Goal: Use online tool/utility: Utilize a website feature to perform a specific function

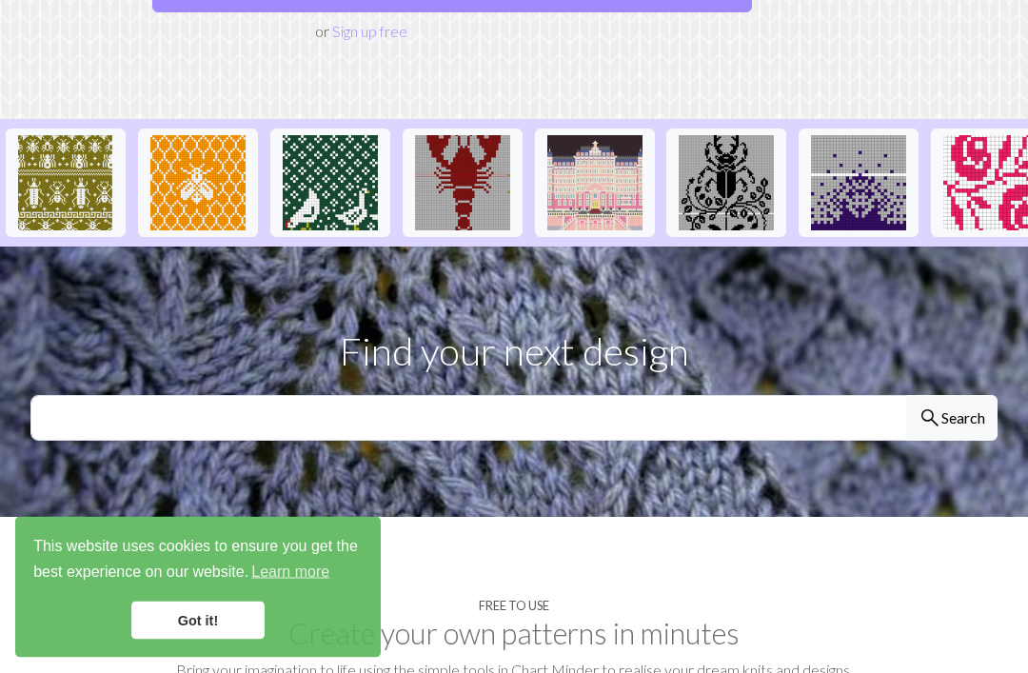
scroll to position [423, 0]
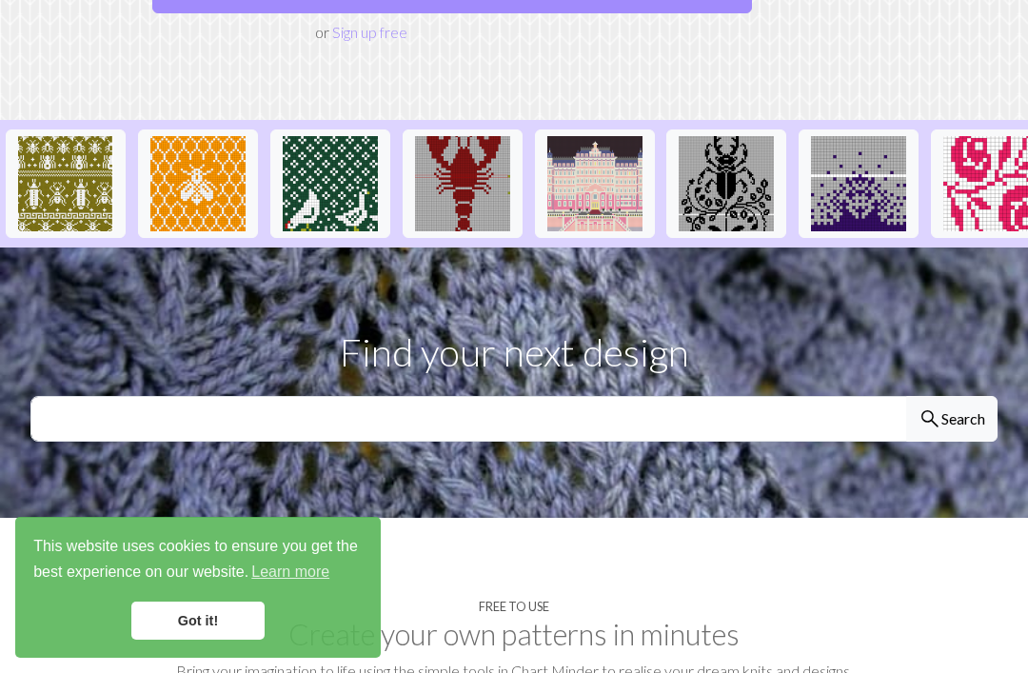
click at [228, 639] on link "Got it!" at bounding box center [197, 620] width 133 height 38
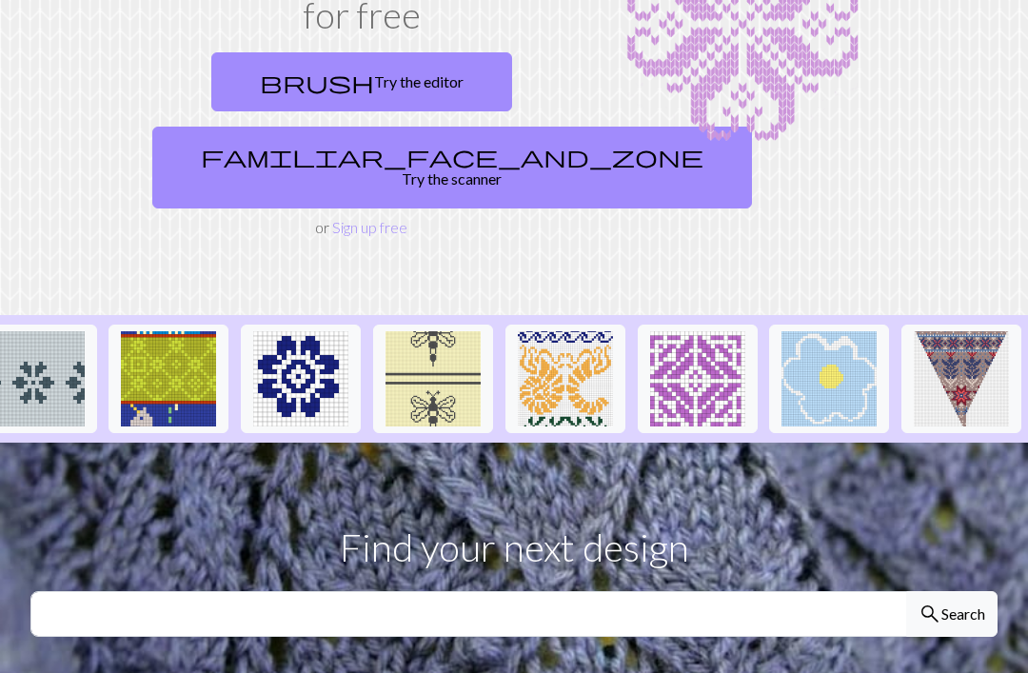
scroll to position [0, 2274]
click at [965, 347] on img at bounding box center [961, 379] width 95 height 95
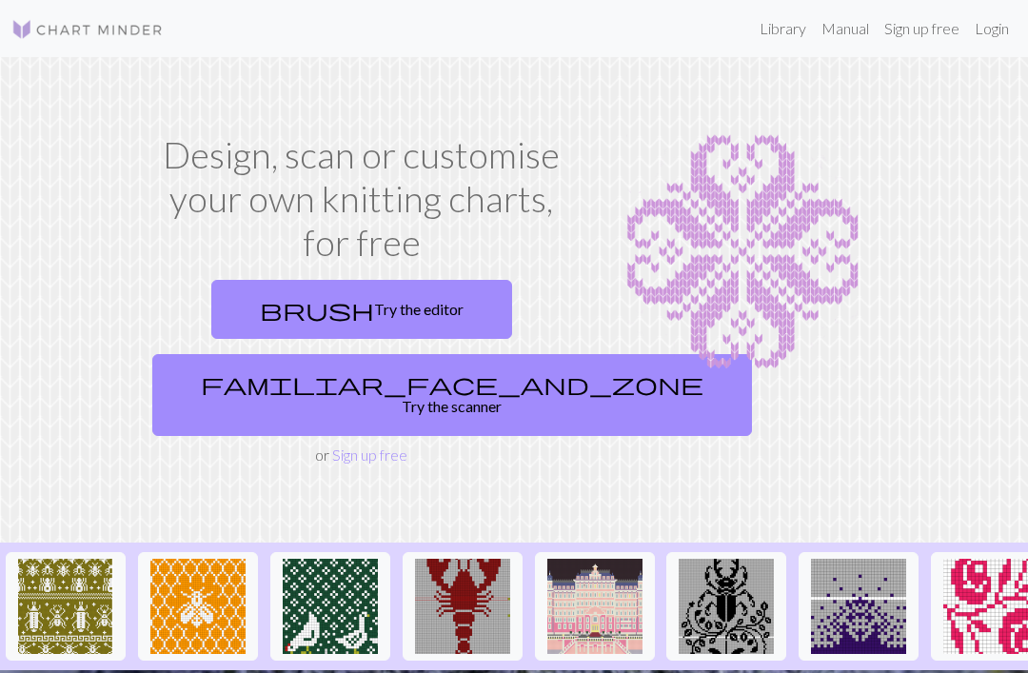
click at [425, 309] on link "brush Try the editor" at bounding box center [361, 309] width 301 height 59
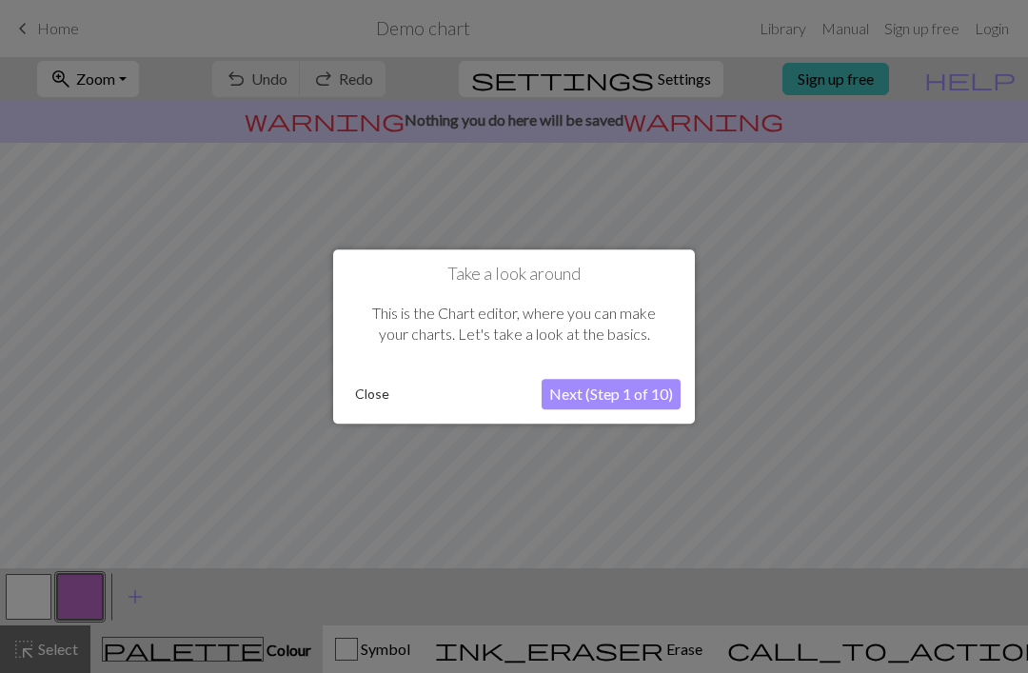
click at [645, 397] on button "Next (Step 1 of 10)" at bounding box center [610, 394] width 139 height 30
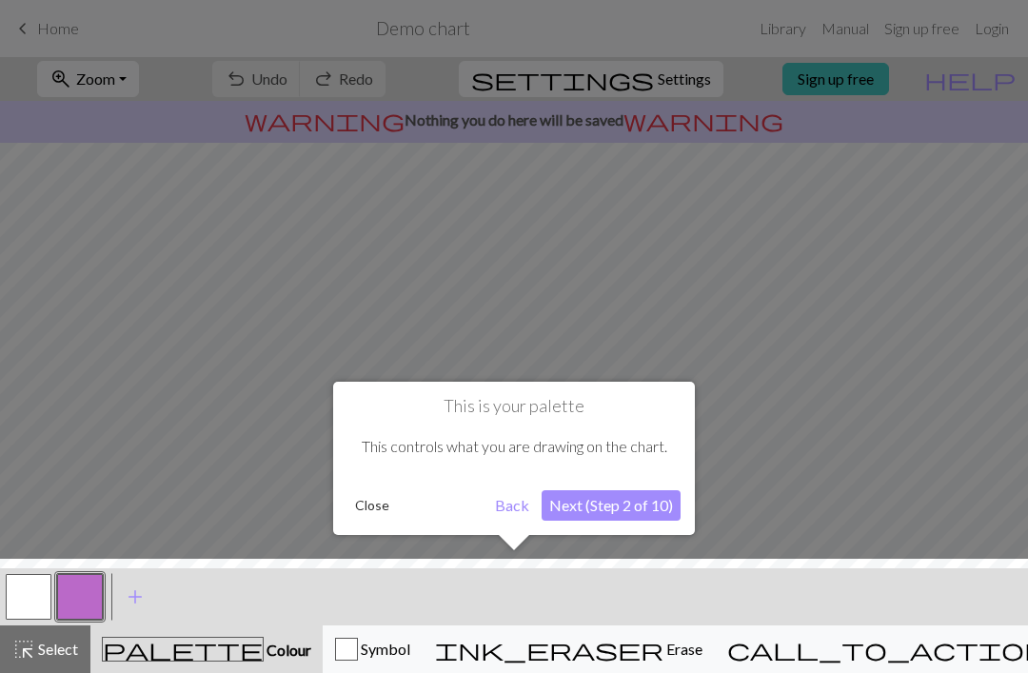
click at [650, 511] on button "Next (Step 2 of 10)" at bounding box center [610, 505] width 139 height 30
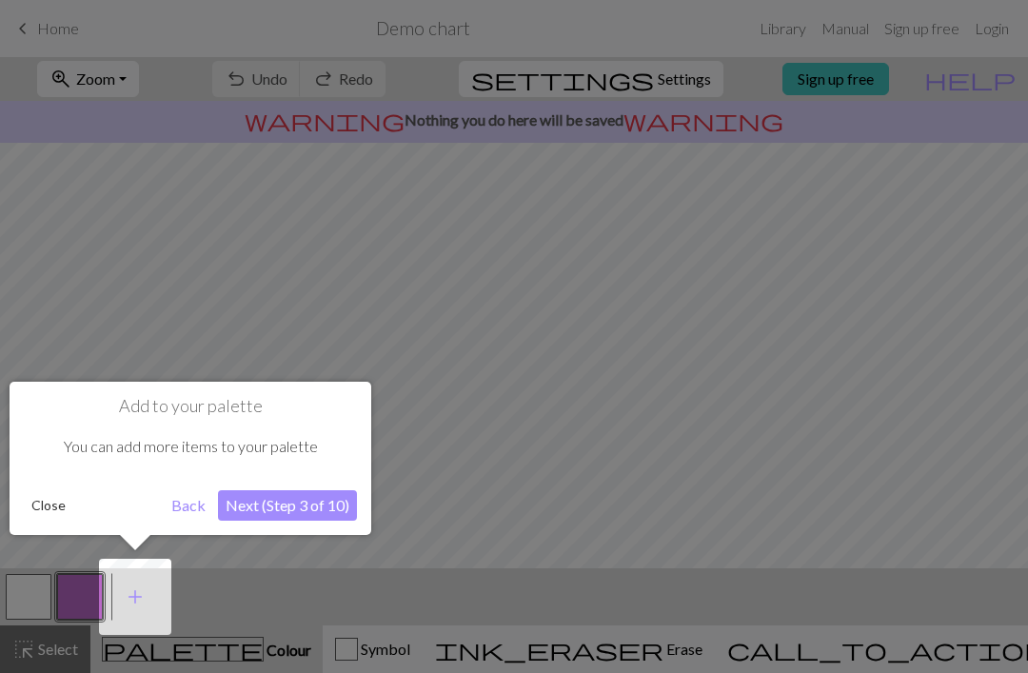
click at [317, 501] on button "Next (Step 3 of 10)" at bounding box center [287, 505] width 139 height 30
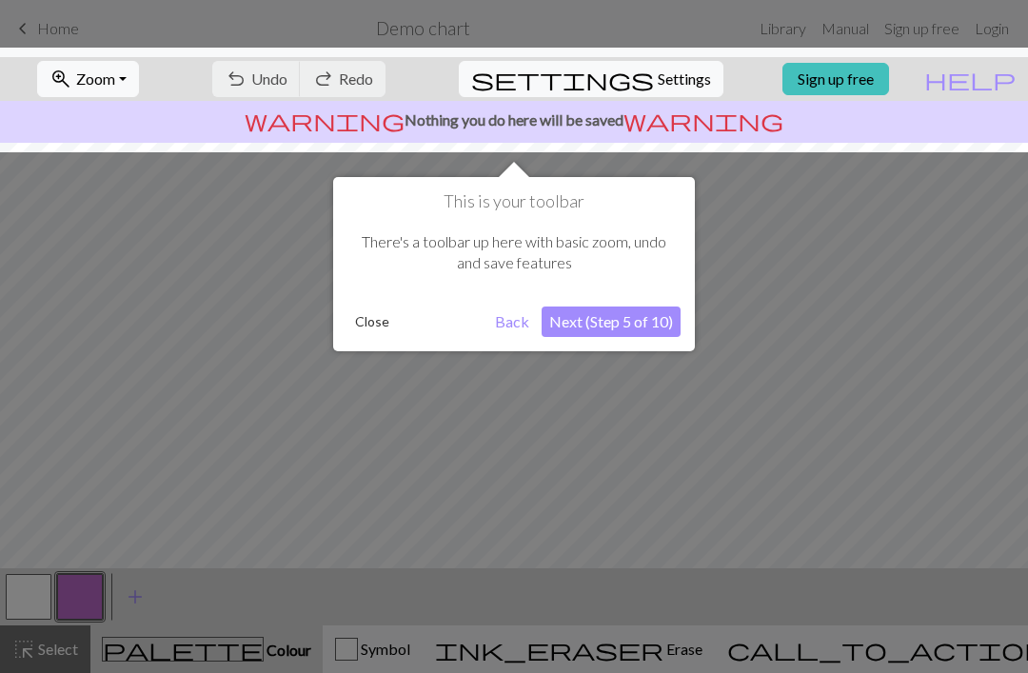
click at [647, 321] on button "Next (Step 5 of 10)" at bounding box center [610, 321] width 139 height 30
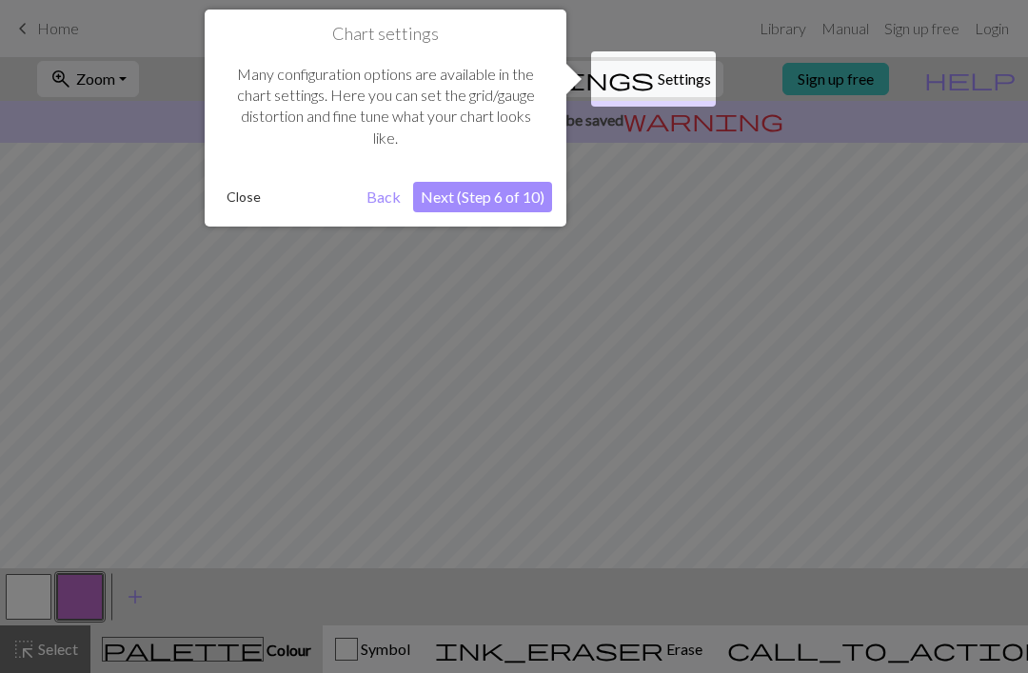
click at [510, 201] on button "Next (Step 6 of 10)" at bounding box center [482, 197] width 139 height 30
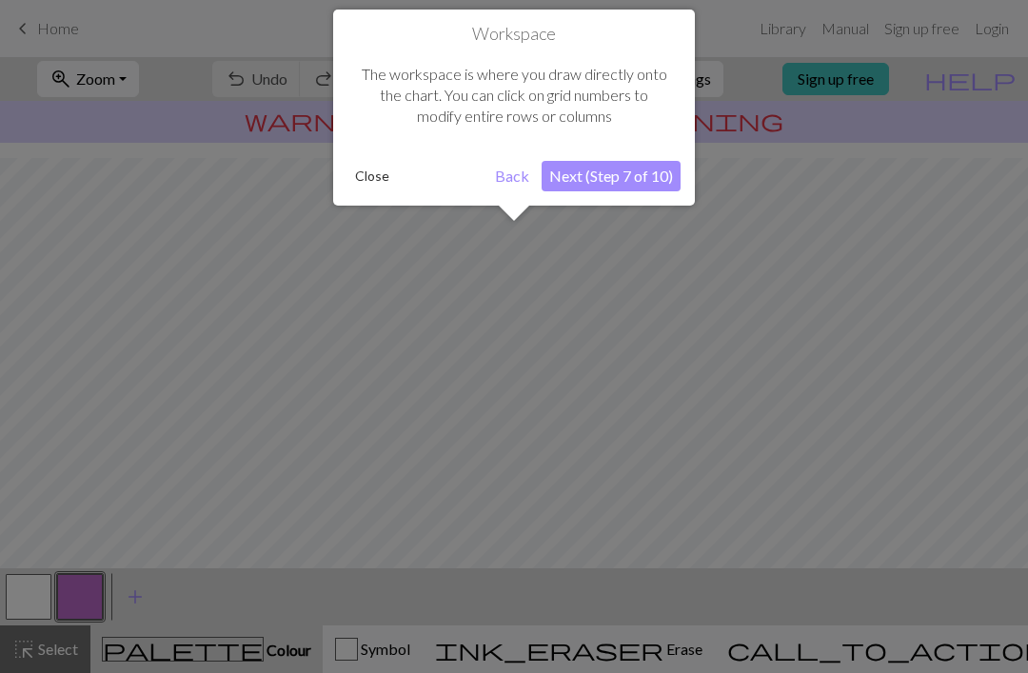
scroll to position [114, 0]
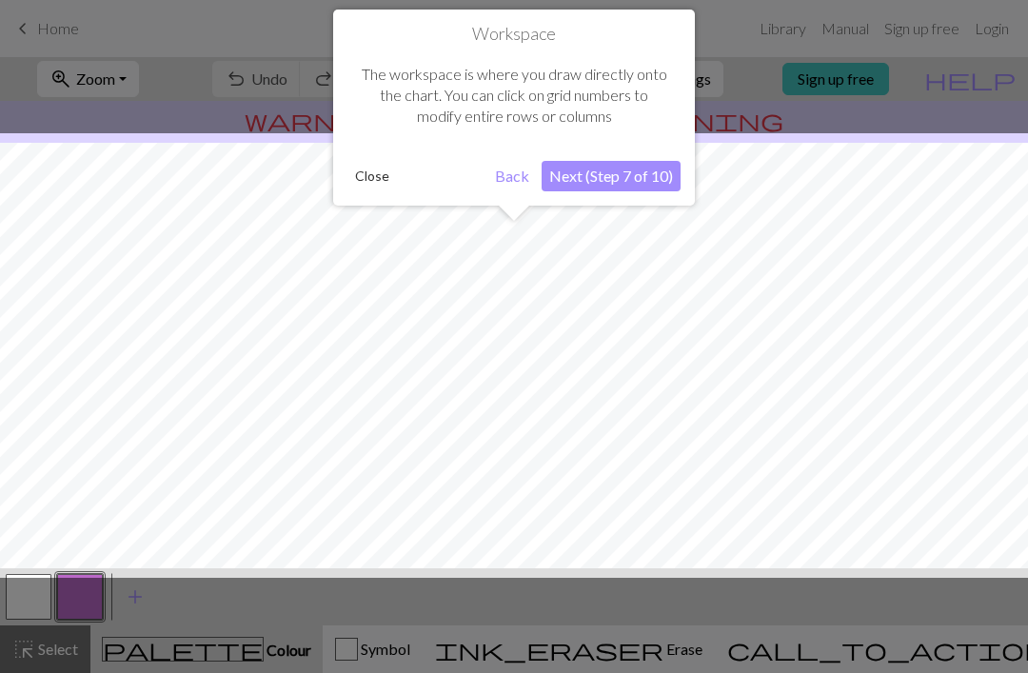
click at [630, 181] on button "Next (Step 7 of 10)" at bounding box center [610, 176] width 139 height 30
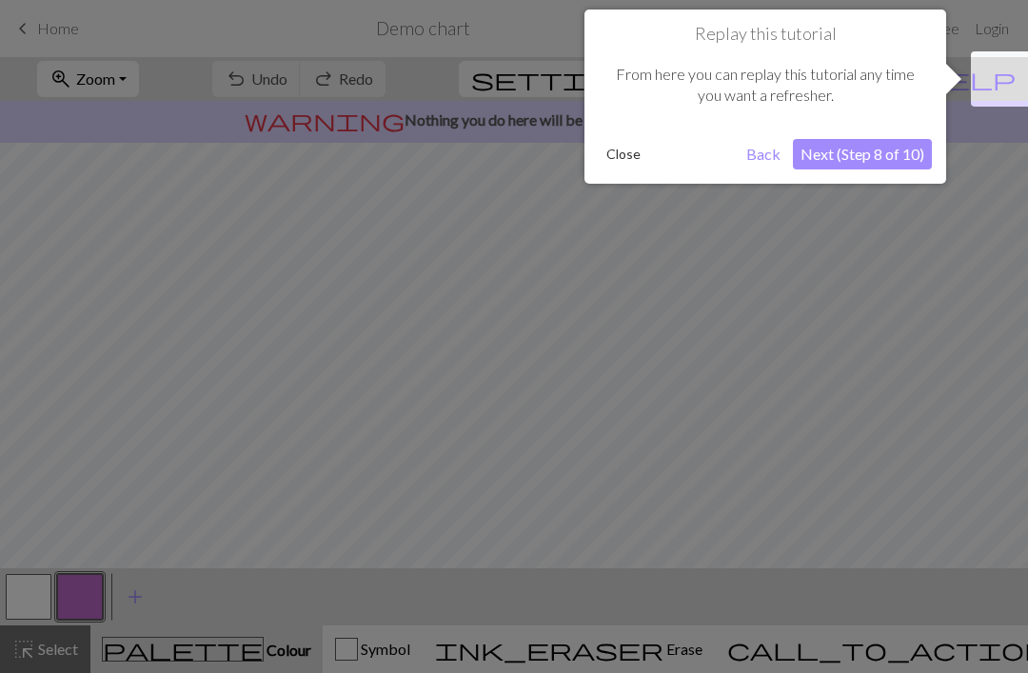
click at [889, 157] on button "Next (Step 8 of 10)" at bounding box center [862, 154] width 139 height 30
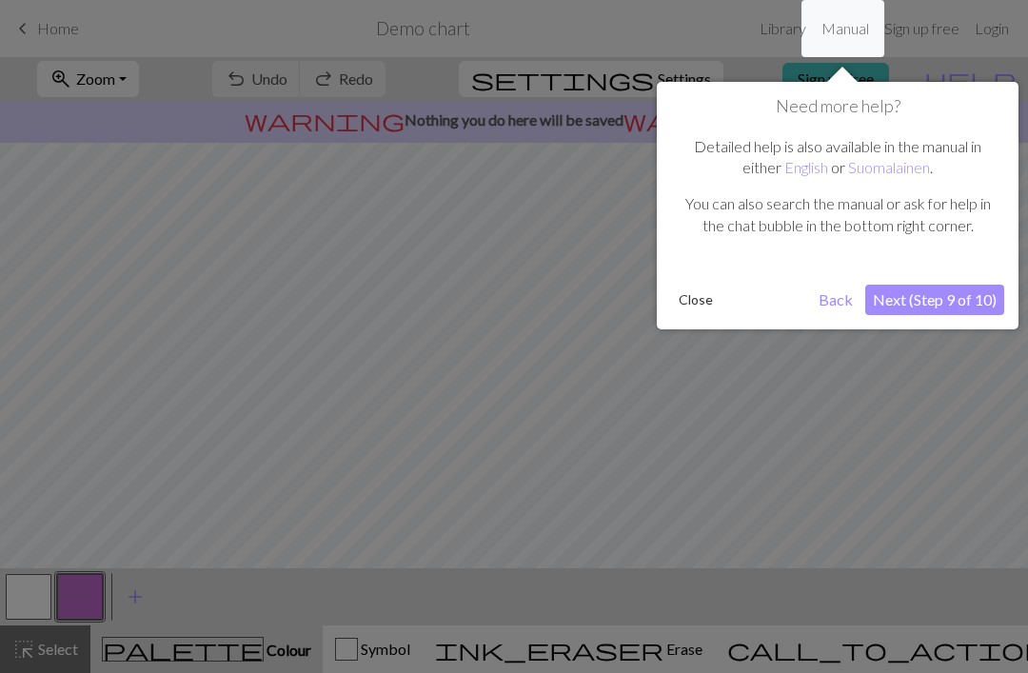
click at [951, 299] on button "Next (Step 9 of 10)" at bounding box center [934, 300] width 139 height 30
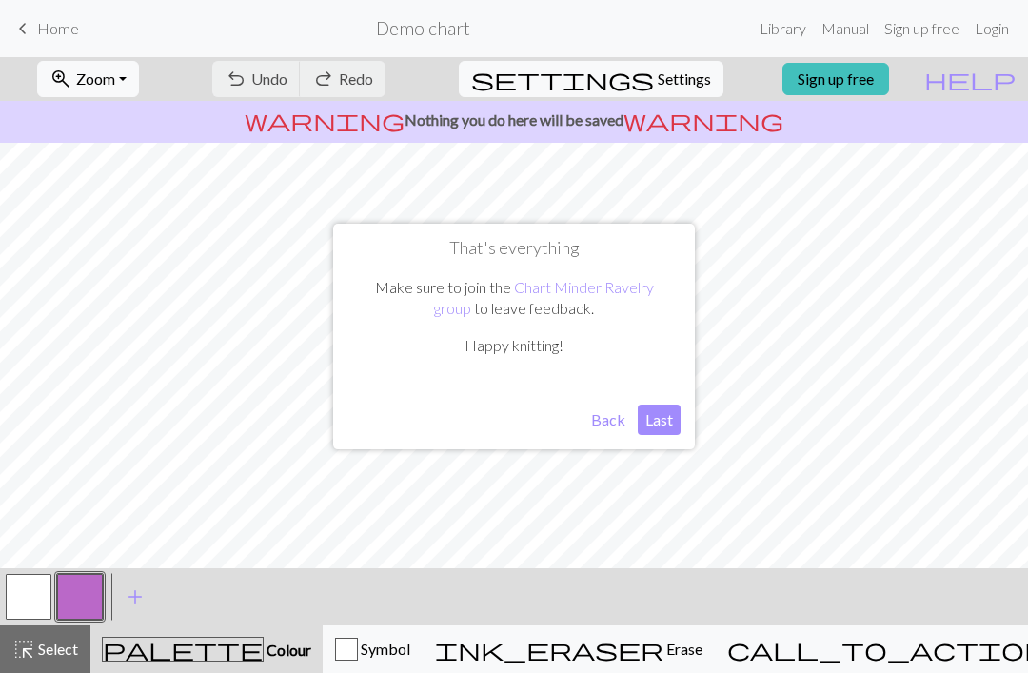
click at [660, 428] on button "Last" at bounding box center [659, 419] width 43 height 30
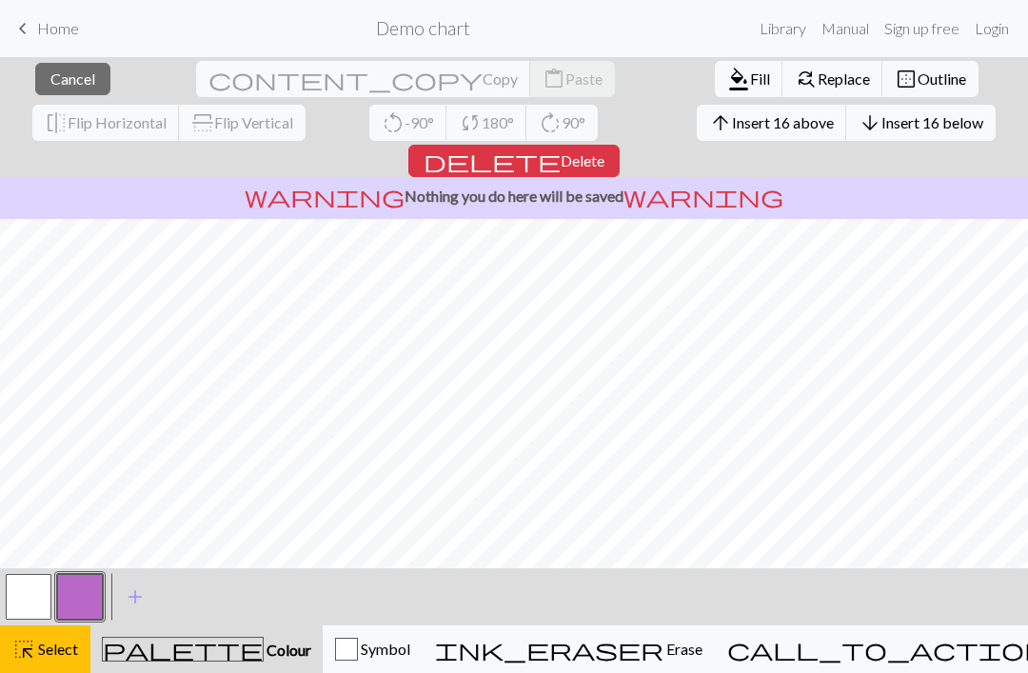
click at [732, 123] on span "Insert 16 above" at bounding box center [783, 122] width 102 height 18
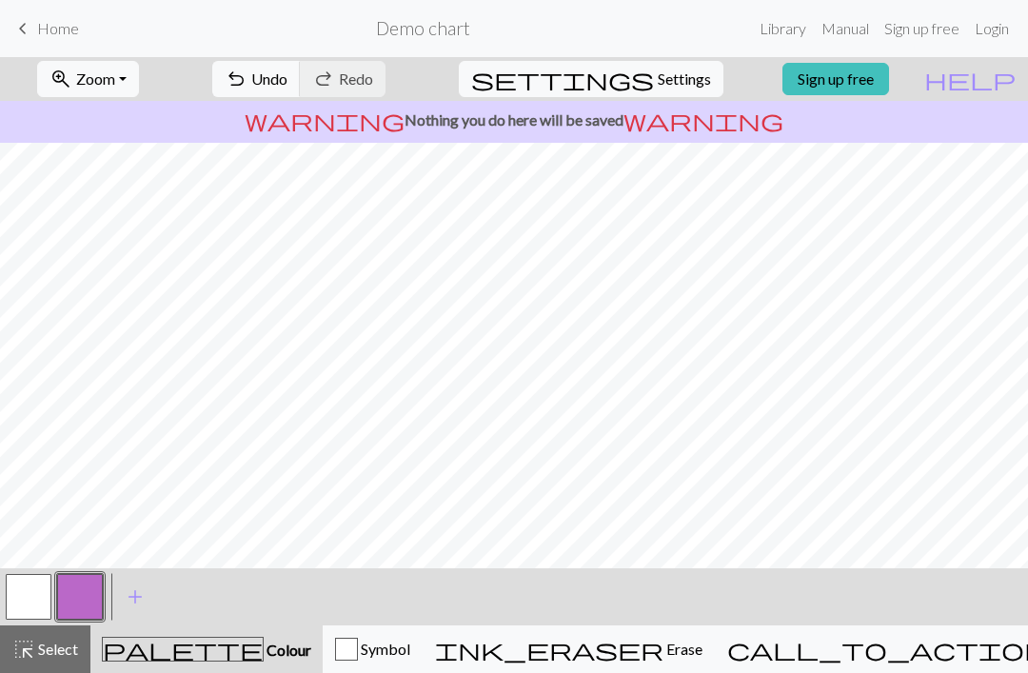
click at [107, 72] on span "Zoom" at bounding box center [95, 78] width 39 height 18
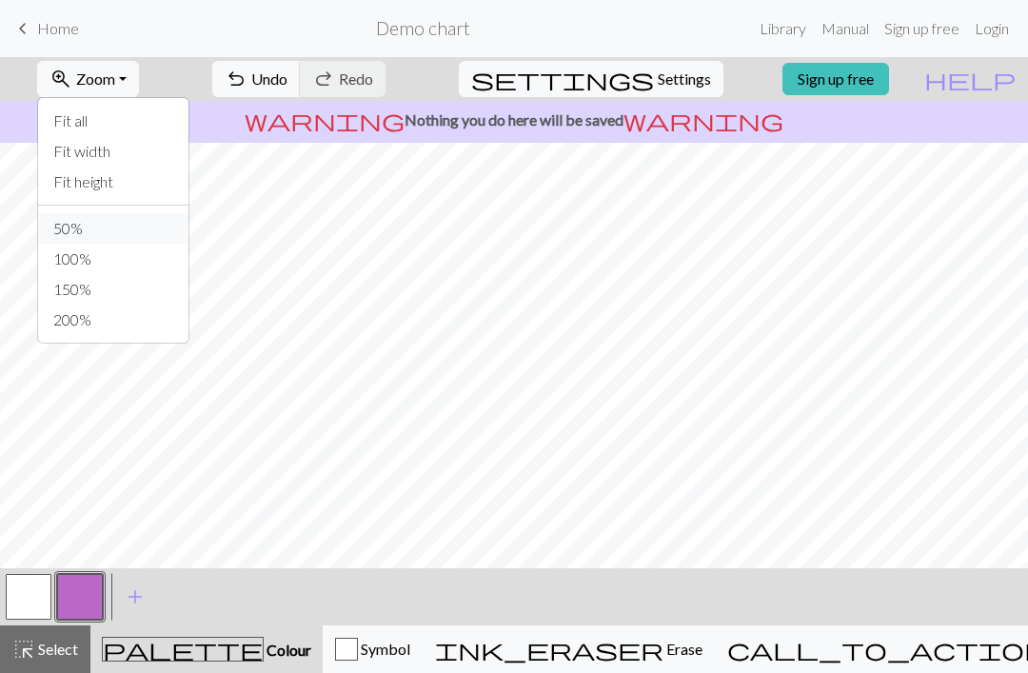
click at [88, 225] on button "50%" at bounding box center [113, 228] width 150 height 30
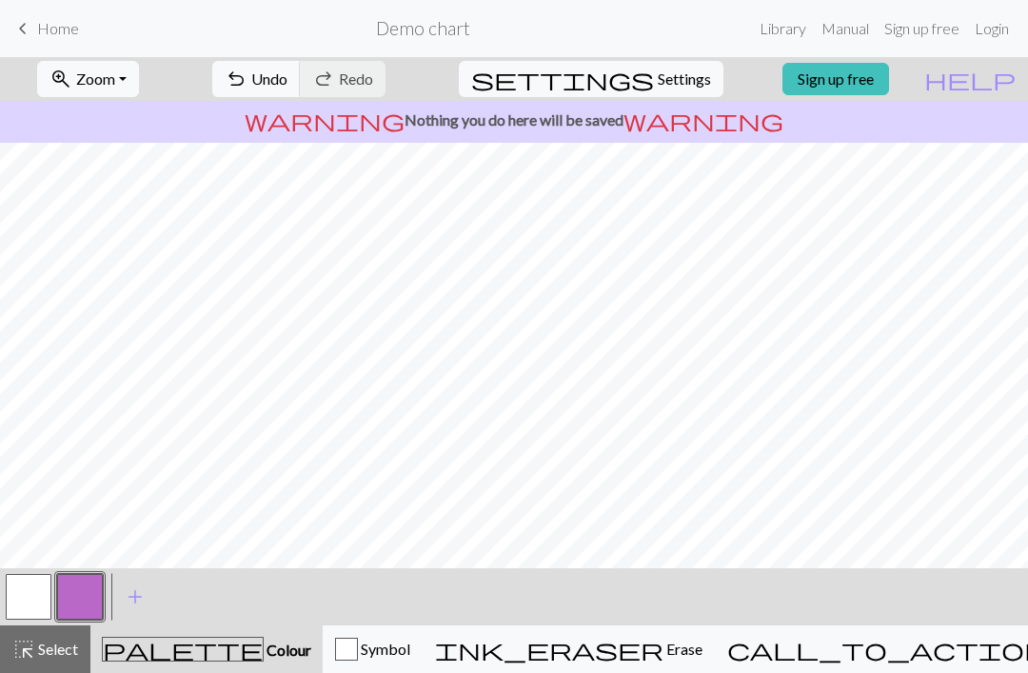
scroll to position [96, 0]
click at [31, 592] on button "button" at bounding box center [29, 597] width 46 height 46
click at [400, 86] on div "undo Undo Undo redo Redo Redo" at bounding box center [299, 79] width 202 height 44
click at [97, 596] on button "button" at bounding box center [80, 597] width 46 height 46
click at [87, 603] on button "button" at bounding box center [80, 597] width 46 height 46
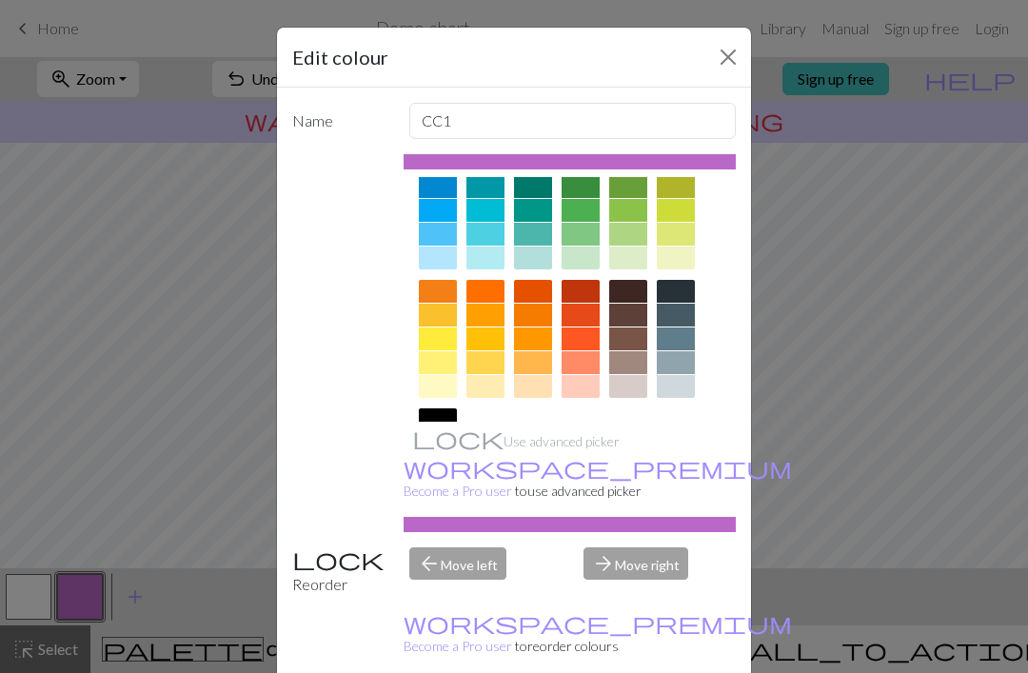
scroll to position [173, 0]
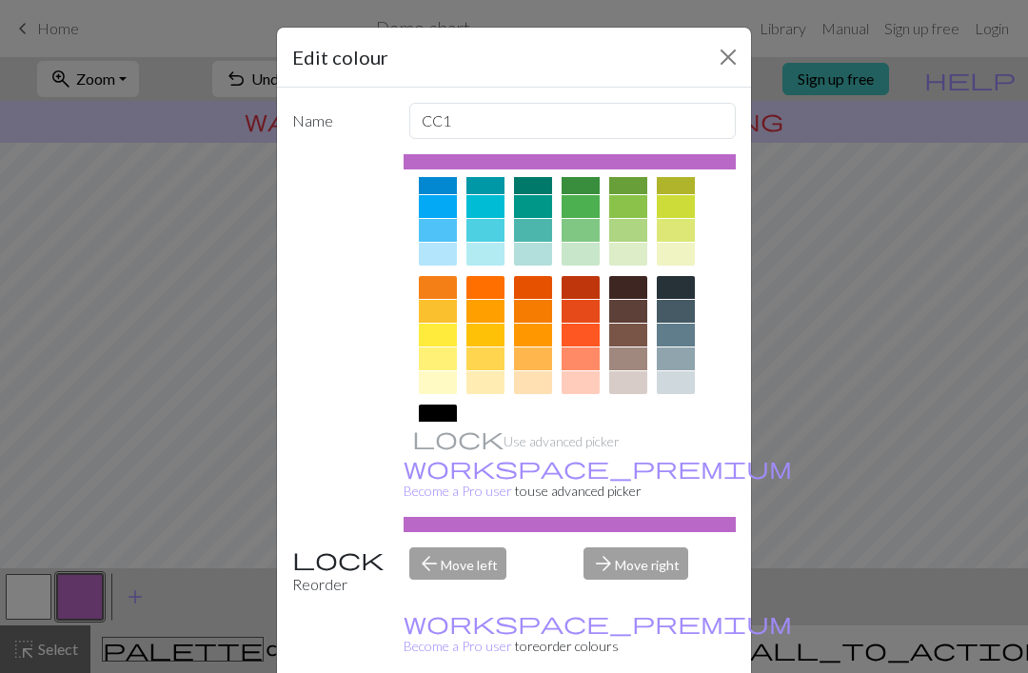
click at [432, 421] on div at bounding box center [438, 415] width 38 height 23
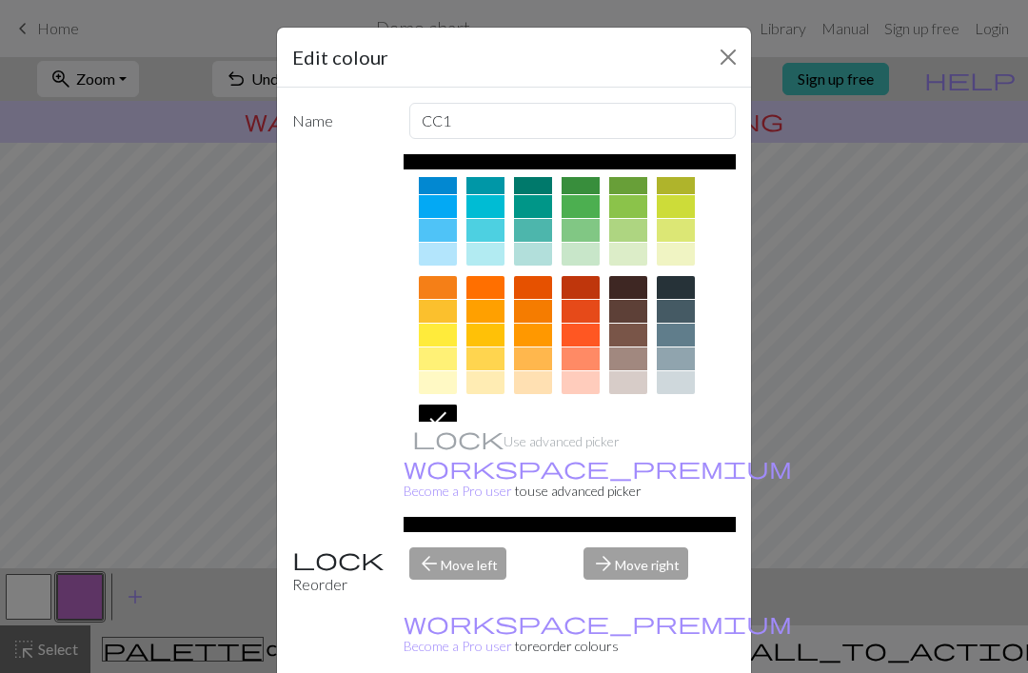
click at [880, 328] on div "Edit colour Name CC1 Use advanced picker workspace_premium Become a Pro user to…" at bounding box center [514, 336] width 1028 height 673
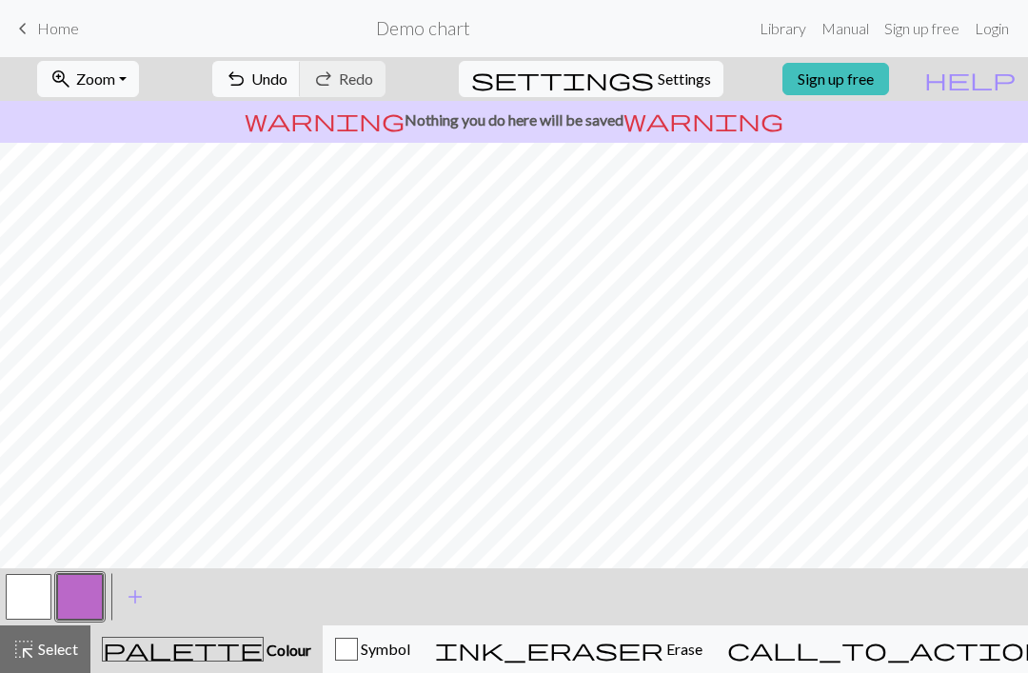
click at [264, 645] on span "Colour" at bounding box center [288, 649] width 48 height 18
click at [137, 601] on span "add" at bounding box center [135, 596] width 23 height 27
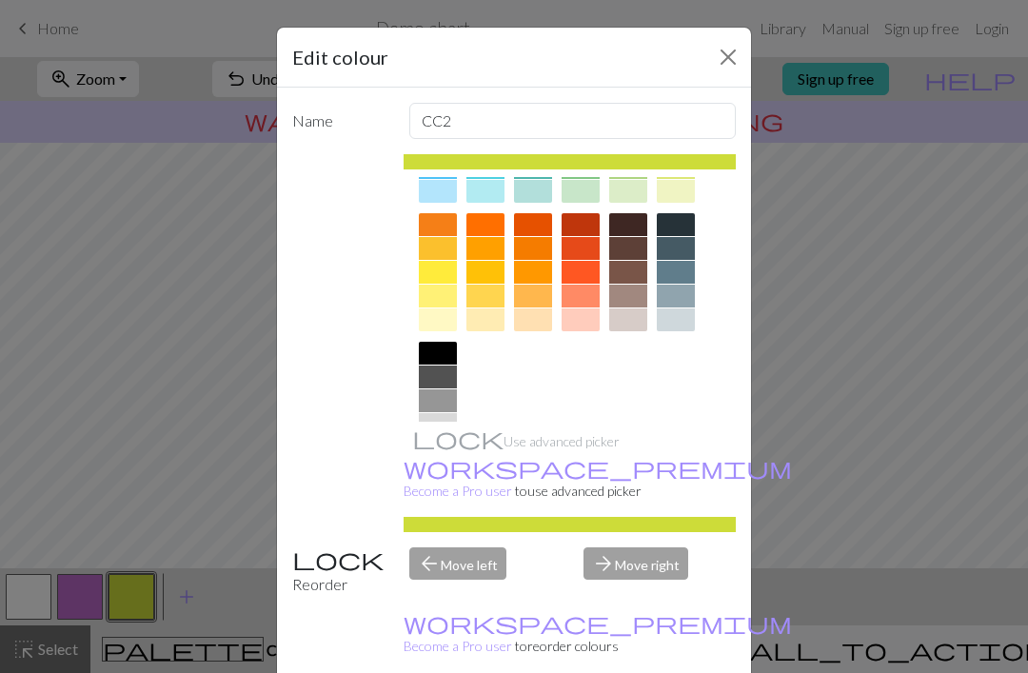
scroll to position [235, 0]
click at [442, 357] on div at bounding box center [438, 354] width 38 height 23
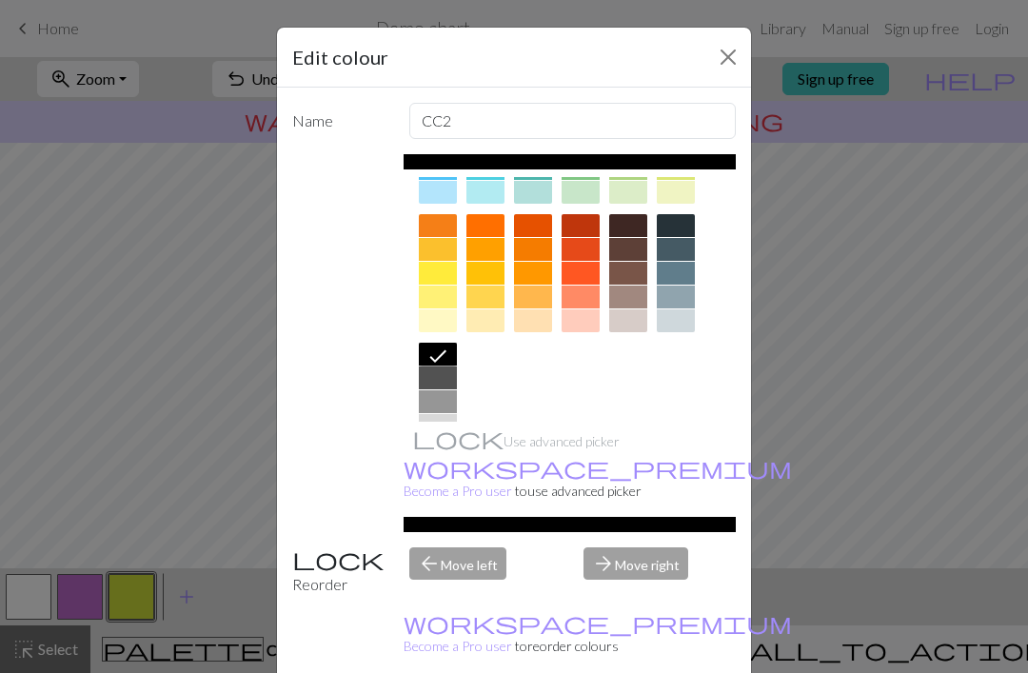
click at [233, 446] on div "Edit colour Name CC2 Use advanced picker workspace_premium Become a Pro user to…" at bounding box center [514, 336] width 1028 height 673
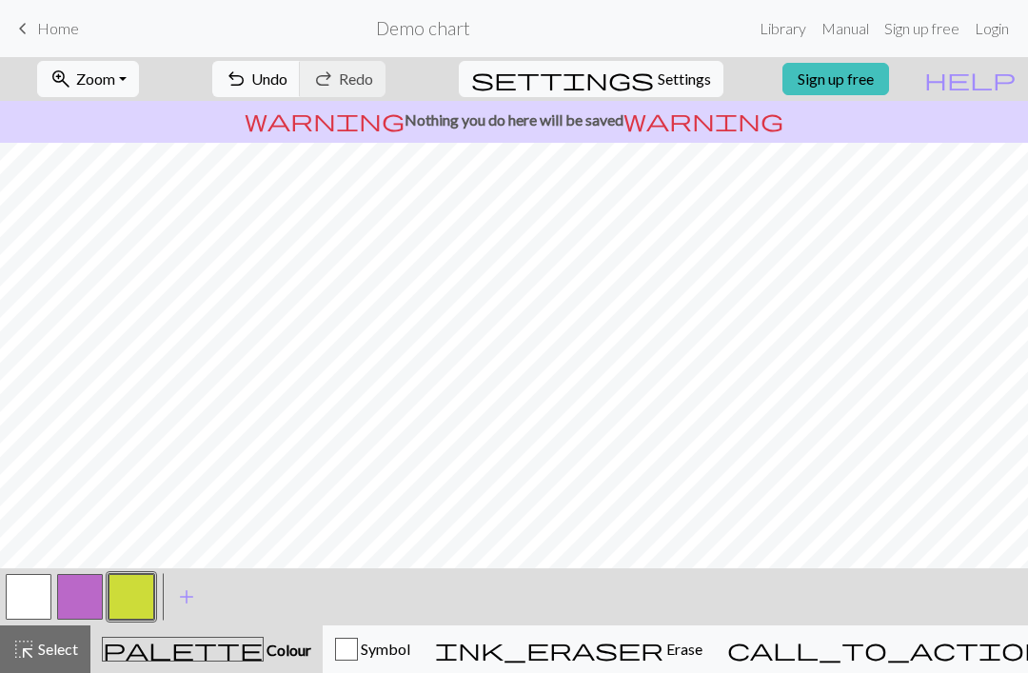
click at [147, 597] on button "button" at bounding box center [131, 597] width 46 height 46
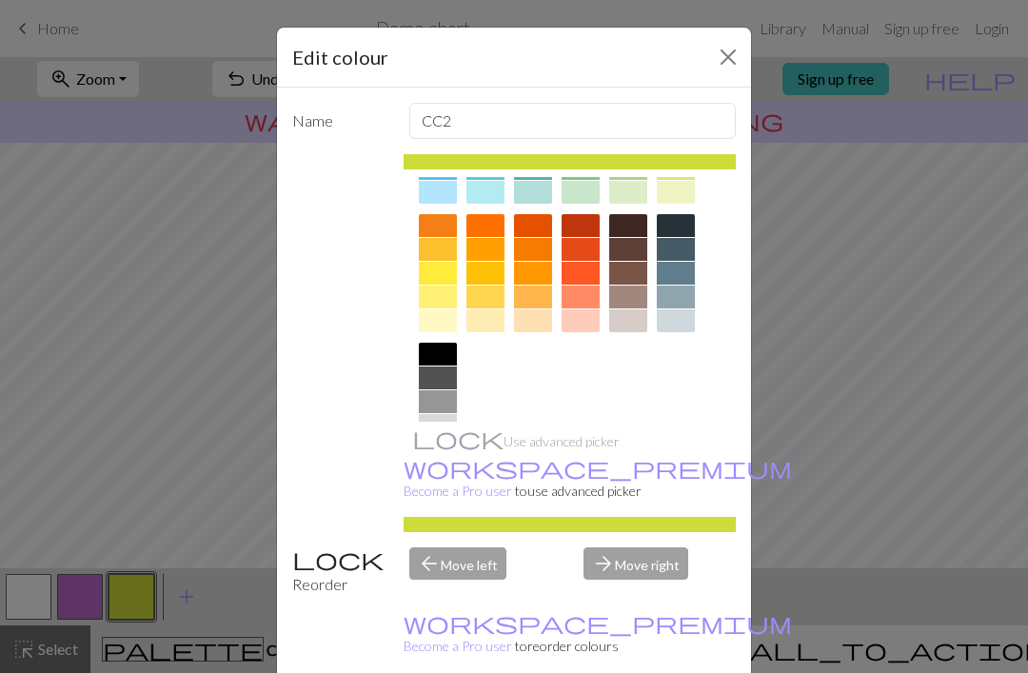
click at [437, 358] on div at bounding box center [438, 354] width 38 height 23
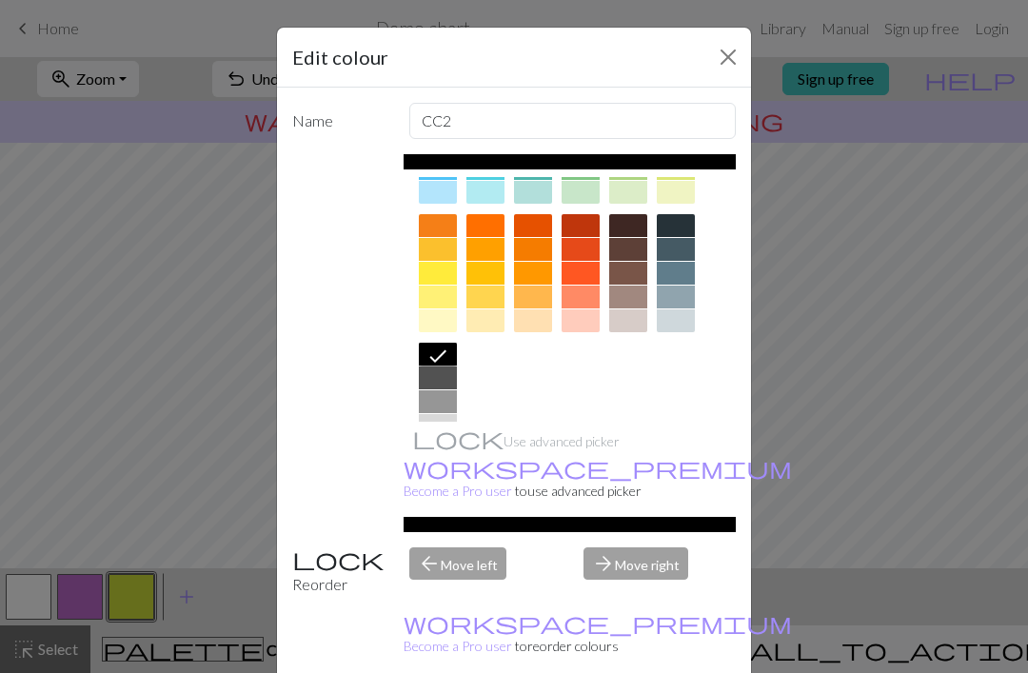
click at [645, 596] on div "arrow_forward Move right" at bounding box center [659, 571] width 175 height 49
click at [442, 364] on icon at bounding box center [437, 355] width 23 height 23
click at [448, 362] on icon at bounding box center [437, 355] width 23 height 23
click at [811, 412] on div "Edit colour Name CC2 Use advanced picker workspace_premium Become a Pro user to…" at bounding box center [514, 336] width 1028 height 673
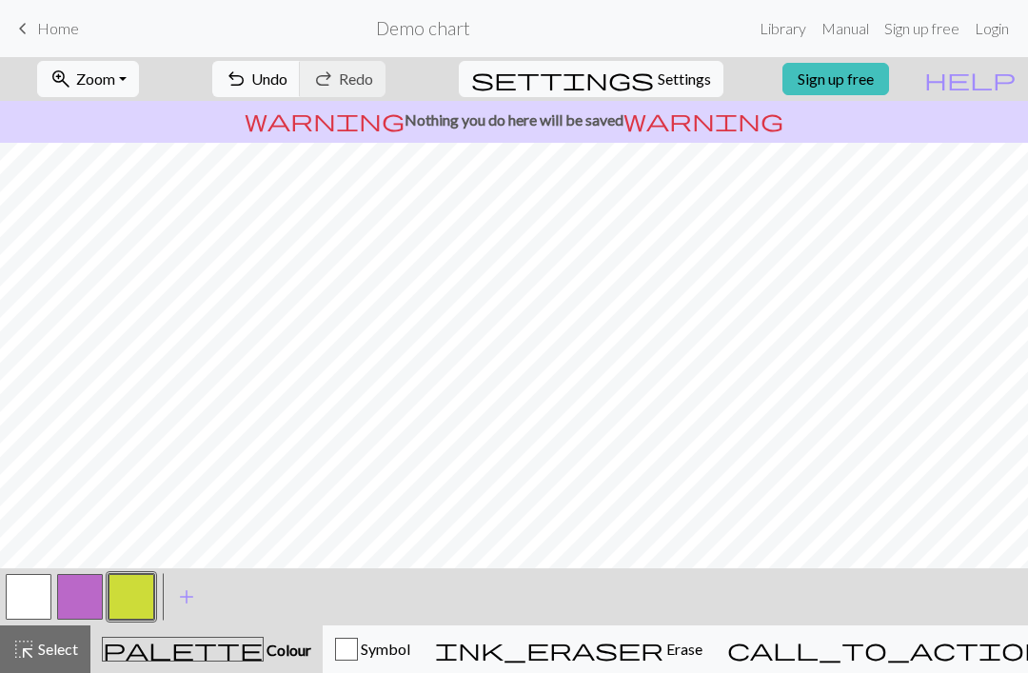
click at [84, 590] on button "button" at bounding box center [80, 597] width 46 height 46
click at [185, 598] on span "add" at bounding box center [186, 596] width 23 height 27
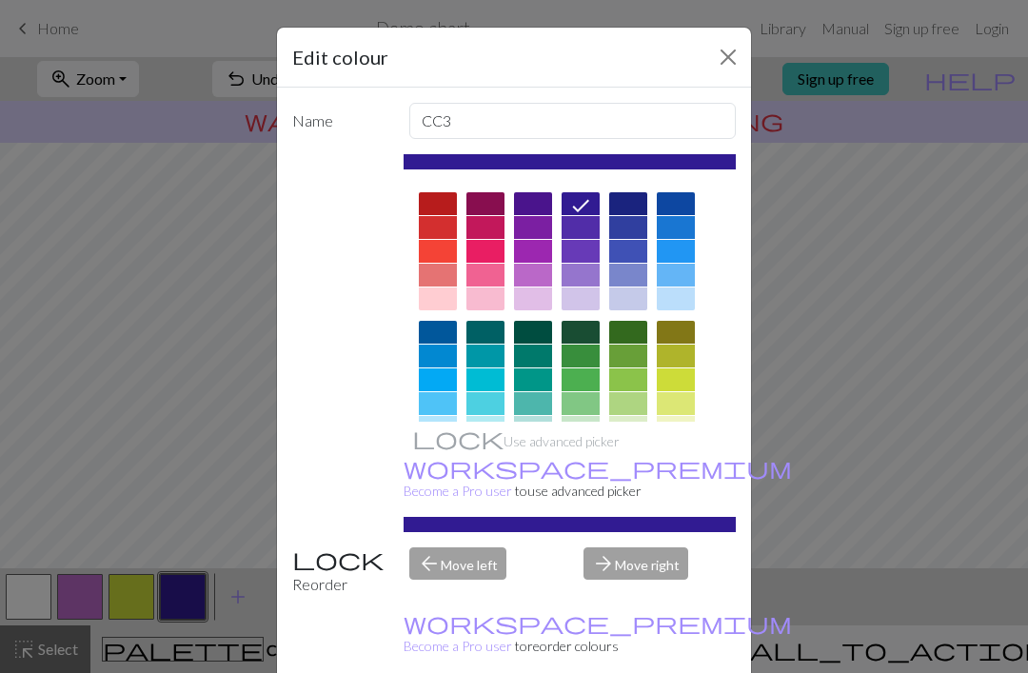
scroll to position [0, 0]
click at [658, 596] on div "arrow_forward Move right" at bounding box center [659, 571] width 175 height 49
click at [657, 596] on div "arrow_forward Move right" at bounding box center [659, 571] width 175 height 49
click at [660, 596] on div "arrow_forward Move right" at bounding box center [659, 571] width 175 height 49
click at [659, 596] on div "arrow_forward Move right" at bounding box center [659, 571] width 175 height 49
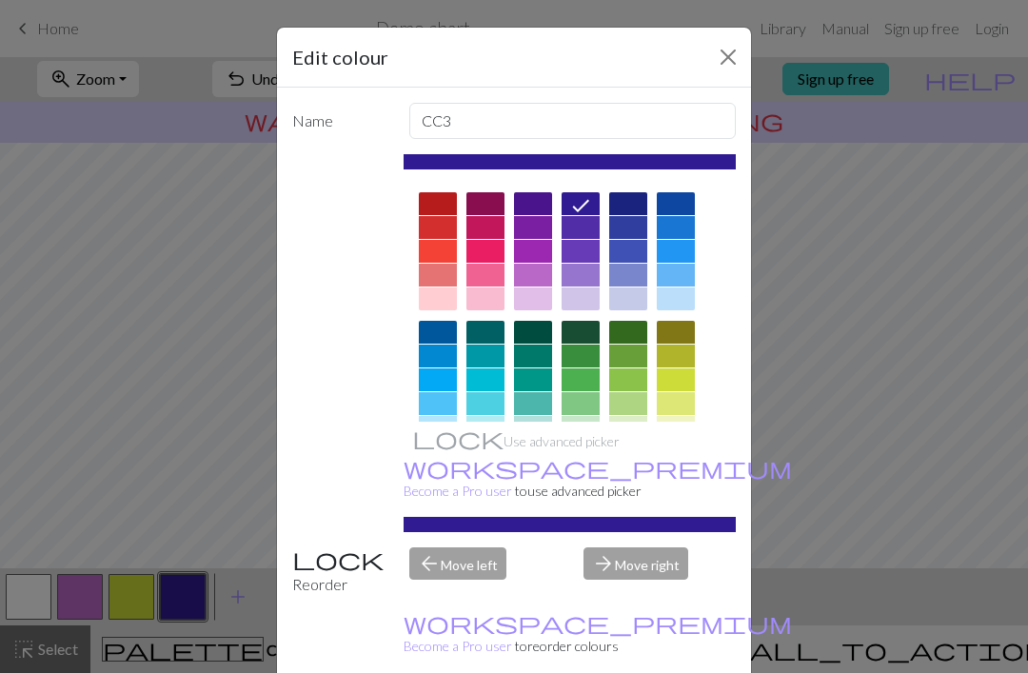
click at [649, 596] on div "arrow_forward Move right" at bounding box center [659, 571] width 175 height 49
click at [659, 241] on div at bounding box center [676, 251] width 38 height 23
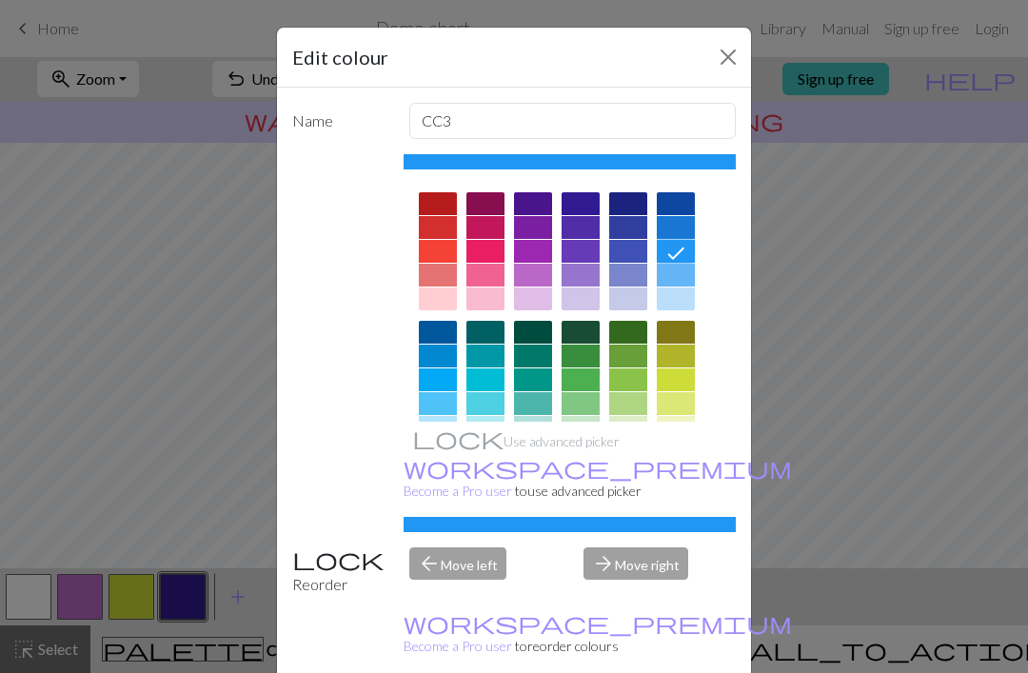
click at [649, 596] on div "arrow_forward Move right" at bounding box center [659, 571] width 175 height 49
click at [651, 596] on div "arrow_forward Move right" at bounding box center [659, 571] width 175 height 49
click at [720, 469] on div at bounding box center [569, 444] width 333 height 535
click at [657, 596] on div "arrow_forward Move right" at bounding box center [659, 571] width 175 height 49
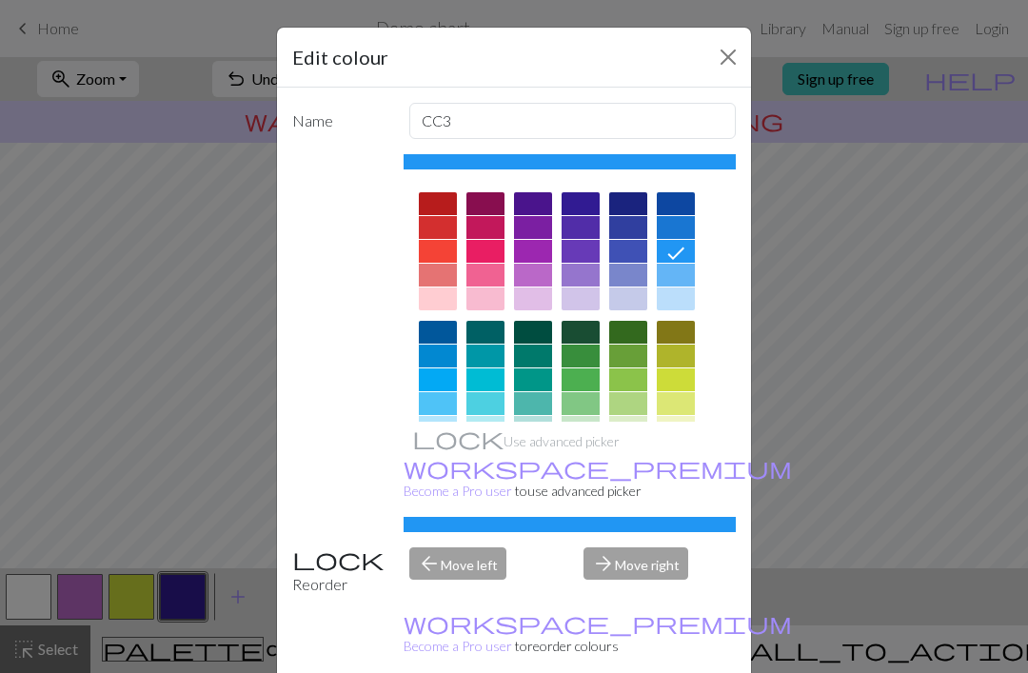
click at [657, 596] on div "arrow_forward Move right" at bounding box center [659, 571] width 175 height 49
click at [656, 596] on div "arrow_forward Move right" at bounding box center [659, 571] width 175 height 49
click at [653, 596] on div "arrow_forward Move right" at bounding box center [659, 571] width 175 height 49
click at [658, 593] on div "arrow_forward Move right" at bounding box center [659, 571] width 175 height 49
click at [659, 589] on div "arrow_forward Move right" at bounding box center [659, 571] width 175 height 49
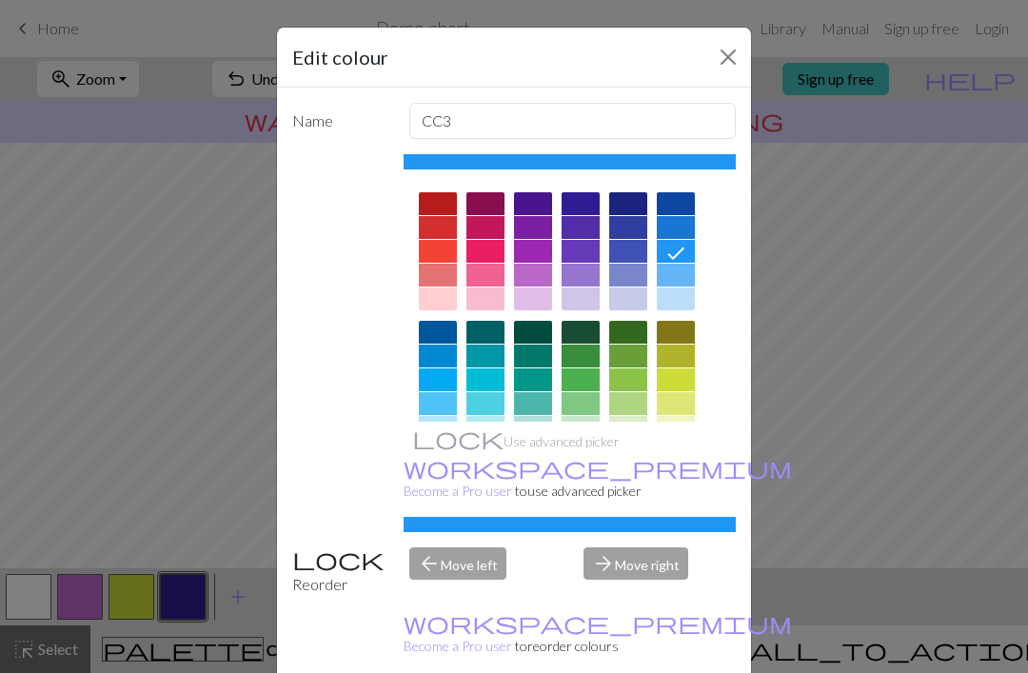
click at [658, 588] on div "arrow_forward Move right" at bounding box center [659, 571] width 175 height 49
click at [697, 124] on input "CC3" at bounding box center [572, 121] width 327 height 36
click at [731, 61] on button "Close" at bounding box center [728, 57] width 30 height 30
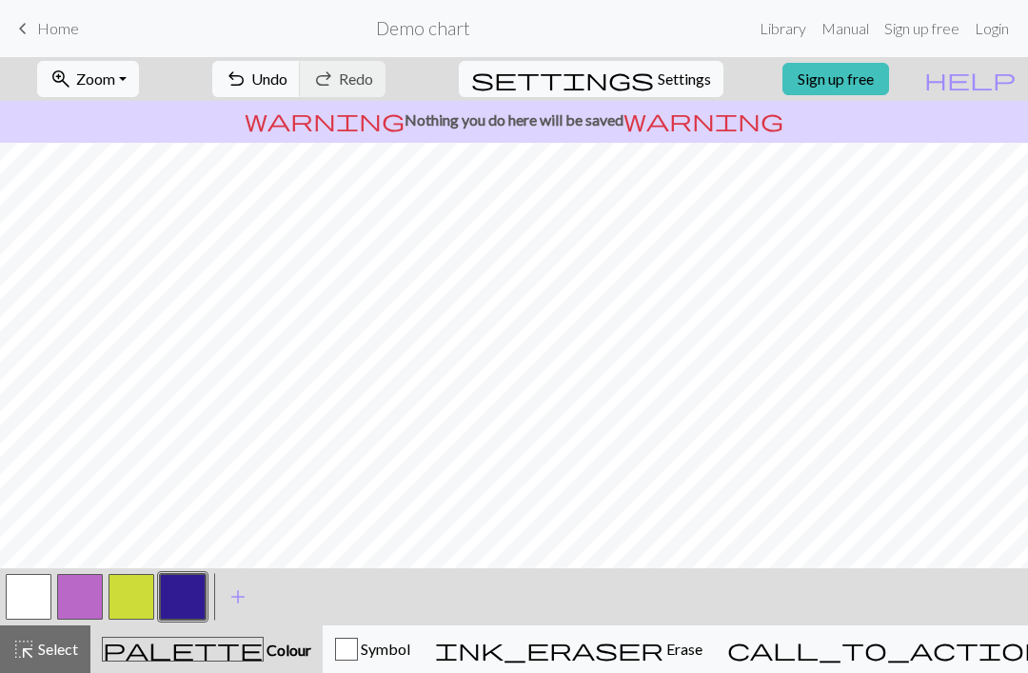
click at [236, 597] on span "add" at bounding box center [237, 596] width 23 height 27
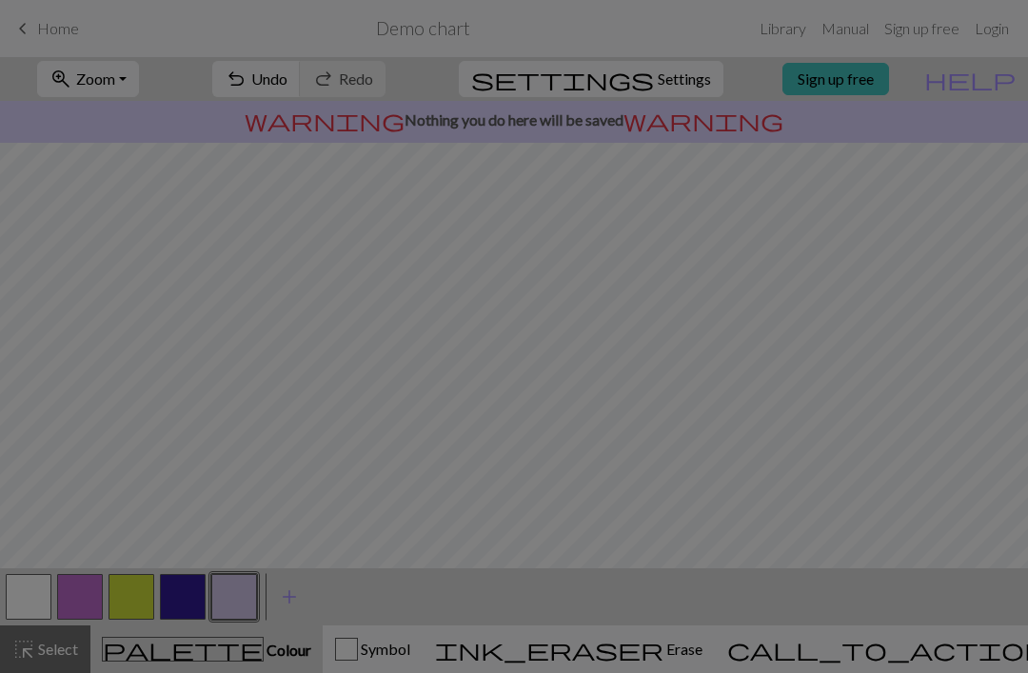
click at [235, 597] on div "Edit colour Name CC4 Use advanced picker workspace_premium Become a Pro user to…" at bounding box center [514, 336] width 1028 height 673
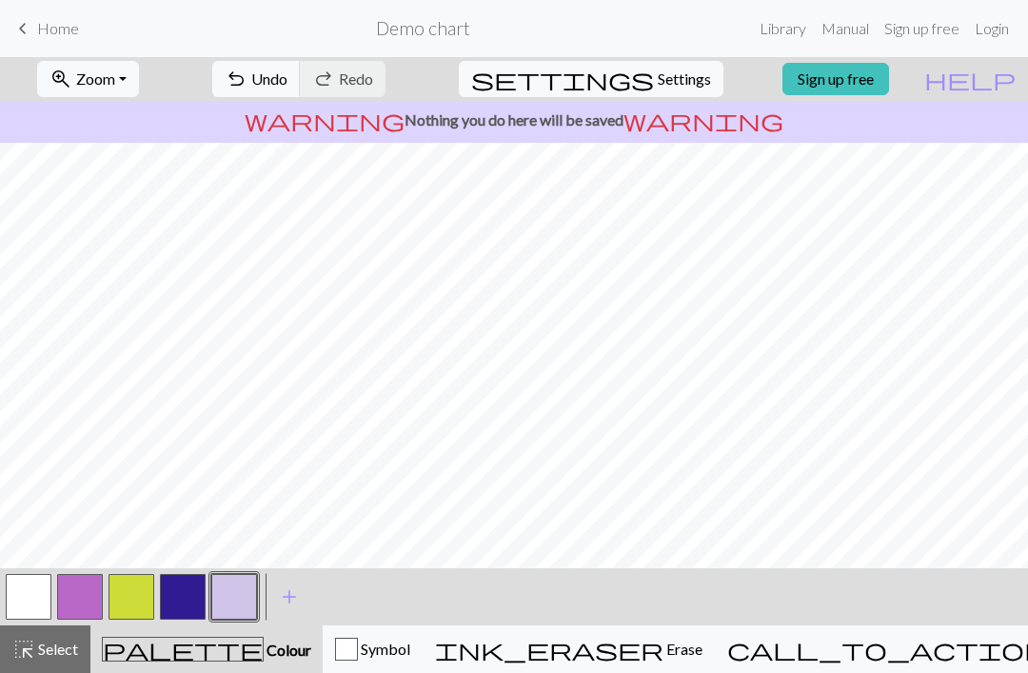
click at [292, 604] on span "add" at bounding box center [289, 596] width 23 height 27
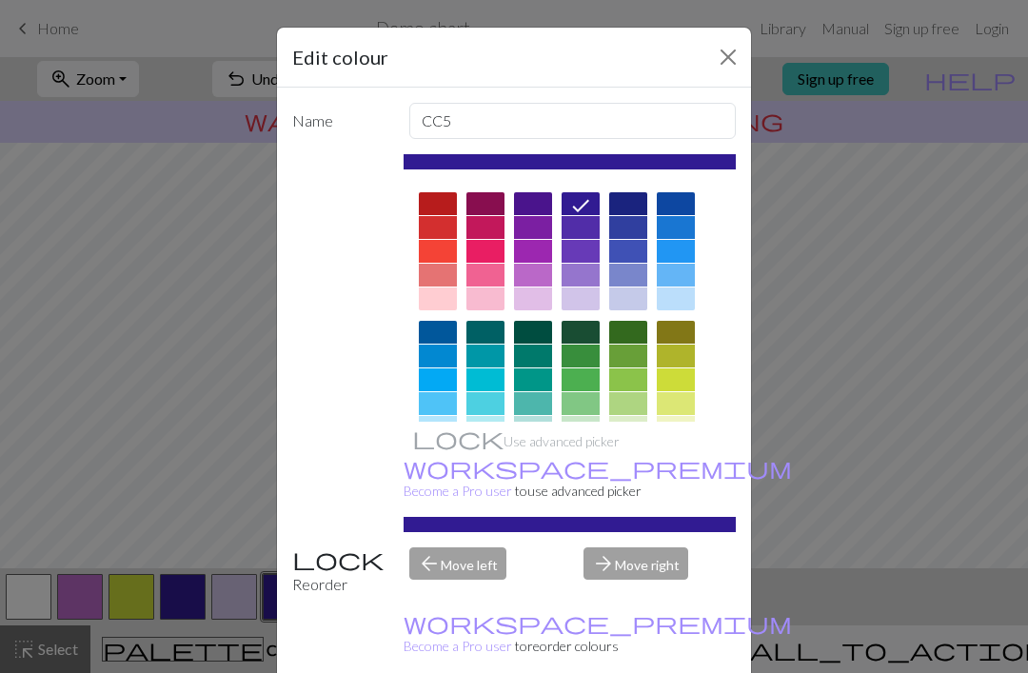
click at [241, 524] on div "Edit colour Name CC5 Use advanced picker workspace_premium Become a Pro user to…" at bounding box center [514, 336] width 1028 height 673
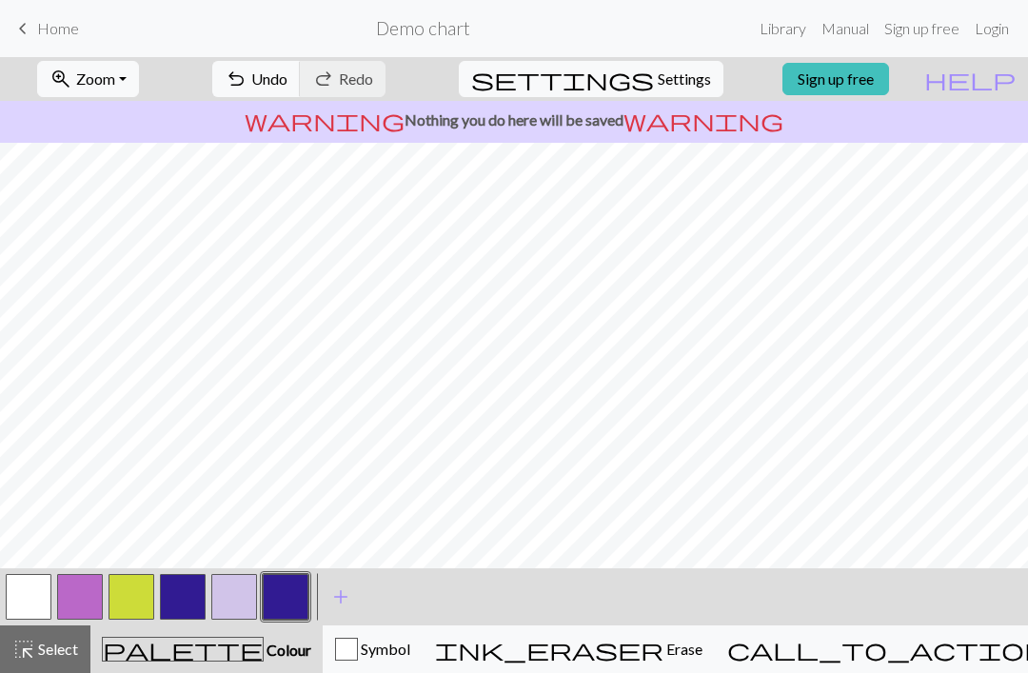
click at [344, 600] on span "add" at bounding box center [340, 596] width 23 height 27
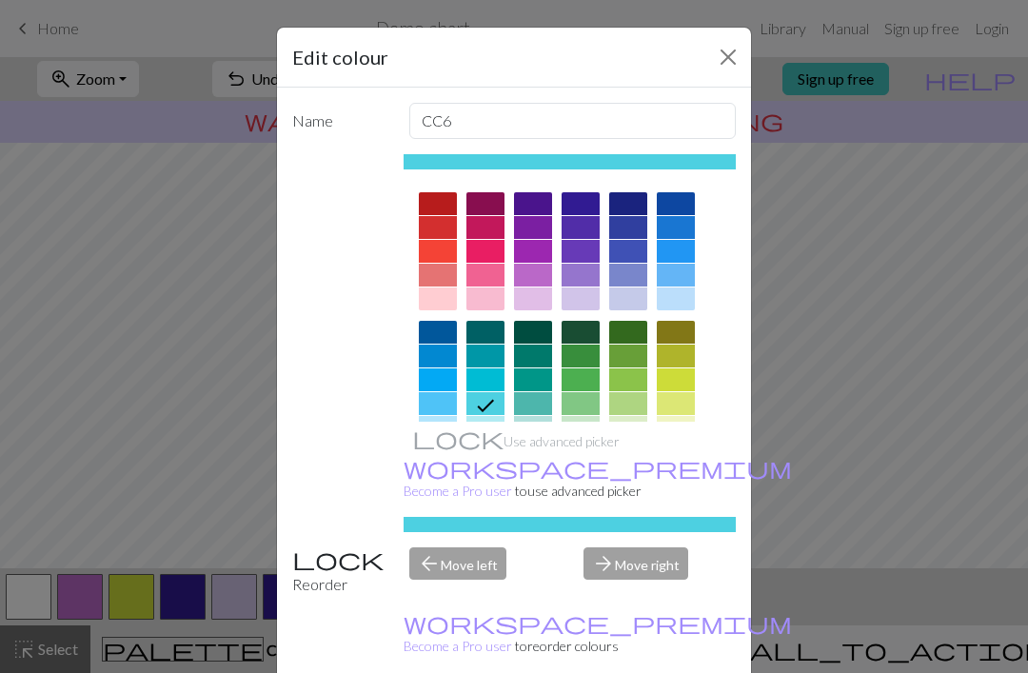
click at [246, 501] on div "Edit colour Name CC6 Use advanced picker workspace_premium Become a Pro user to…" at bounding box center [514, 336] width 1028 height 673
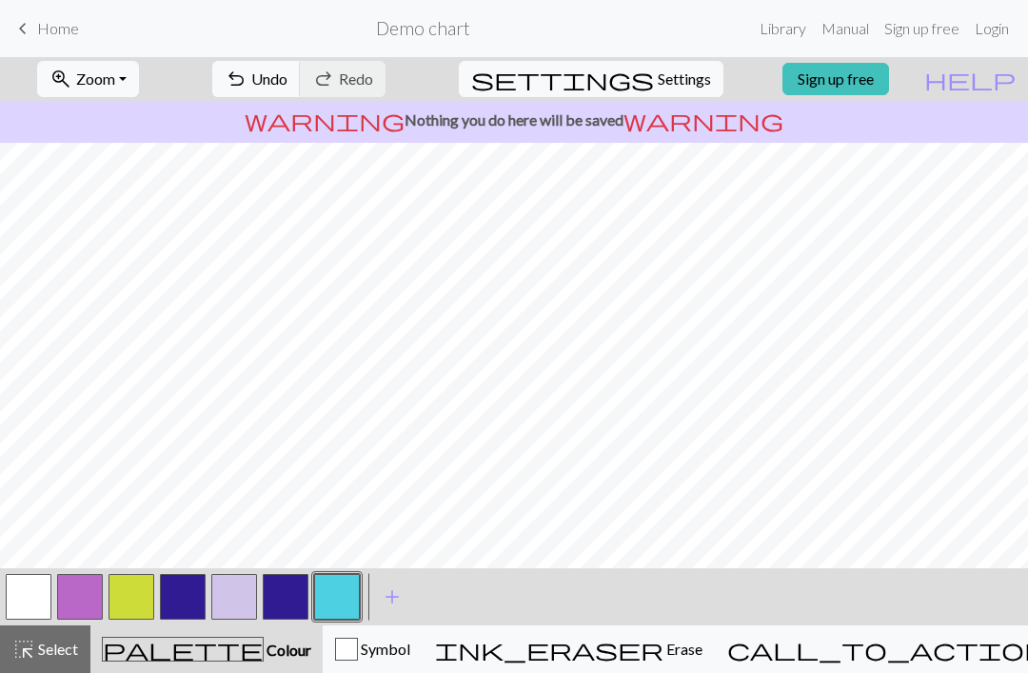
click at [393, 600] on span "add" at bounding box center [392, 596] width 23 height 27
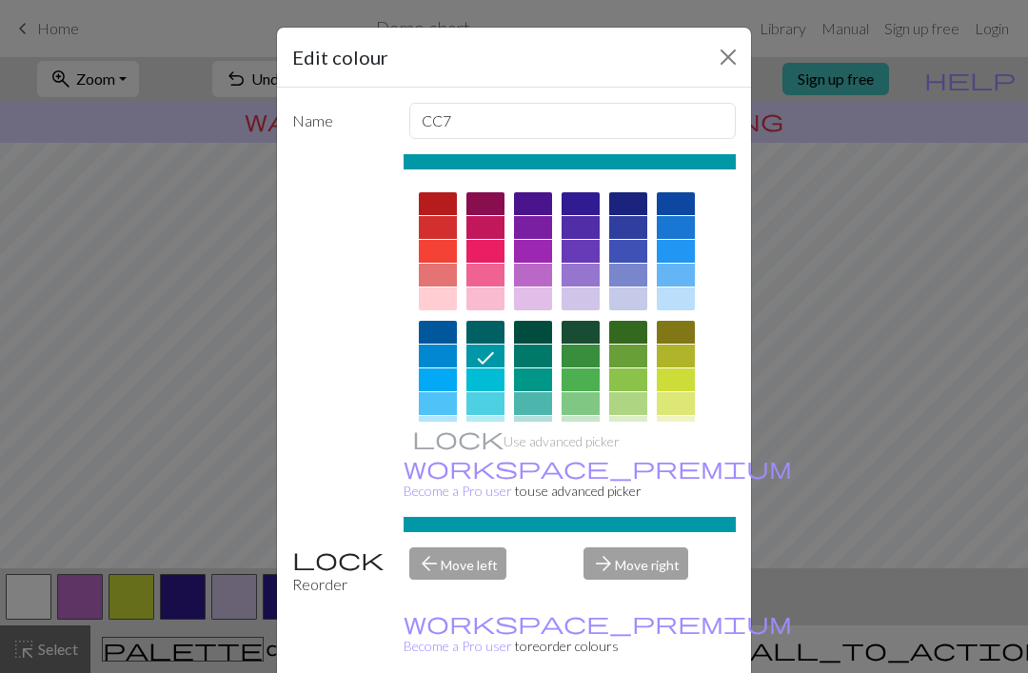
click at [233, 484] on div "Edit colour Name CC7 Use advanced picker workspace_premium Become a Pro user to…" at bounding box center [514, 336] width 1028 height 673
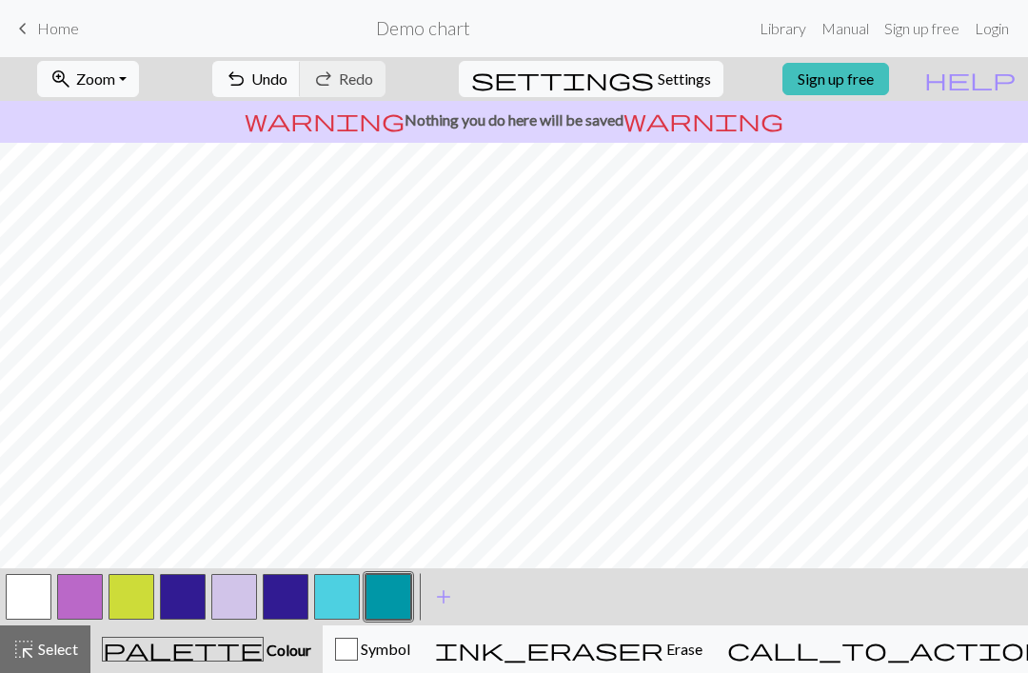
click at [446, 599] on span "add" at bounding box center [443, 596] width 23 height 27
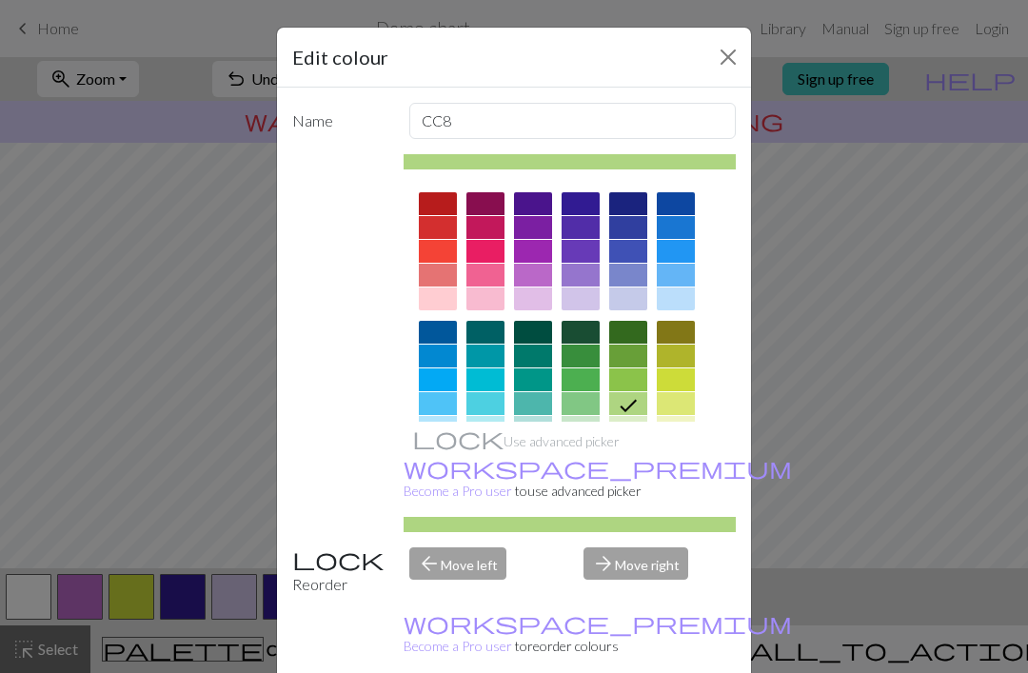
click at [226, 490] on div "Edit colour Name CC8 Use advanced picker workspace_premium Become a Pro user to…" at bounding box center [514, 336] width 1028 height 673
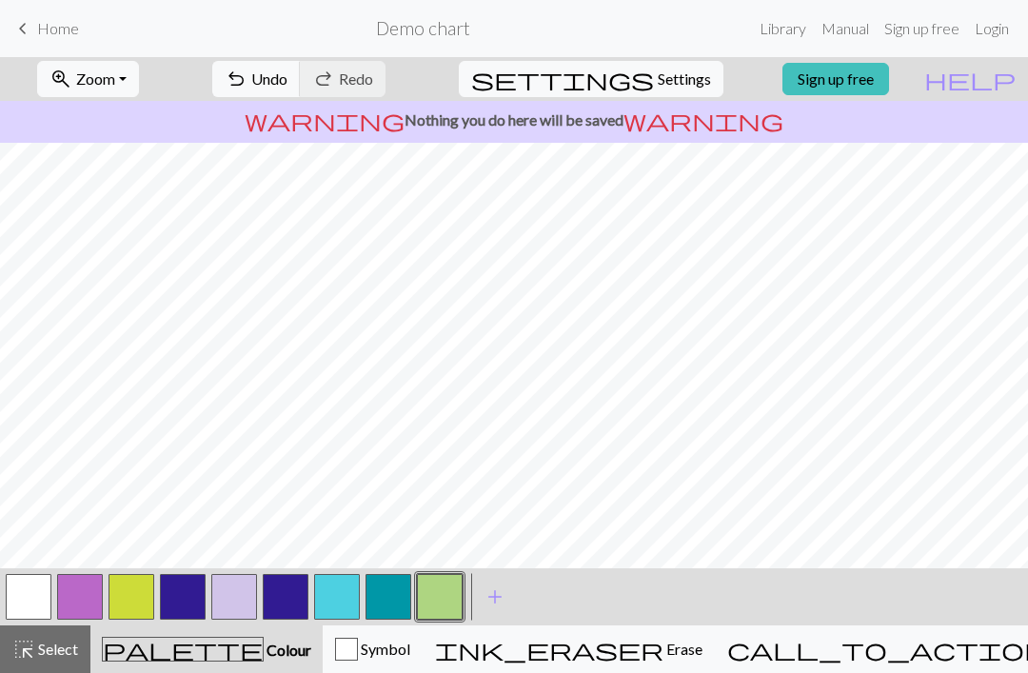
click at [496, 600] on span "add" at bounding box center [494, 596] width 23 height 27
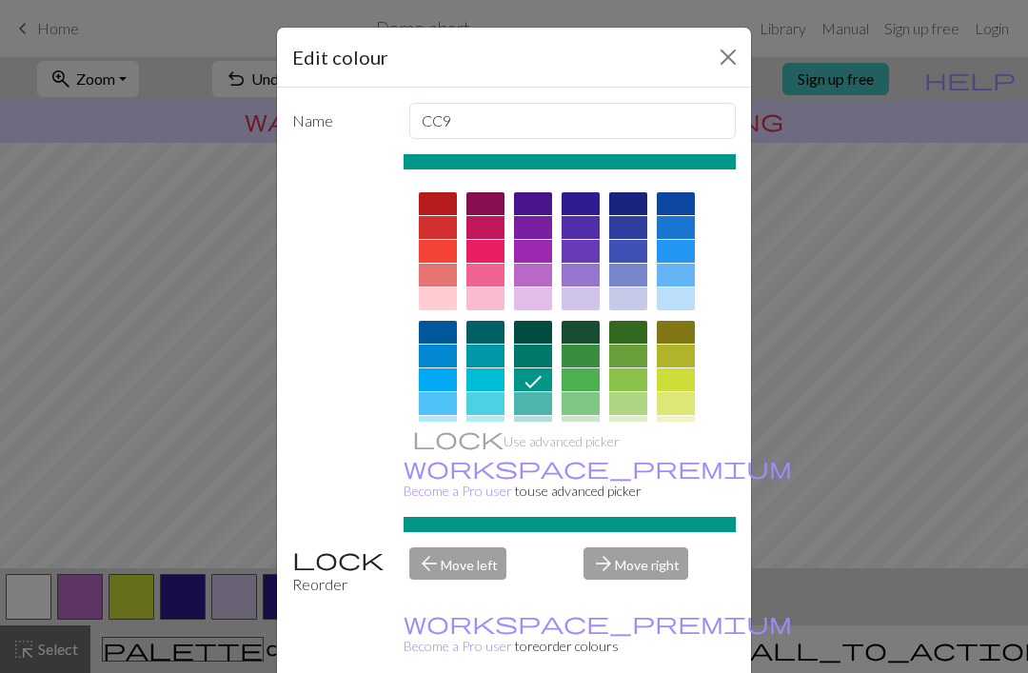
click at [263, 494] on div "Edit colour Name CC9 Use advanced picker workspace_premium Become a Pro user to…" at bounding box center [514, 336] width 1028 height 673
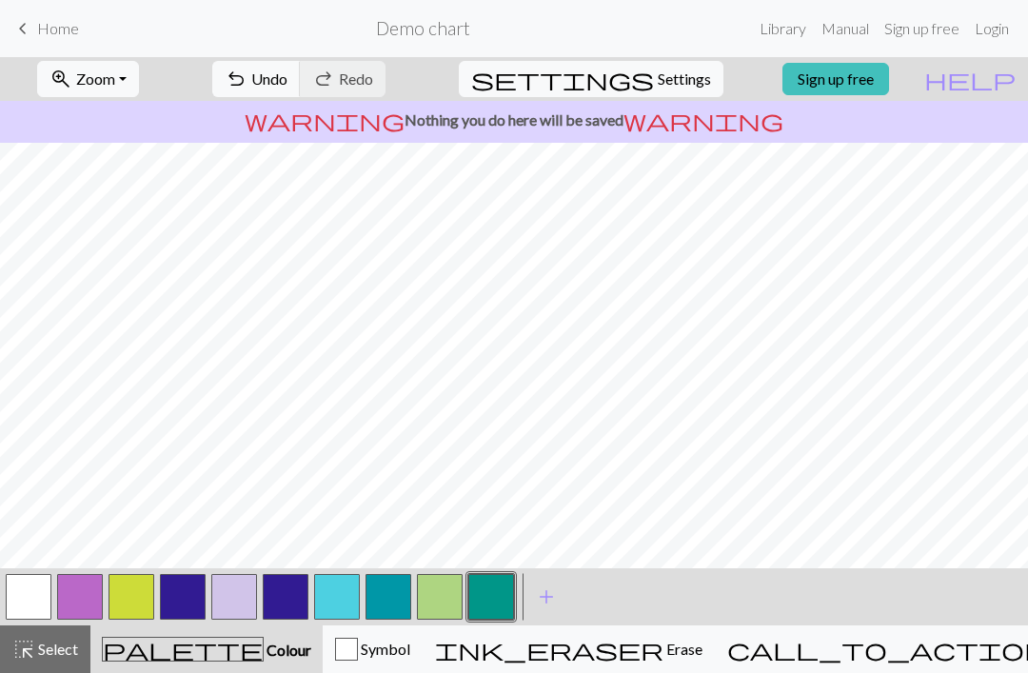
click at [549, 598] on span "add" at bounding box center [546, 596] width 23 height 27
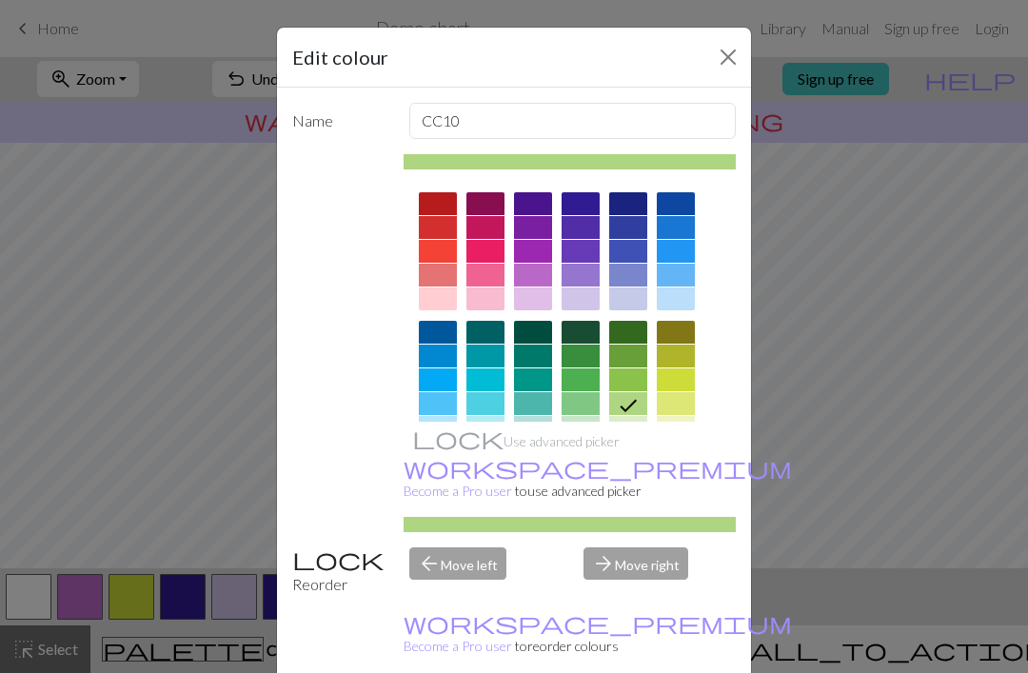
click at [240, 482] on div "Edit colour Name CC10 Use advanced picker workspace_premium Become a Pro user t…" at bounding box center [514, 336] width 1028 height 673
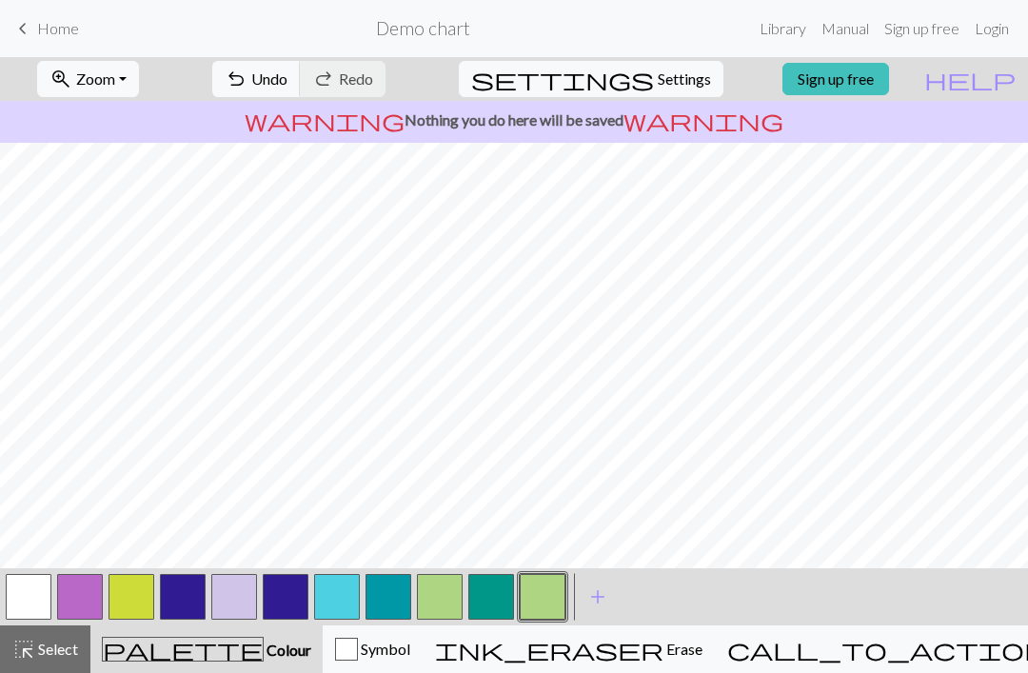
click at [595, 601] on span "add" at bounding box center [597, 596] width 23 height 27
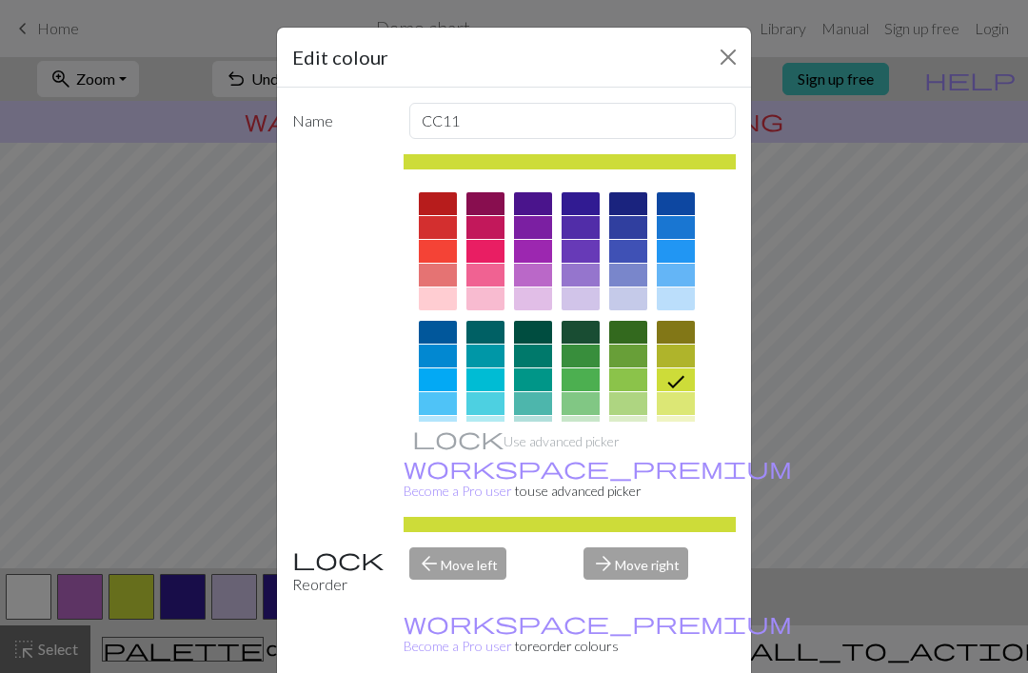
click at [235, 483] on div "Edit colour Name CC11 Use advanced picker workspace_premium Become a Pro user t…" at bounding box center [514, 336] width 1028 height 673
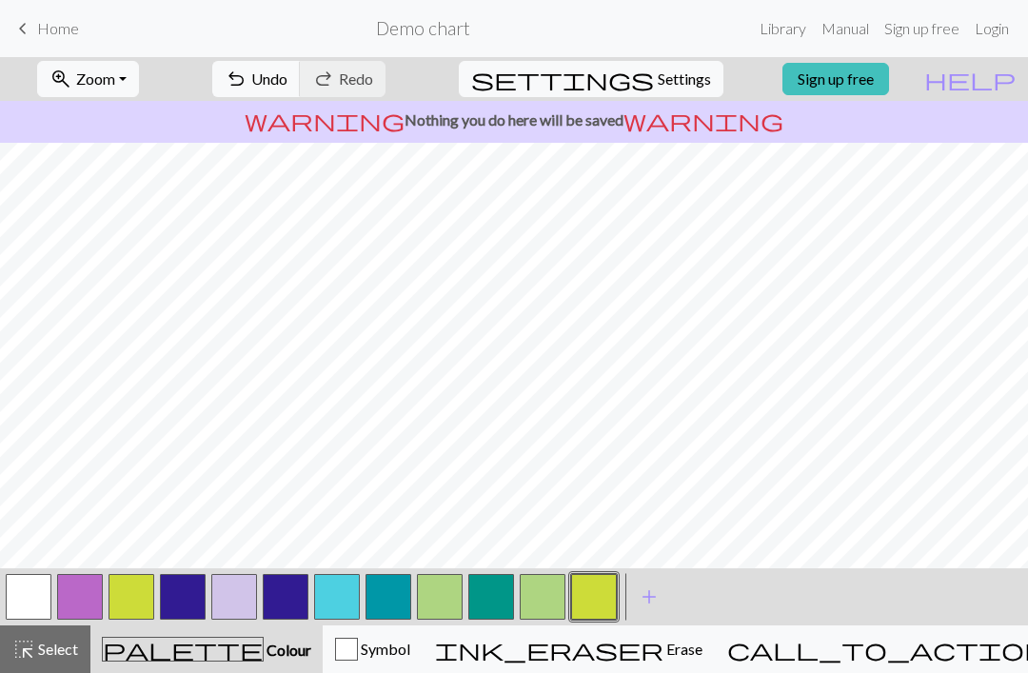
click at [643, 592] on span "add" at bounding box center [649, 596] width 23 height 27
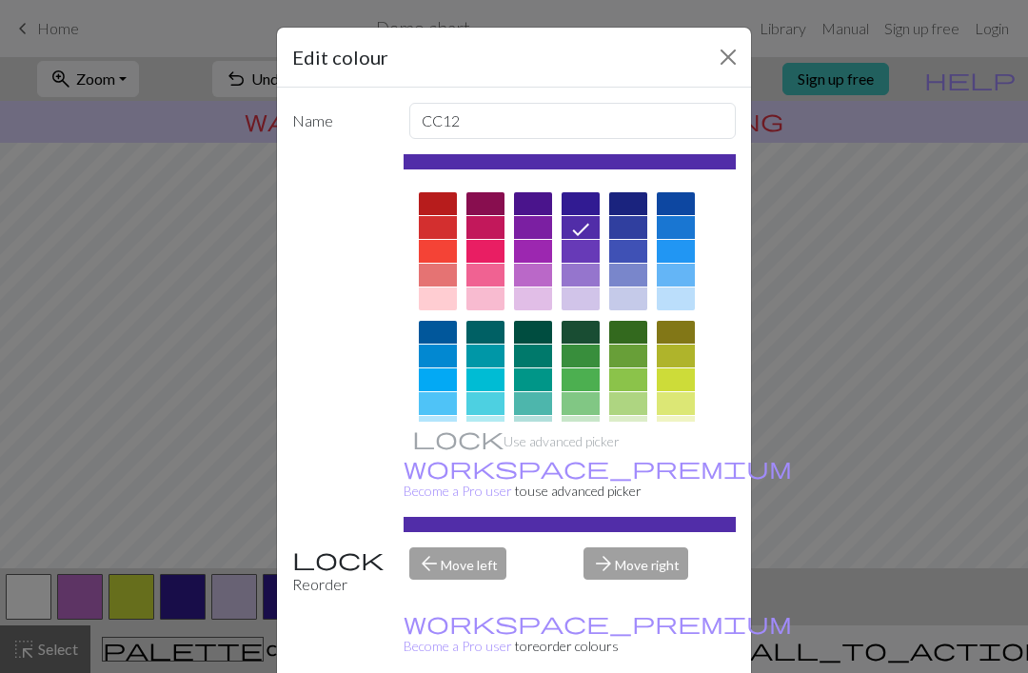
click at [254, 470] on div "Edit colour Name CC12 Use advanced picker workspace_premium Become a Pro user t…" at bounding box center [514, 336] width 1028 height 673
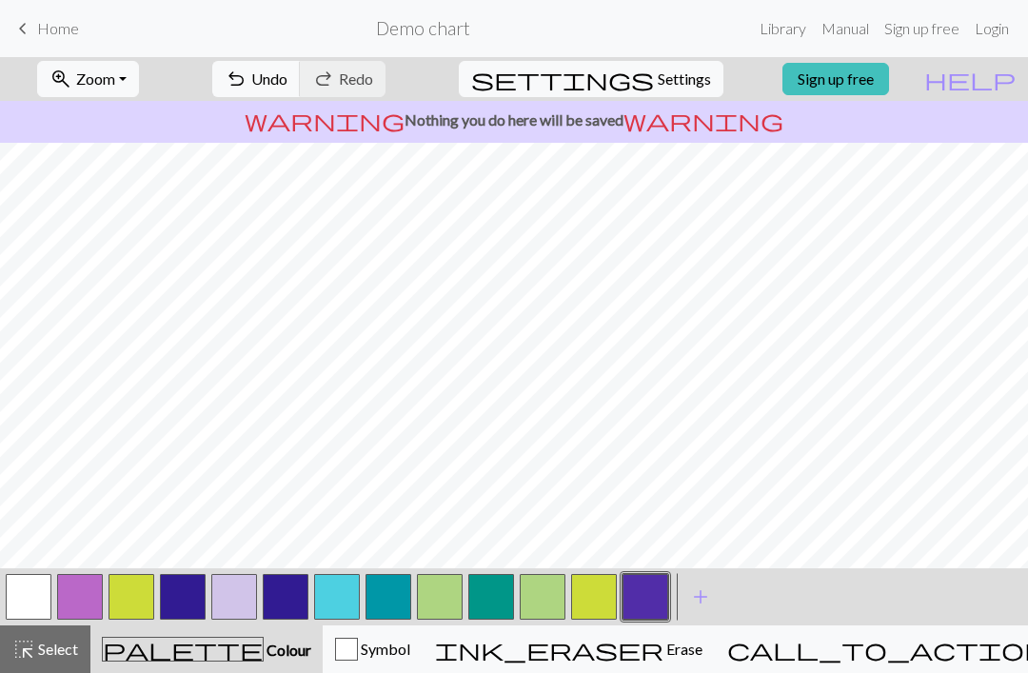
click at [697, 594] on span "add" at bounding box center [700, 596] width 23 height 27
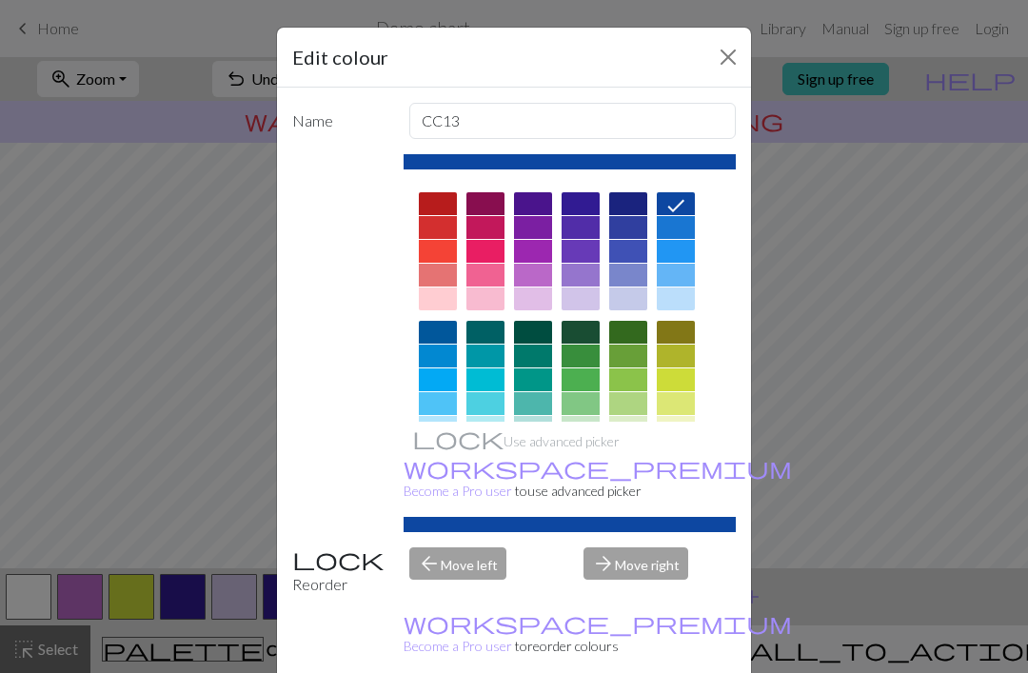
click at [845, 474] on div "Edit colour Name CC13 Use advanced picker workspace_premium Become a Pro user t…" at bounding box center [514, 336] width 1028 height 673
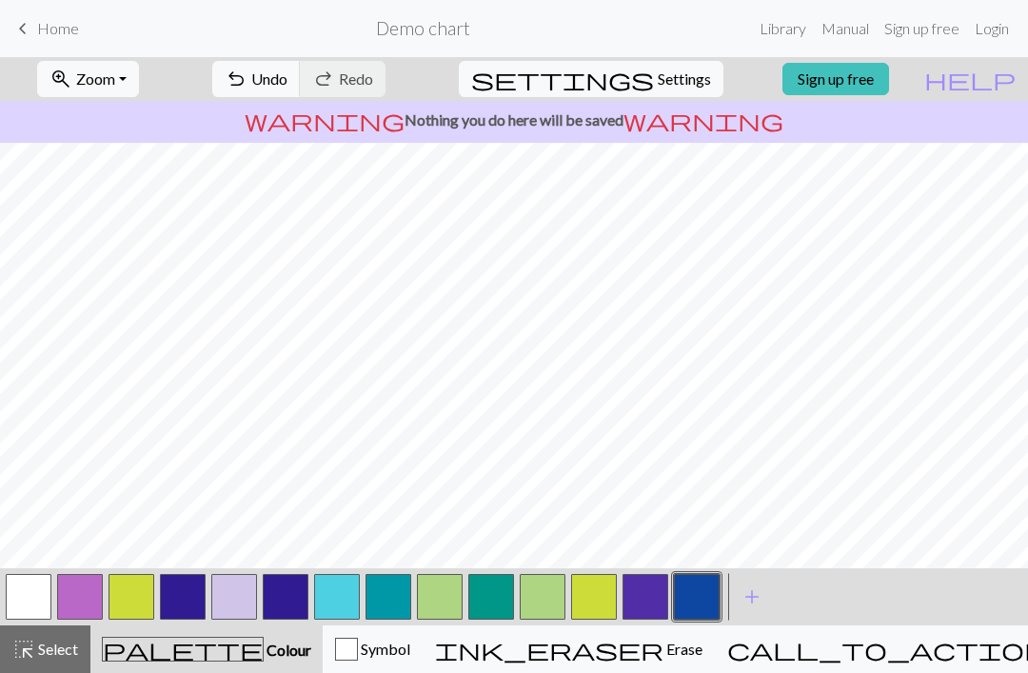
click at [264, 650] on span "Colour" at bounding box center [288, 649] width 48 height 18
click at [189, 651] on span "palette" at bounding box center [183, 649] width 160 height 27
click at [757, 601] on span "add" at bounding box center [751, 596] width 23 height 27
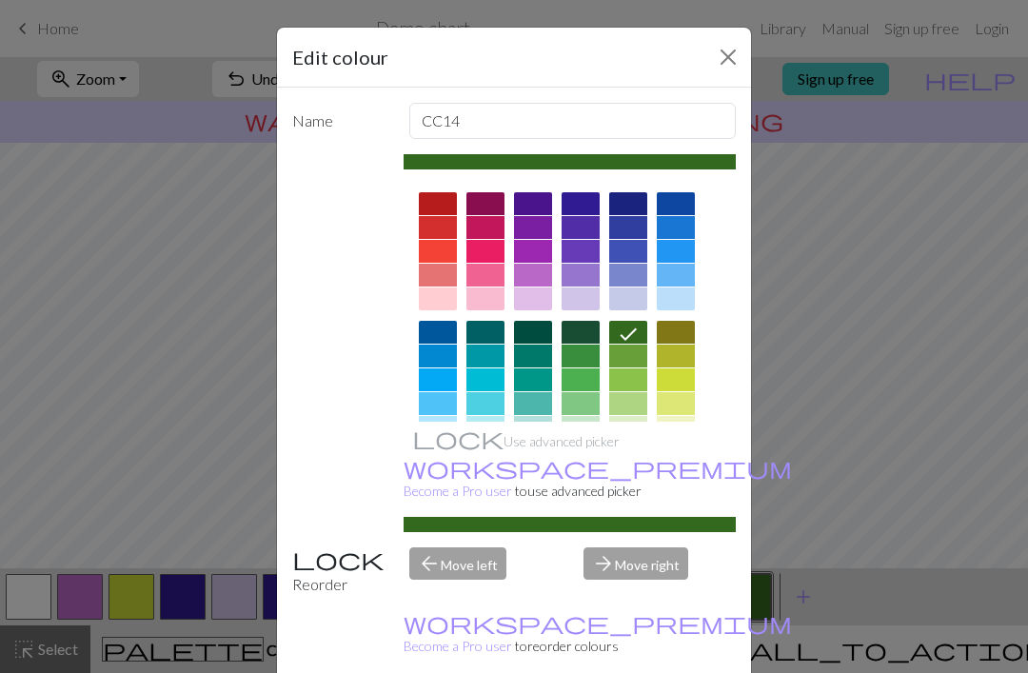
click at [802, 523] on div "Edit colour Name CC14 Use advanced picker workspace_premium Become a Pro user t…" at bounding box center [514, 336] width 1028 height 673
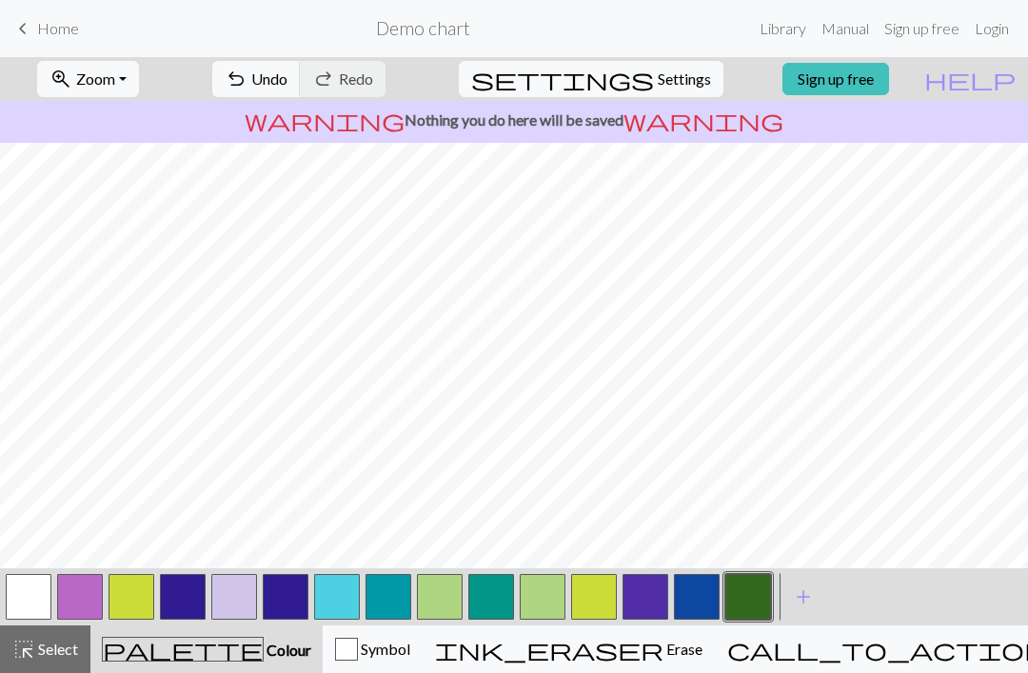
click at [800, 594] on span "add" at bounding box center [803, 596] width 23 height 27
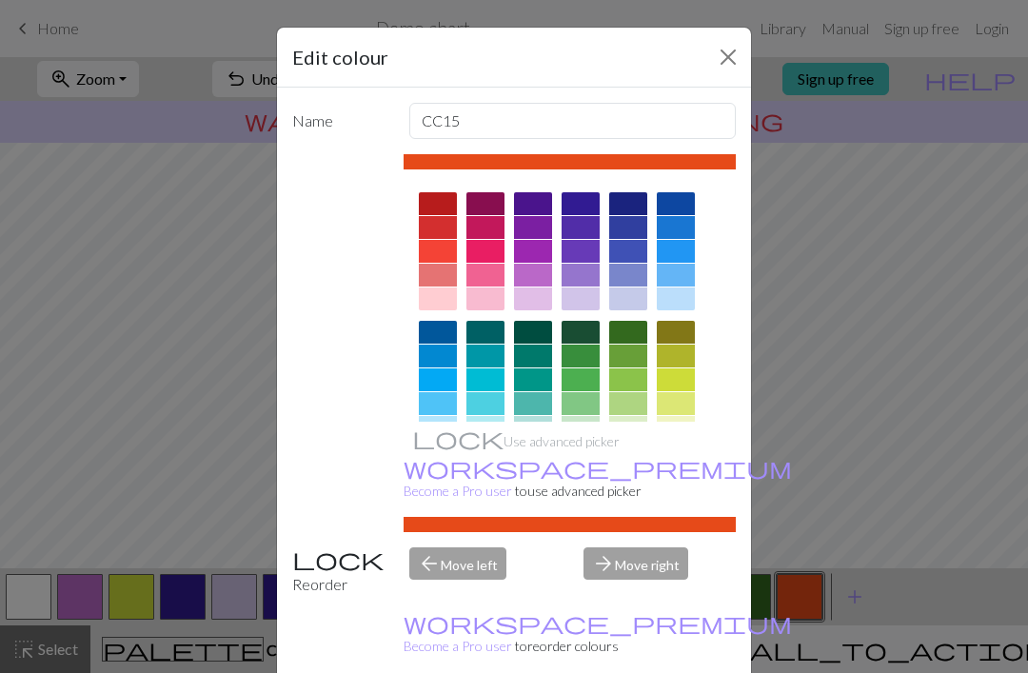
click at [852, 458] on div "Edit colour Name CC15 Use advanced picker workspace_premium Become a Pro user t…" at bounding box center [514, 336] width 1028 height 673
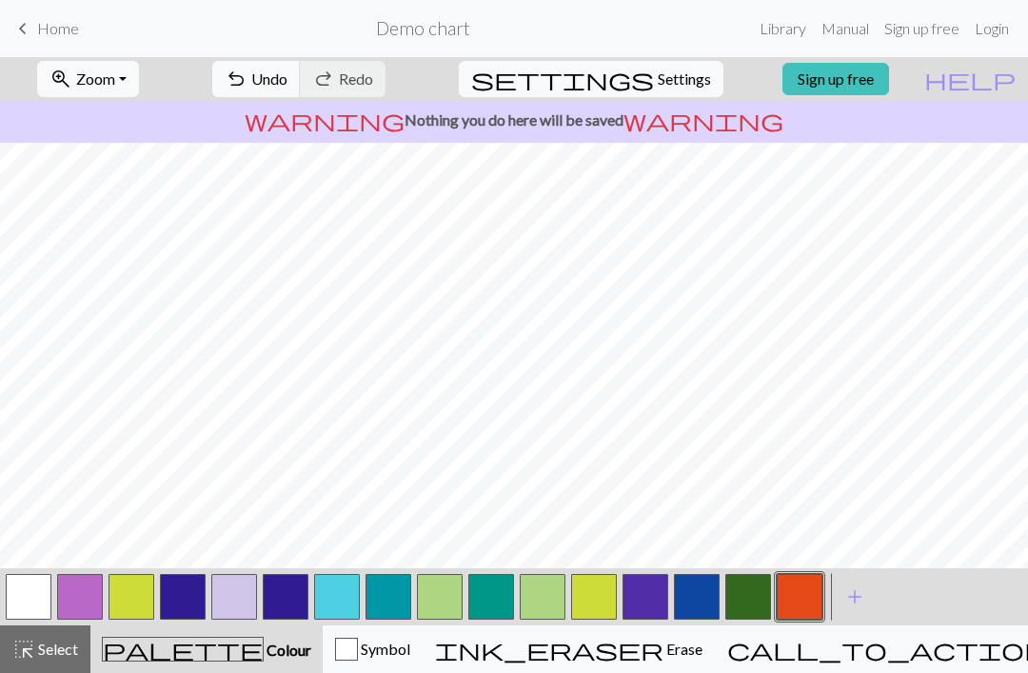
click at [846, 589] on span "add" at bounding box center [854, 596] width 23 height 27
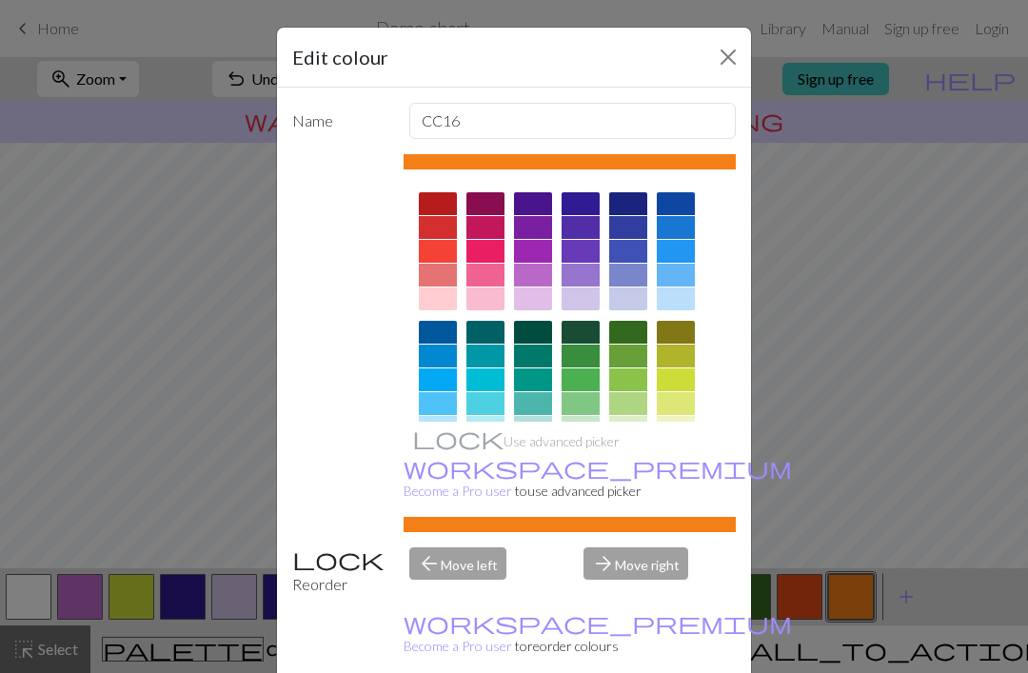
click at [841, 460] on div "Edit colour Name CC16 Use advanced picker workspace_premium Become a Pro user t…" at bounding box center [514, 336] width 1028 height 673
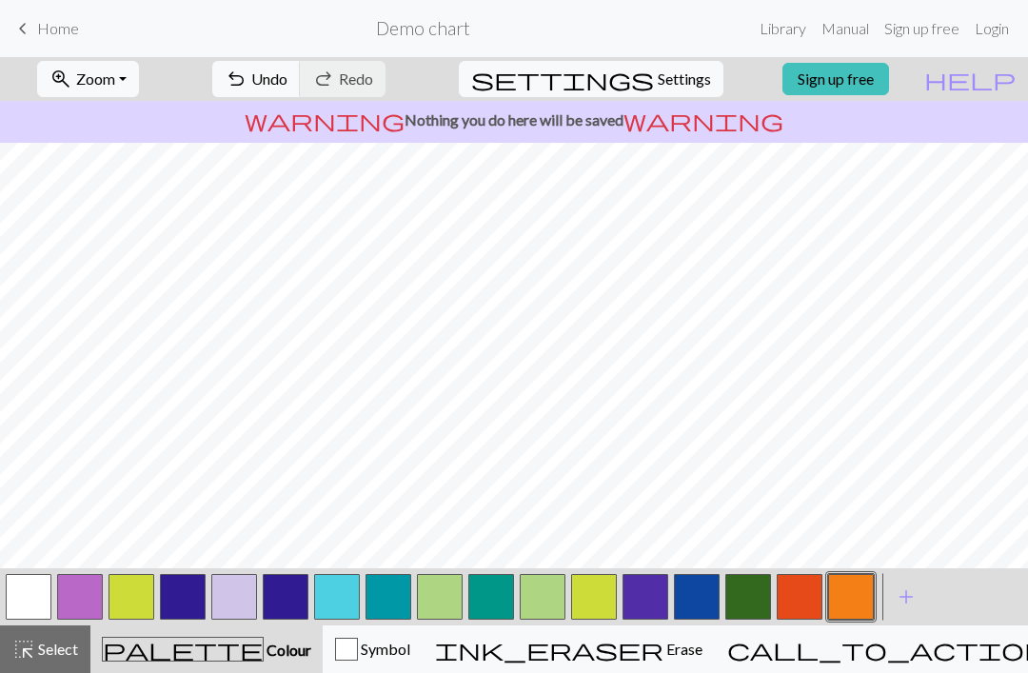
click at [896, 596] on span "add" at bounding box center [905, 596] width 23 height 27
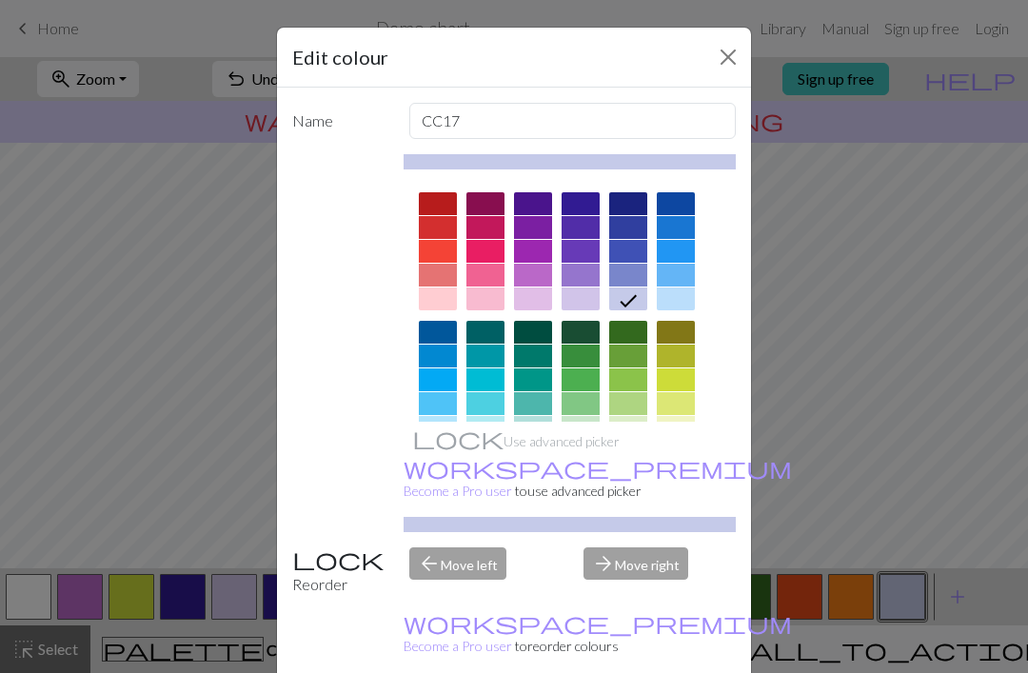
click at [855, 440] on div "Edit colour Name CC17 Use advanced picker workspace_premium Become a Pro user t…" at bounding box center [514, 336] width 1028 height 673
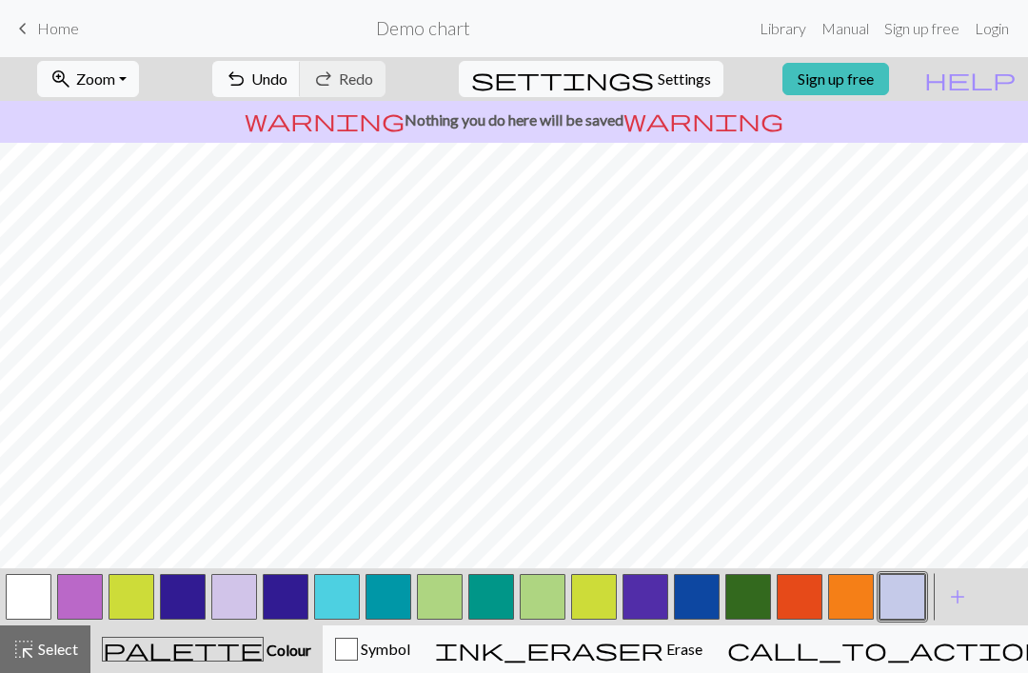
click at [939, 602] on button "add Add a colour" at bounding box center [958, 597] width 48 height 48
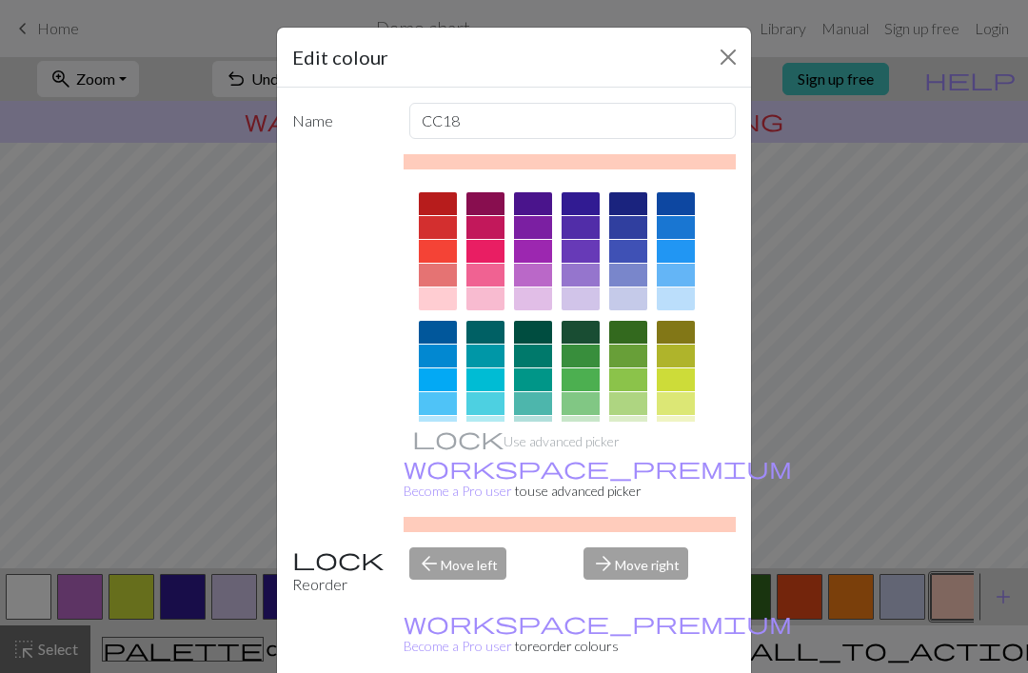
click at [861, 441] on div "Edit colour Name CC18 Use advanced picker workspace_premium Become a Pro user t…" at bounding box center [514, 336] width 1028 height 673
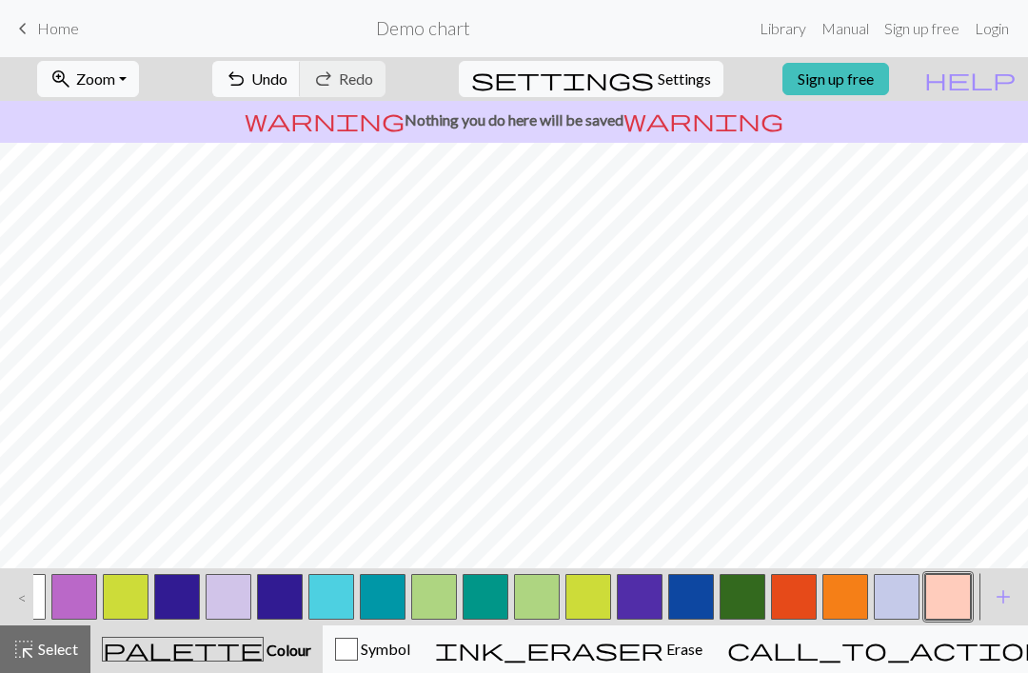
scroll to position [0, 6]
click at [1002, 597] on span "add" at bounding box center [1003, 596] width 23 height 27
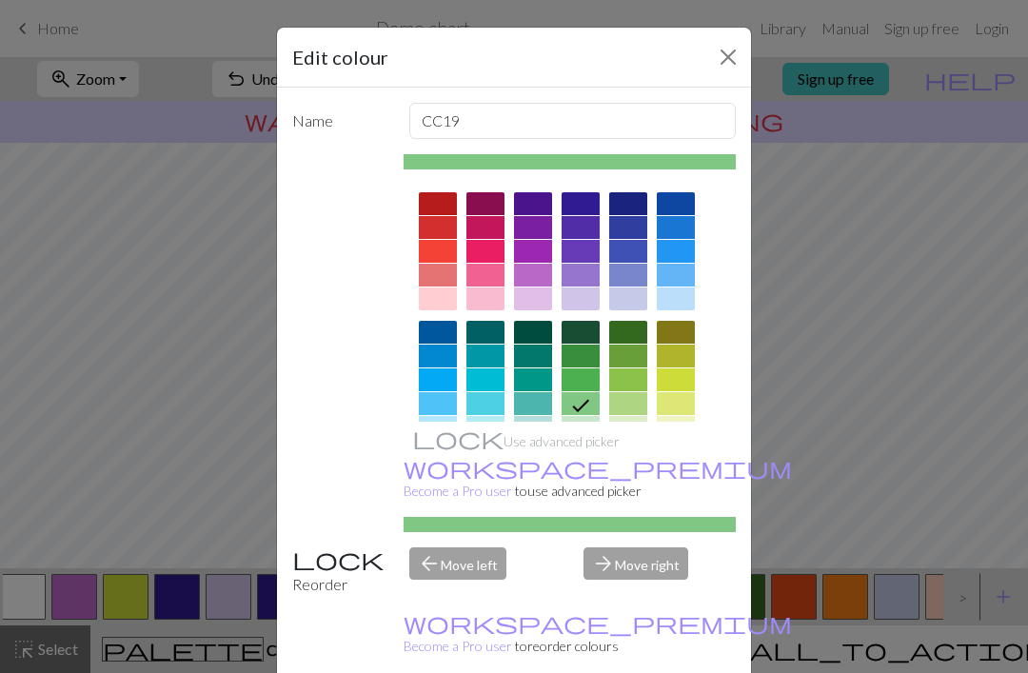
scroll to position [20, 0]
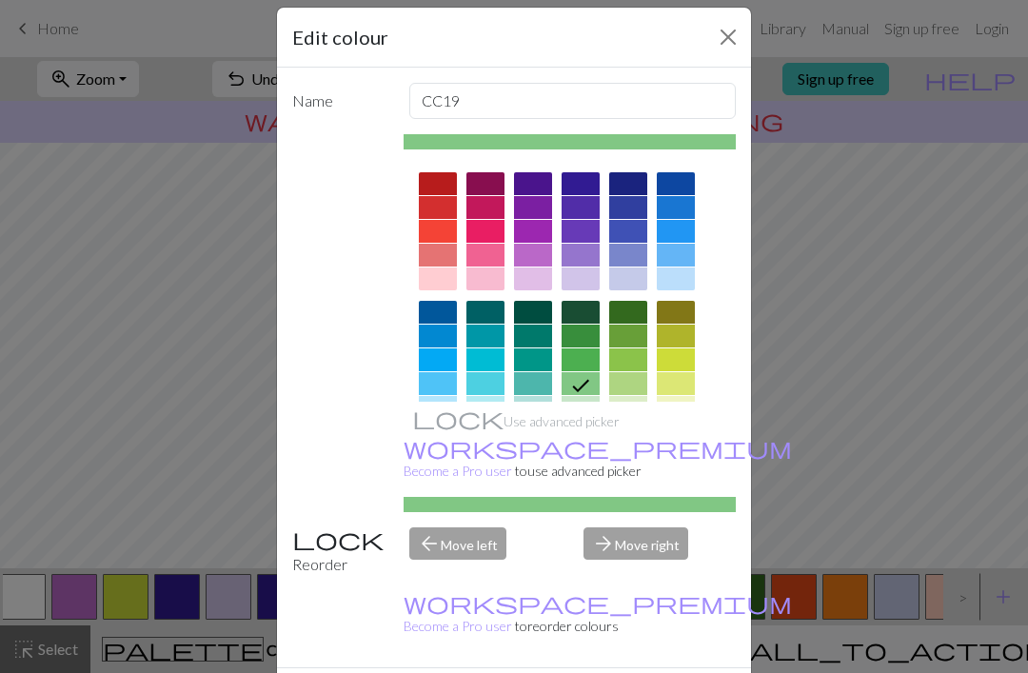
click at [931, 485] on div "Edit colour Name CC19 Use advanced picker workspace_premium Become a Pro user t…" at bounding box center [514, 336] width 1028 height 673
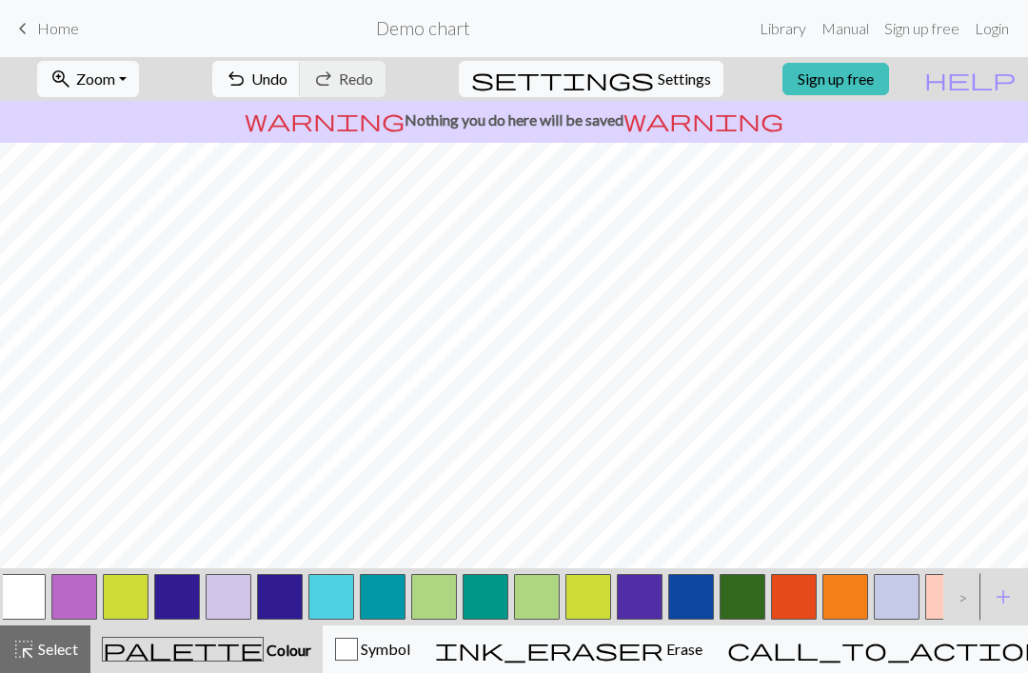
click at [990, 599] on button "add Add a colour" at bounding box center [1003, 597] width 48 height 48
click at [989, 599] on div "Edit colour Name CC20 Use advanced picker workspace_premium Become a Pro user t…" at bounding box center [514, 336] width 1028 height 673
click at [996, 597] on span "add" at bounding box center [1003, 596] width 23 height 27
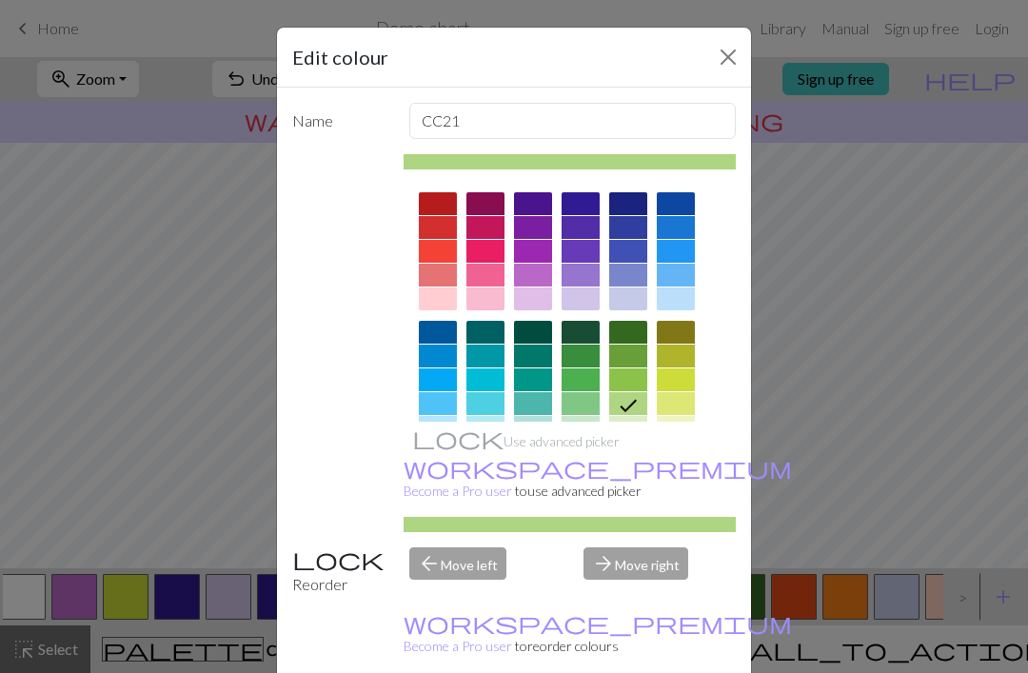
click at [894, 460] on div "Edit colour Name CC21 Use advanced picker workspace_premium Become a Pro user t…" at bounding box center [514, 336] width 1028 height 673
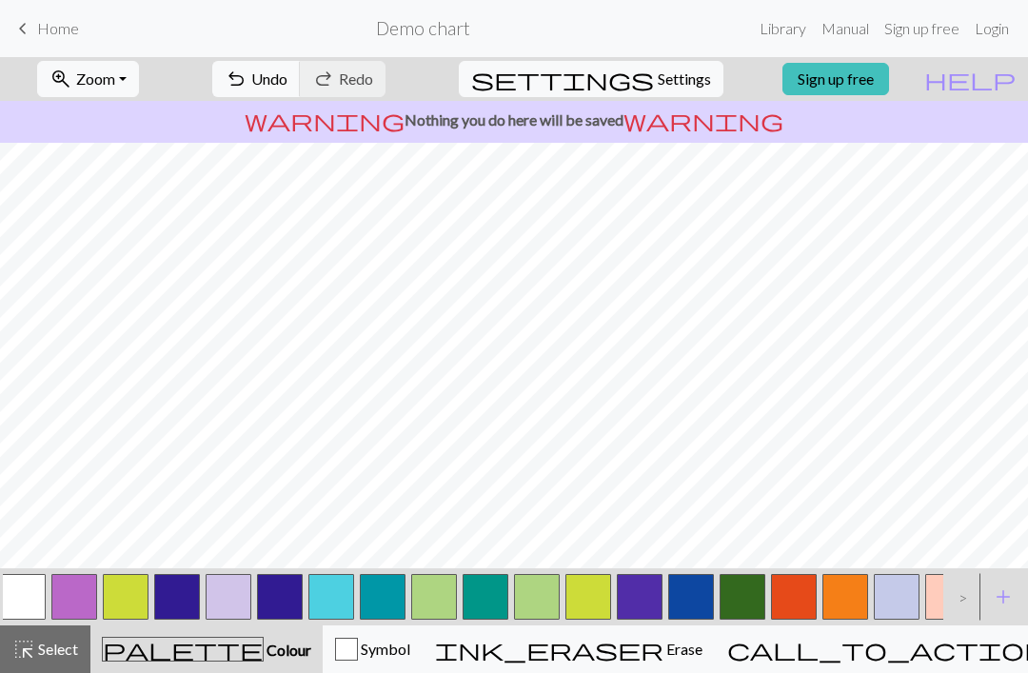
click at [999, 596] on span "add" at bounding box center [1003, 596] width 23 height 27
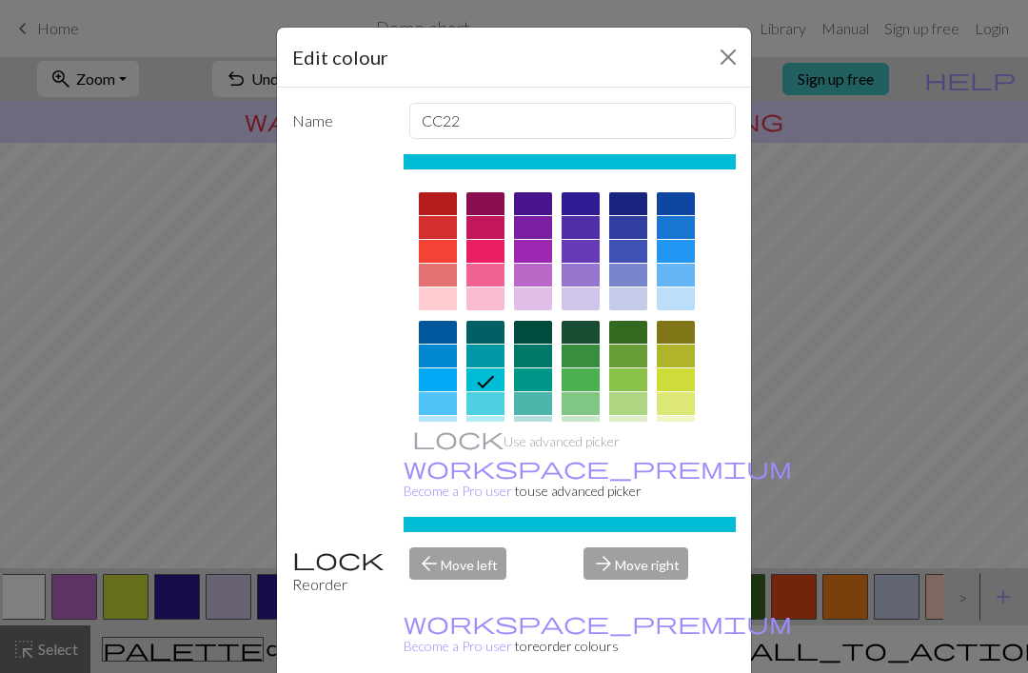
click at [901, 478] on div "Edit colour Name CC22 Use advanced picker workspace_premium Become a Pro user t…" at bounding box center [514, 336] width 1028 height 673
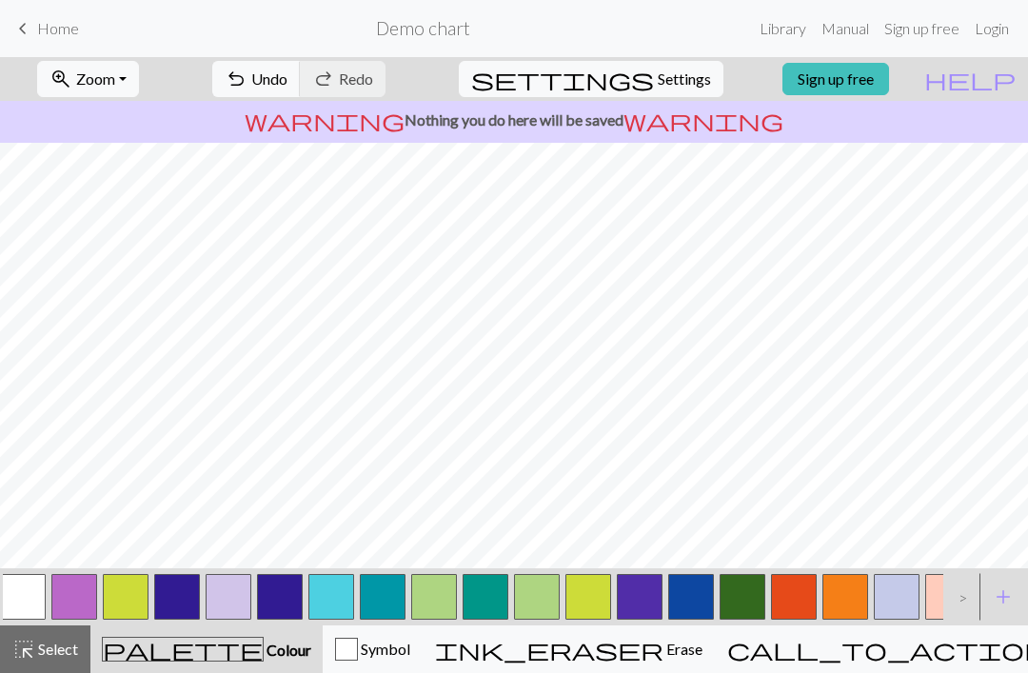
click at [998, 597] on span "add" at bounding box center [1003, 596] width 23 height 27
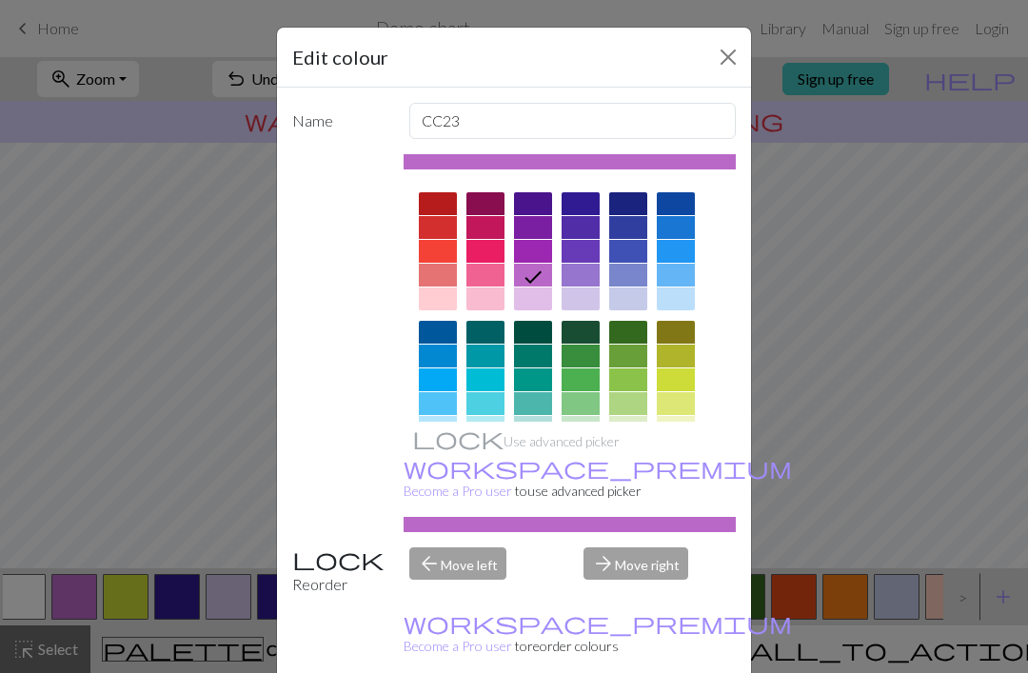
click at [925, 501] on div "Edit colour Name CC23 Use advanced picker workspace_premium Become a Pro user t…" at bounding box center [514, 336] width 1028 height 673
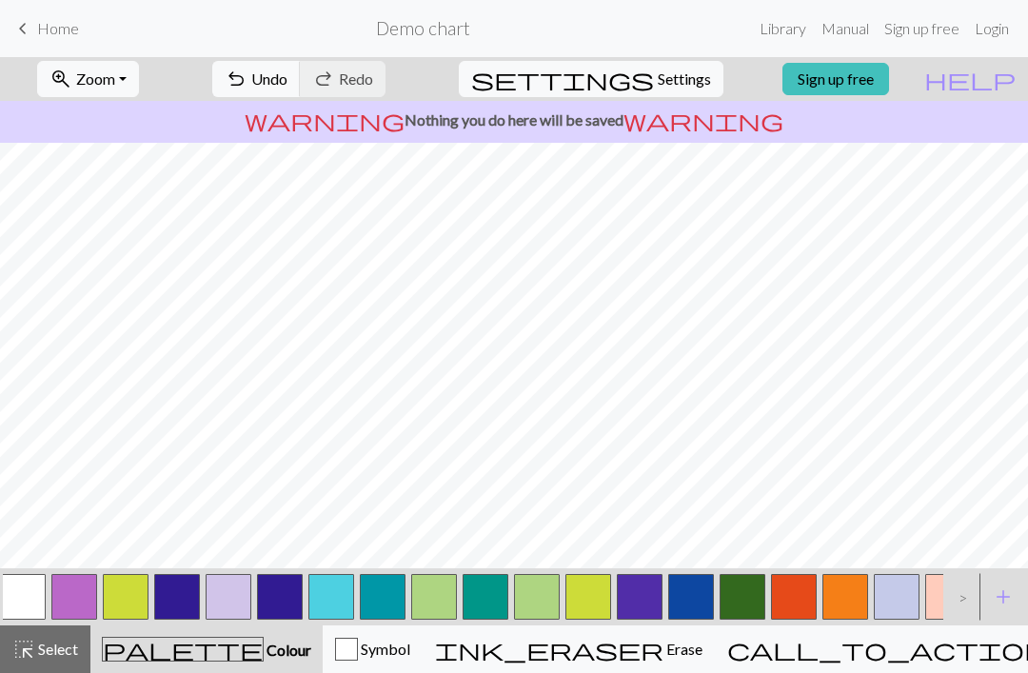
click at [997, 596] on span "add" at bounding box center [1003, 596] width 23 height 27
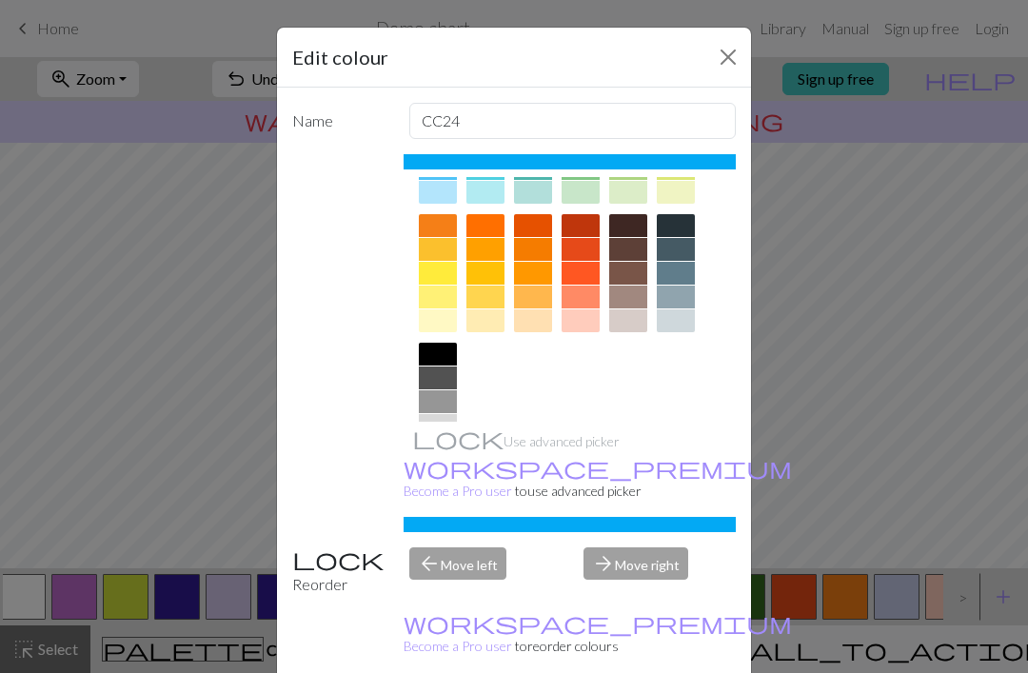
scroll to position [235, 0]
click at [440, 358] on div at bounding box center [438, 354] width 38 height 23
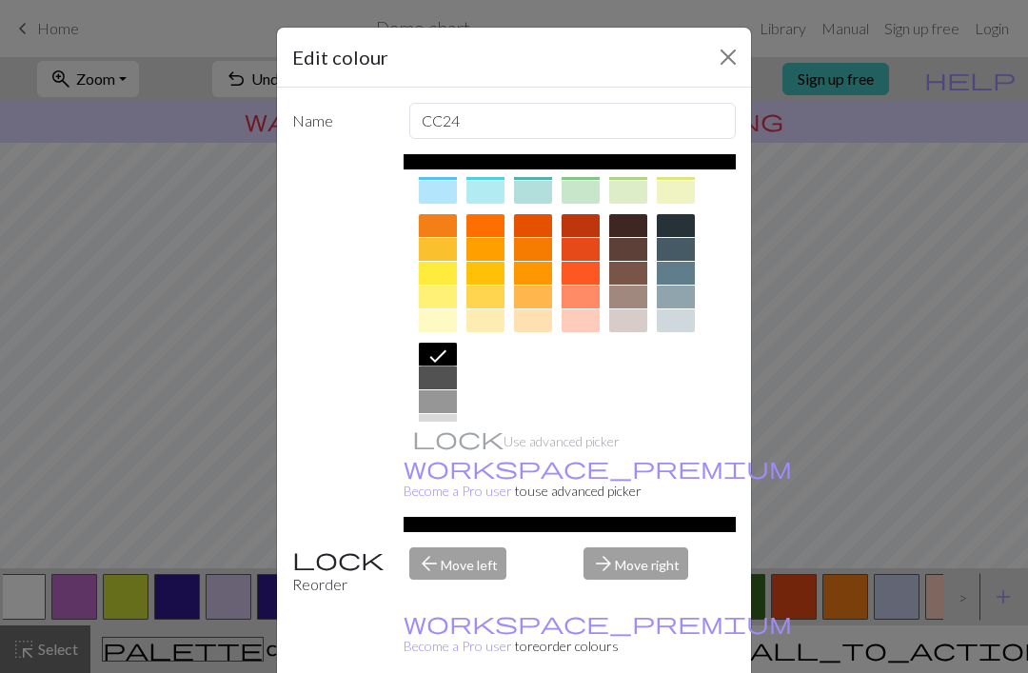
click at [539, 503] on div "Use advanced picker workspace_premium Become a Pro user to use advanced picker" at bounding box center [569, 343] width 333 height 378
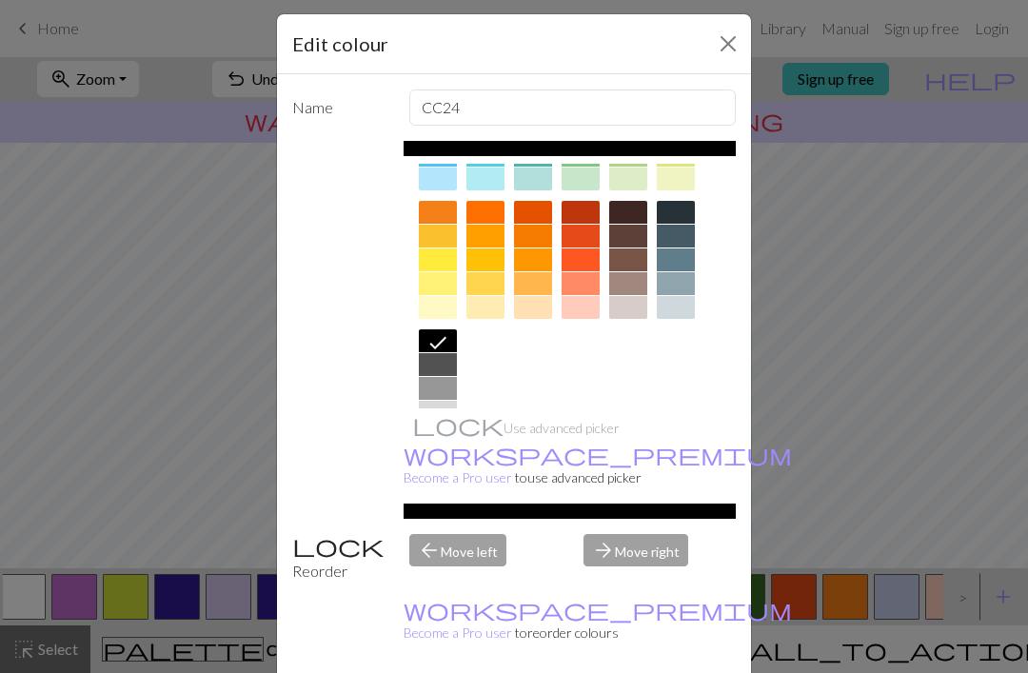
scroll to position [17, 0]
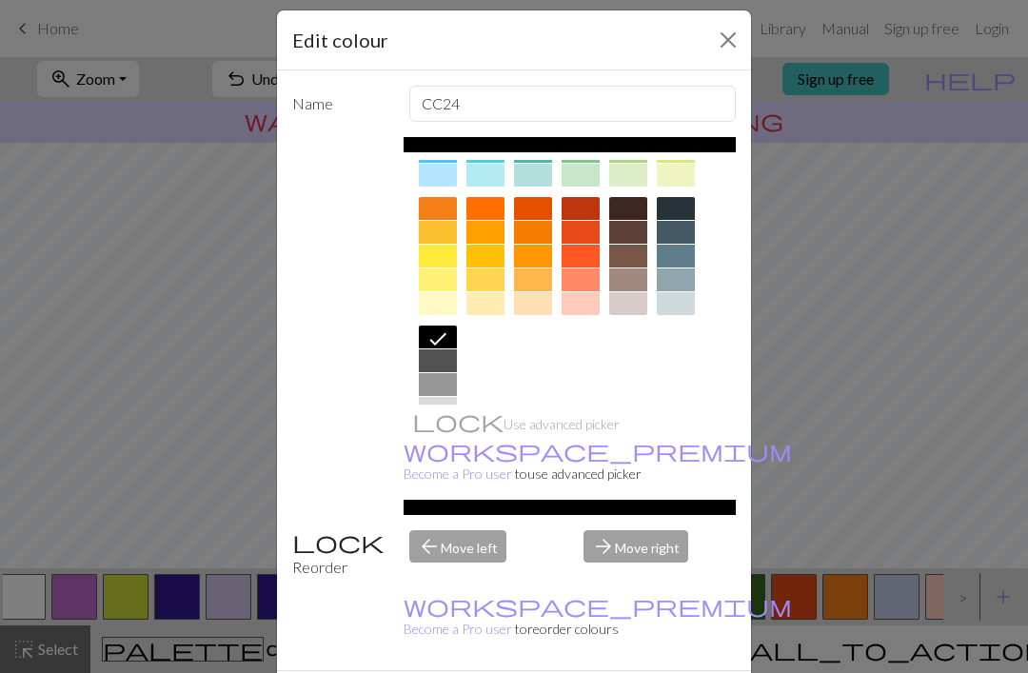
click at [717, 26] on button "Close" at bounding box center [728, 40] width 30 height 30
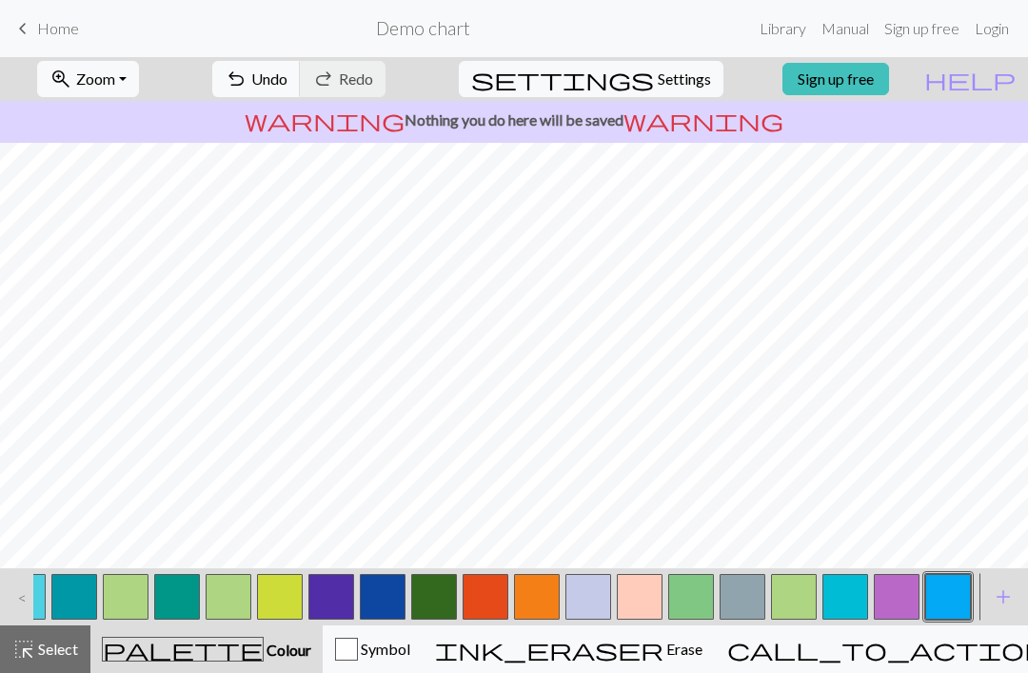
scroll to position [0, 314]
click at [1004, 588] on span "add" at bounding box center [1003, 596] width 23 height 27
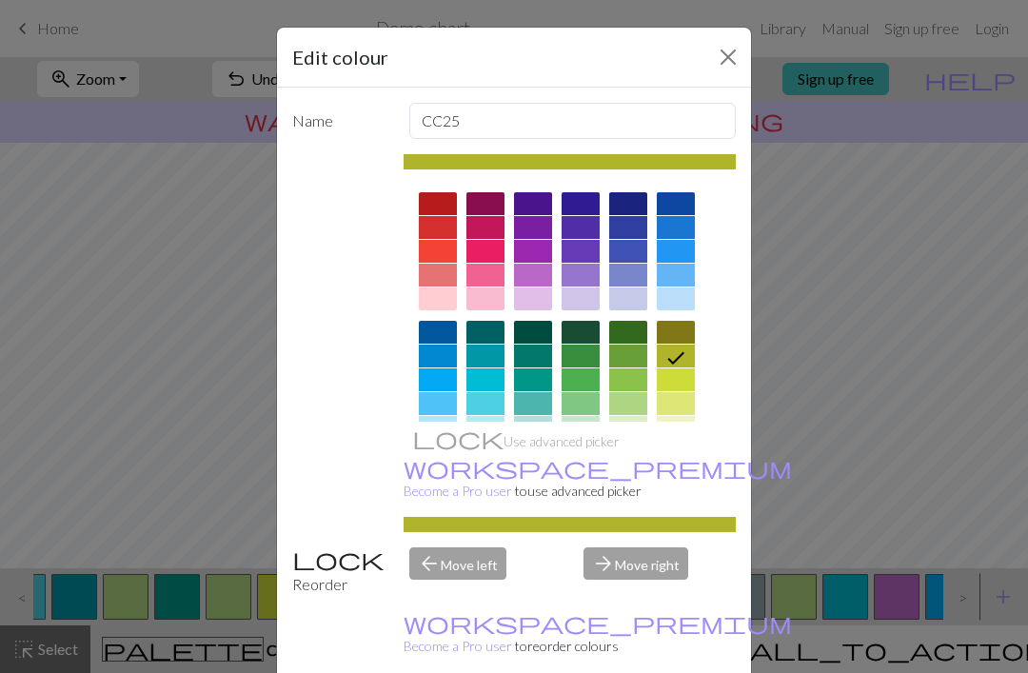
click at [998, 597] on div "Edit colour Name CC25 Use advanced picker workspace_premium Become a Pro user t…" at bounding box center [514, 336] width 1028 height 673
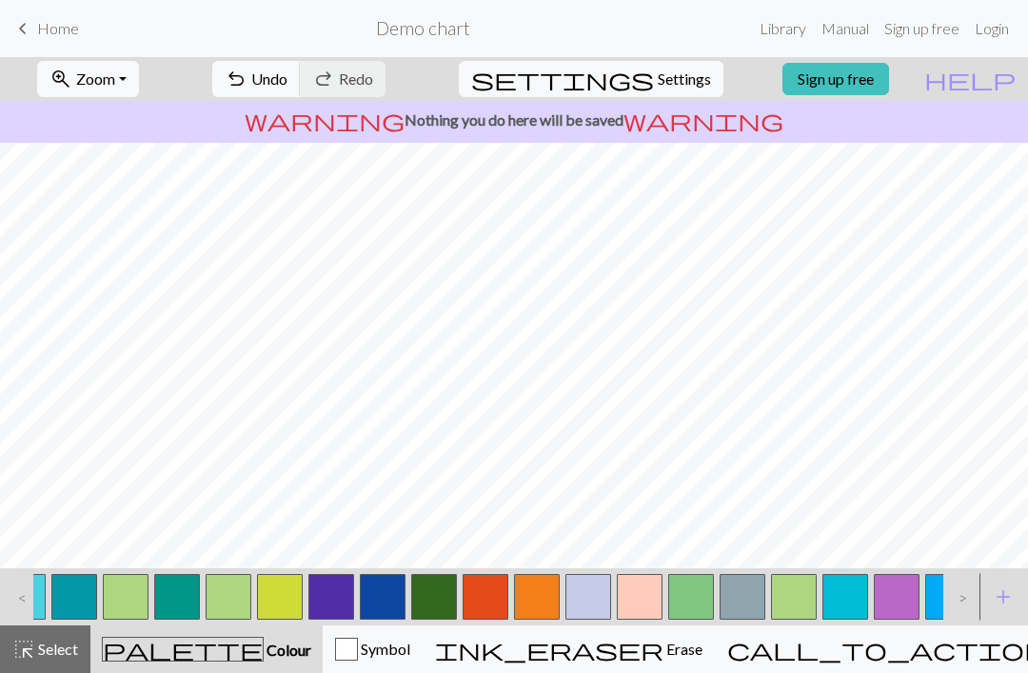
click at [994, 587] on span "add" at bounding box center [1003, 596] width 23 height 27
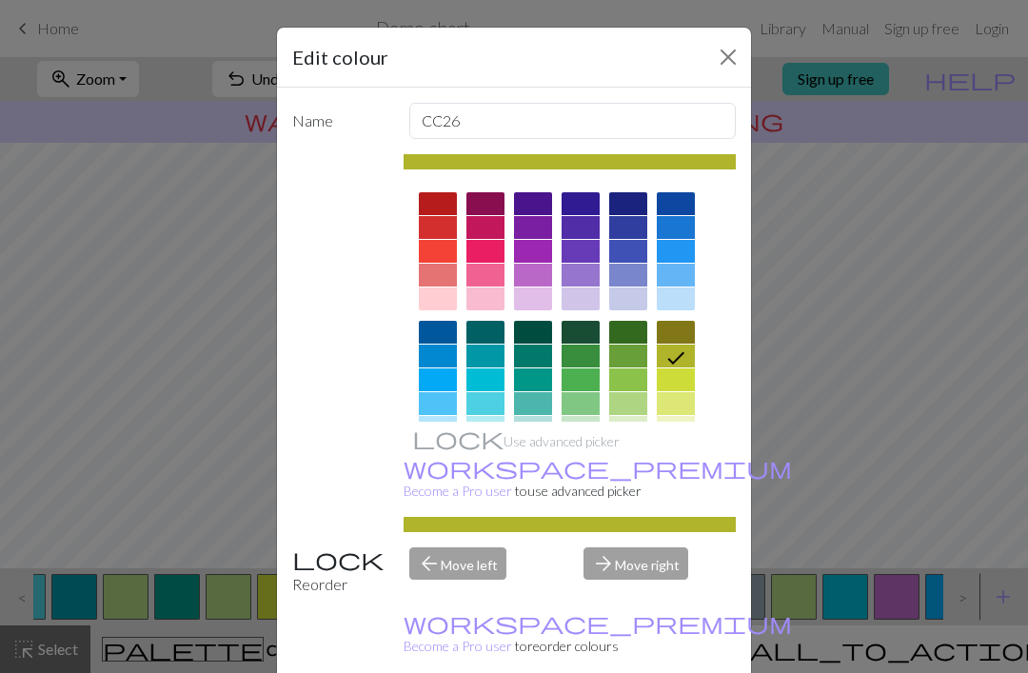
click at [950, 497] on div "Edit colour Name CC26 Use advanced picker workspace_premium Become a Pro user t…" at bounding box center [514, 336] width 1028 height 673
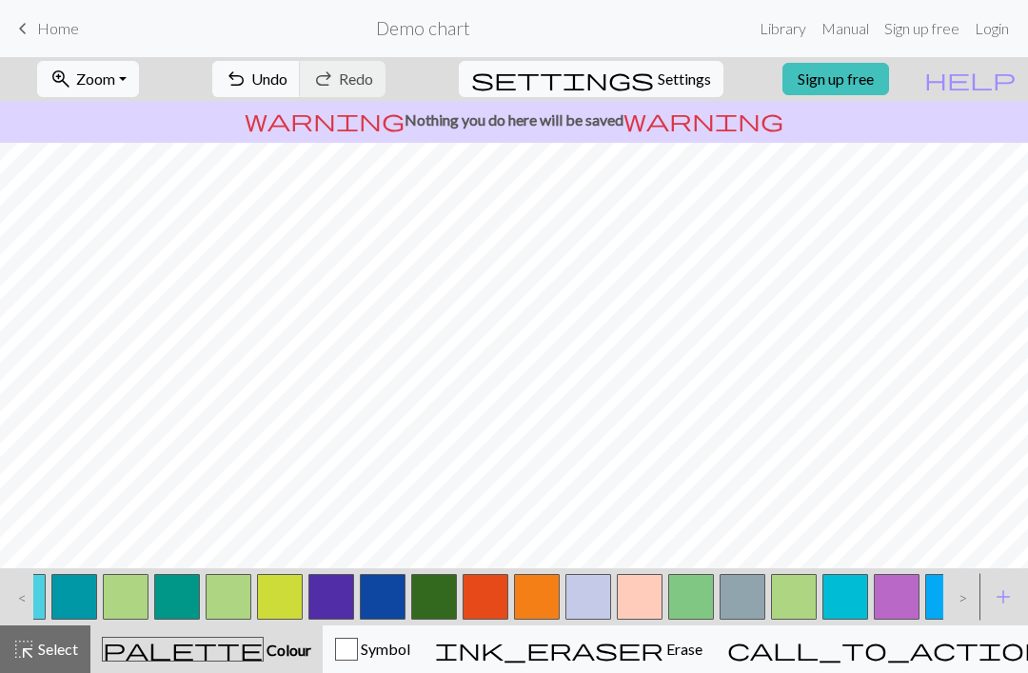
click at [996, 590] on span "add" at bounding box center [1003, 596] width 23 height 27
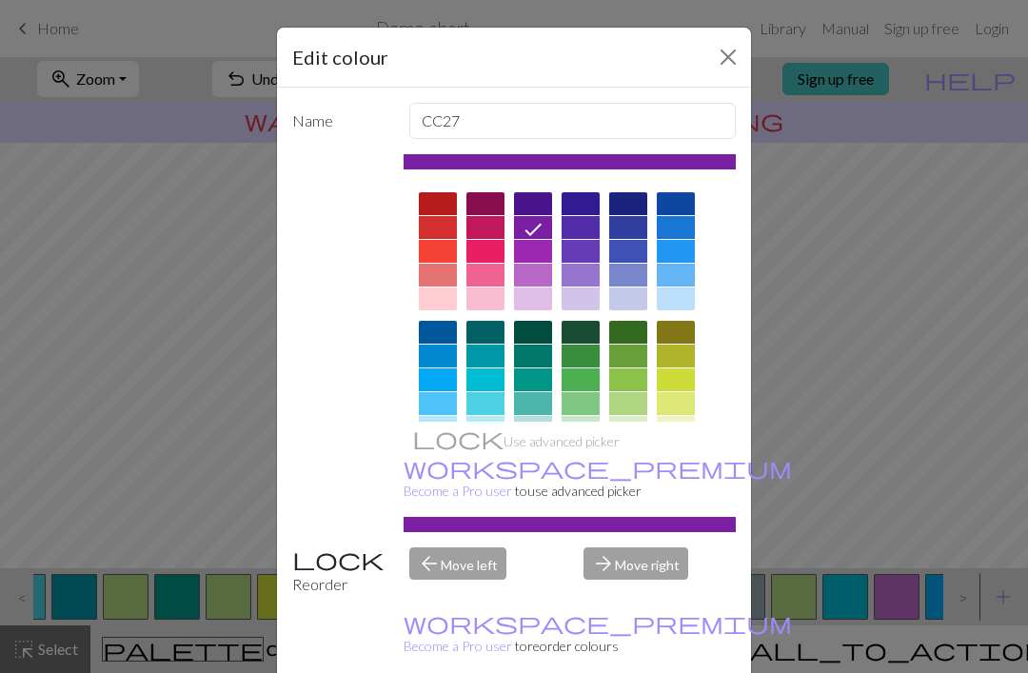
click at [957, 522] on div "Edit colour Name CC27 Use advanced picker workspace_premium Become a Pro user t…" at bounding box center [514, 336] width 1028 height 673
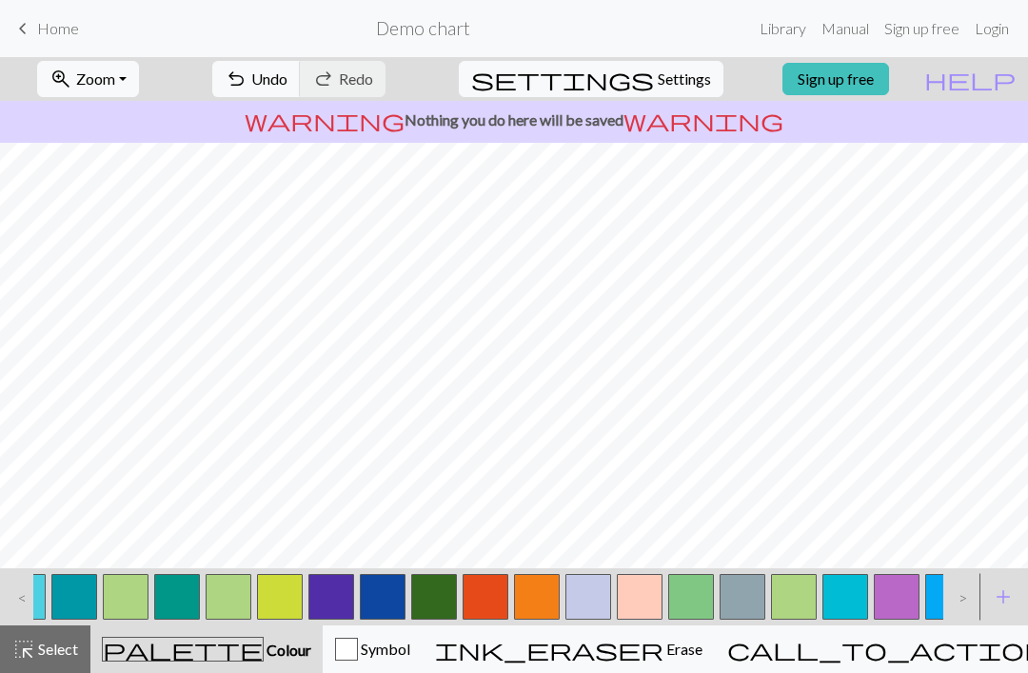
click at [1003, 588] on span "add" at bounding box center [1003, 596] width 23 height 27
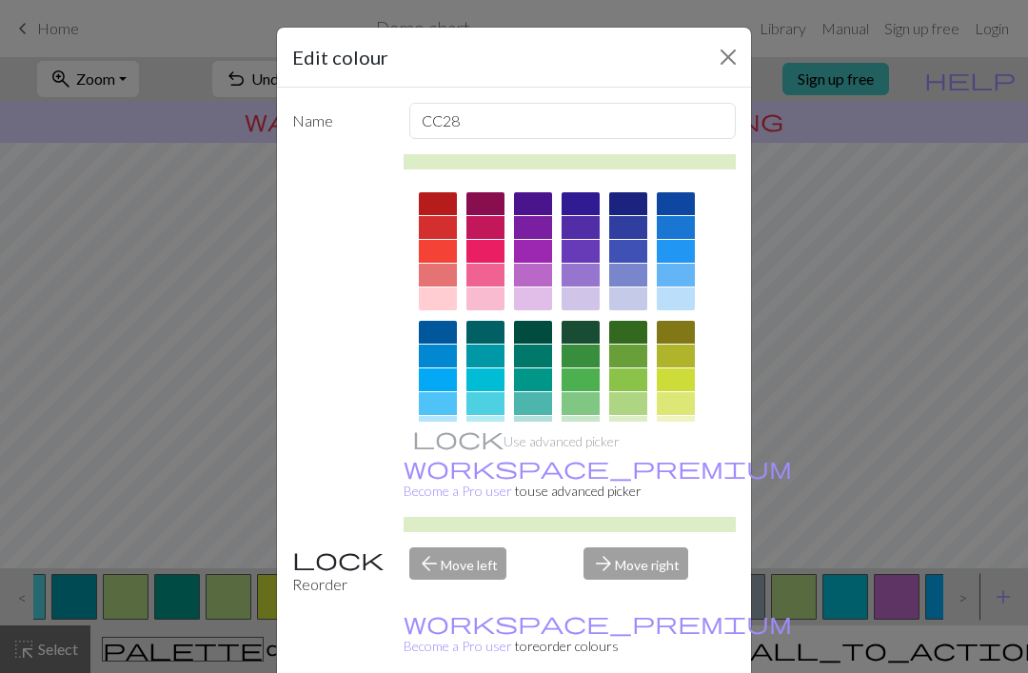
click at [969, 510] on div "Edit colour Name CC28 Use advanced picker workspace_premium Become a Pro user t…" at bounding box center [514, 336] width 1028 height 673
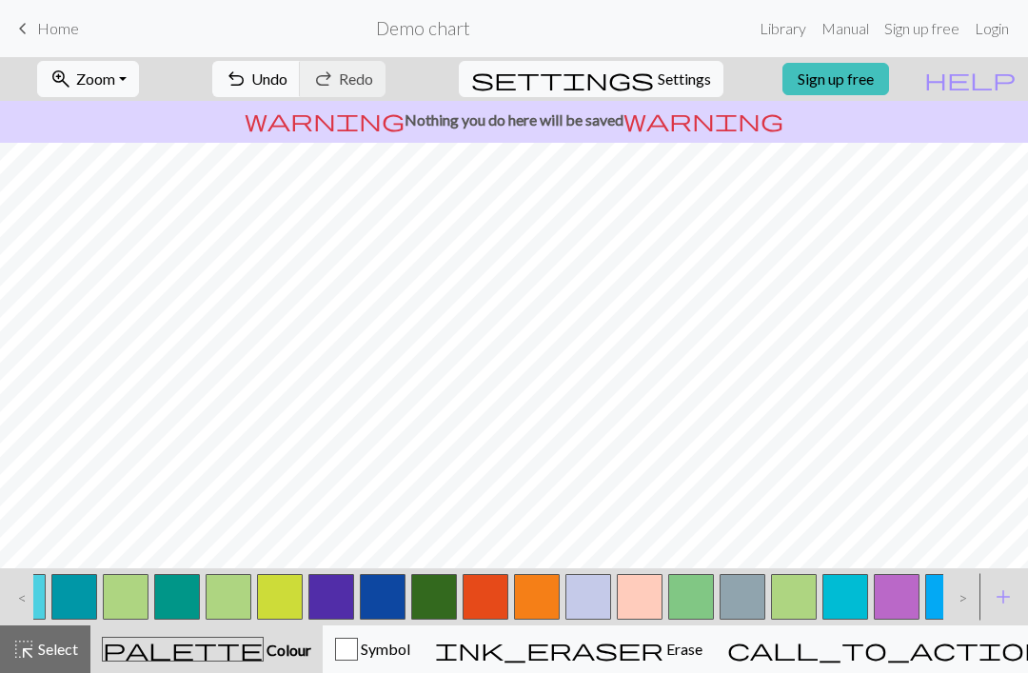
click at [1000, 594] on span "add" at bounding box center [1003, 596] width 23 height 27
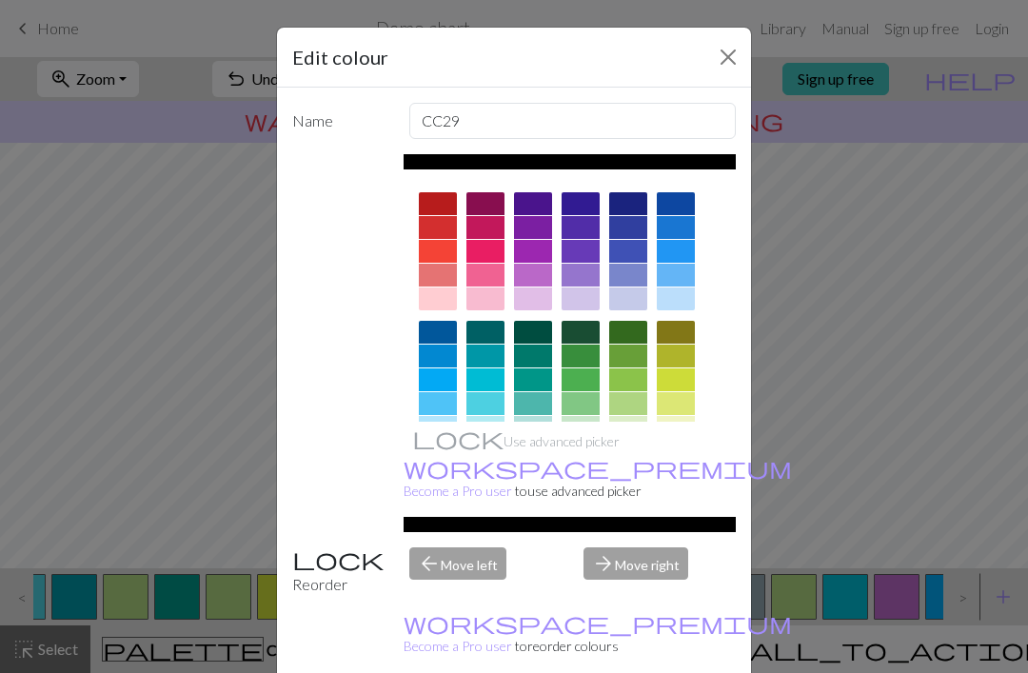
click at [968, 524] on div "Edit colour Name CC29 Use advanced picker workspace_premium Become a Pro user t…" at bounding box center [514, 336] width 1028 height 673
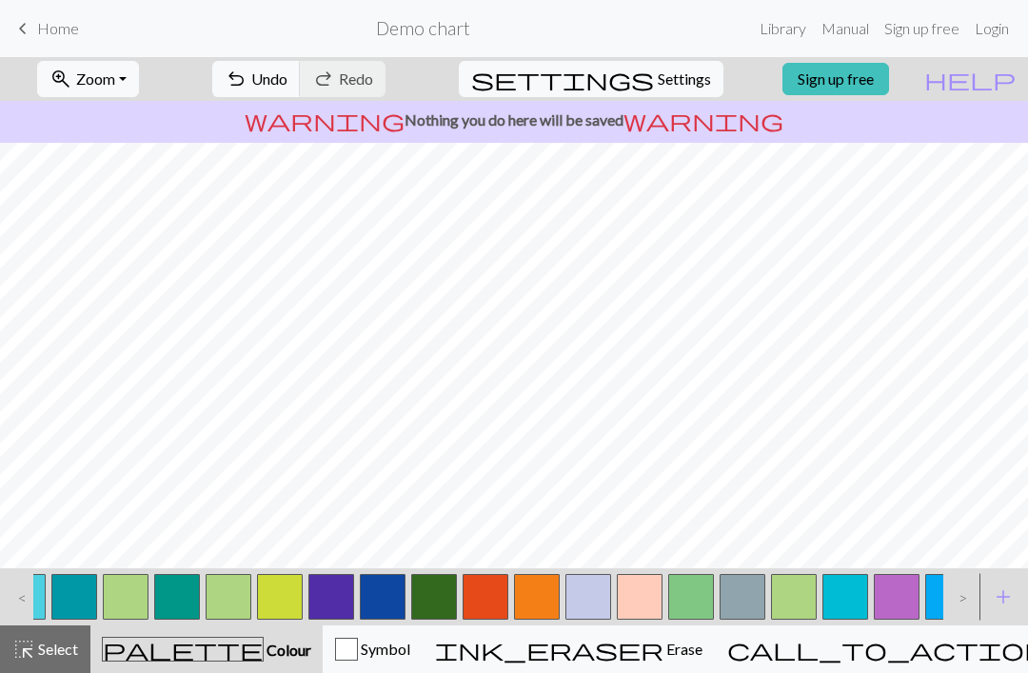
click at [991, 592] on button "add Add a colour" at bounding box center [1003, 597] width 48 height 48
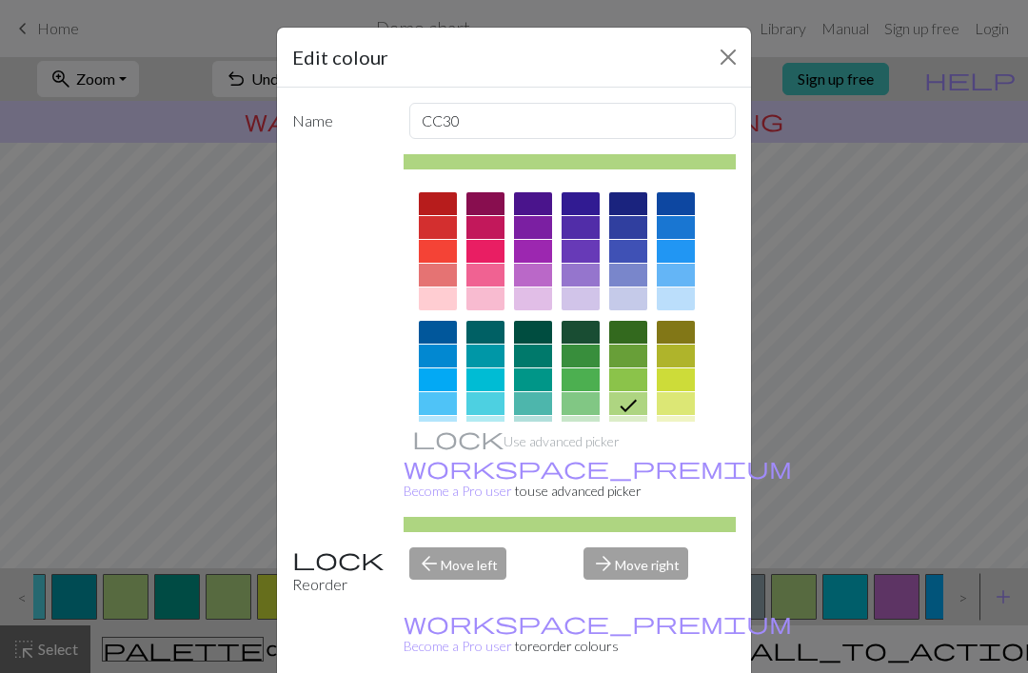
click at [961, 514] on div "Edit colour Name CC30 Use advanced picker workspace_premium Become a Pro user t…" at bounding box center [514, 336] width 1028 height 673
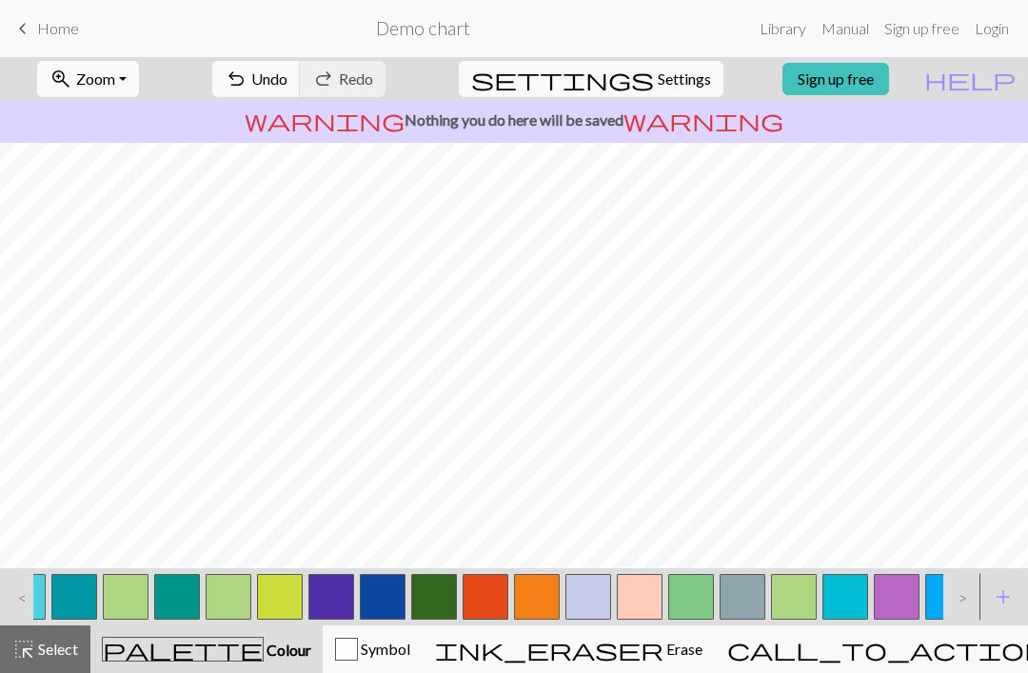
click at [995, 593] on span "add" at bounding box center [1003, 596] width 23 height 27
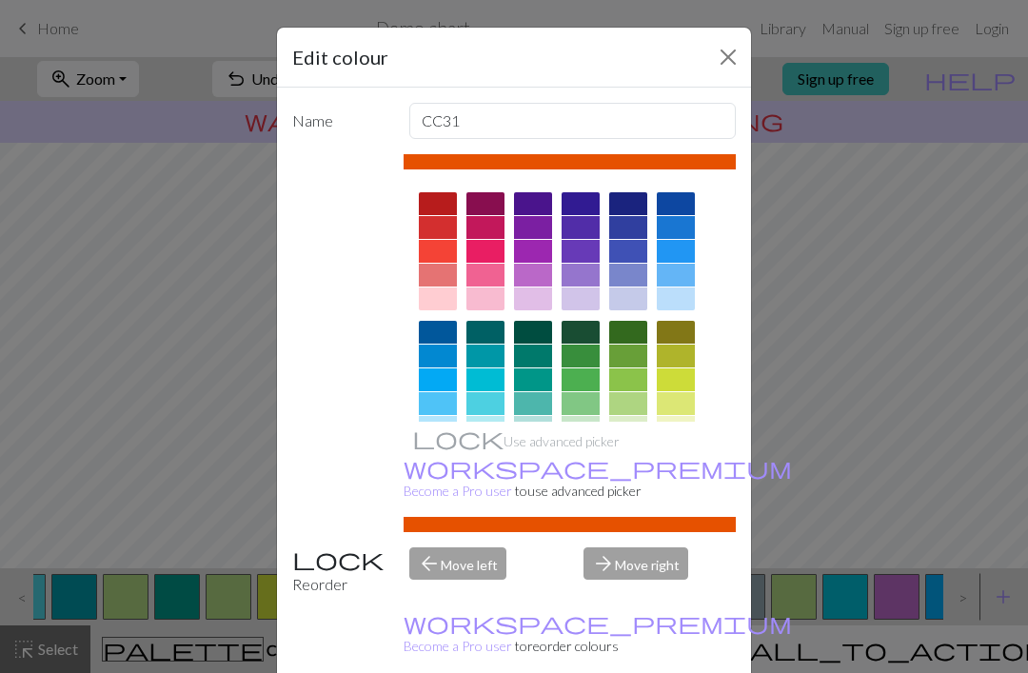
click at [960, 518] on div "Edit colour Name CC31 Use advanced picker workspace_premium Become a Pro user t…" at bounding box center [514, 336] width 1028 height 673
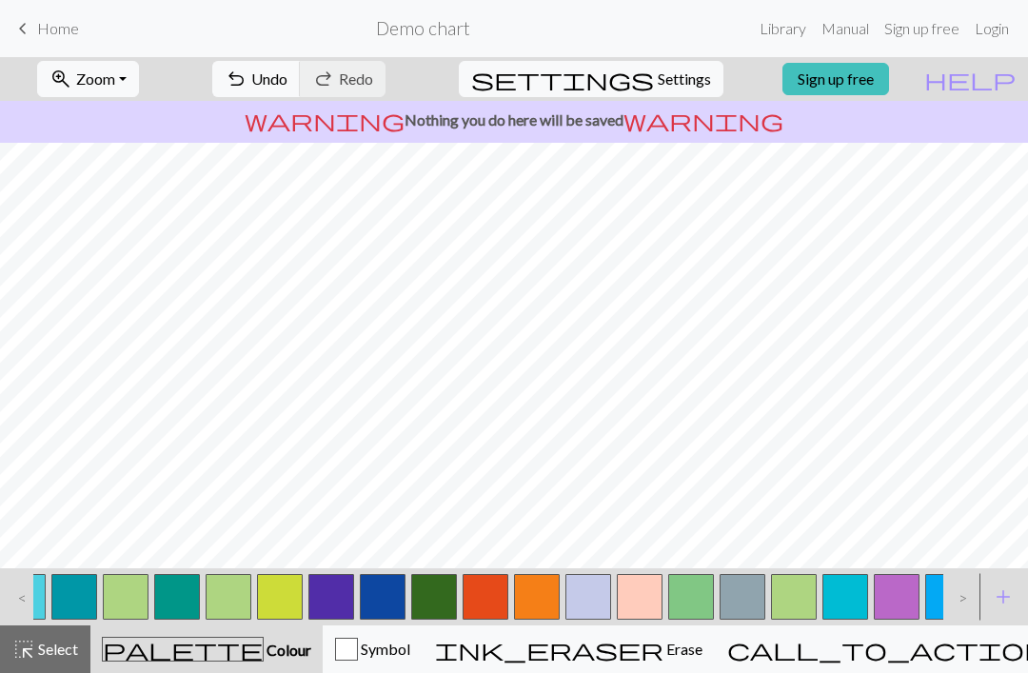
click at [988, 580] on button "add Add a colour" at bounding box center [1003, 597] width 48 height 48
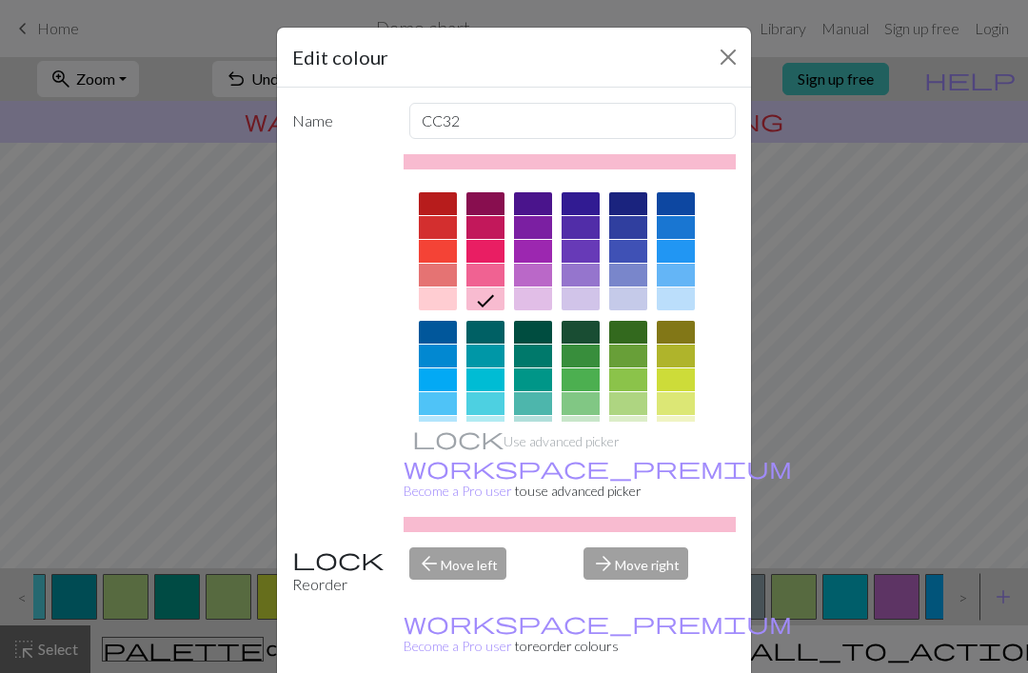
click at [965, 504] on div "Edit colour Name CC32 Use advanced picker workspace_premium Become a Pro user t…" at bounding box center [514, 336] width 1028 height 673
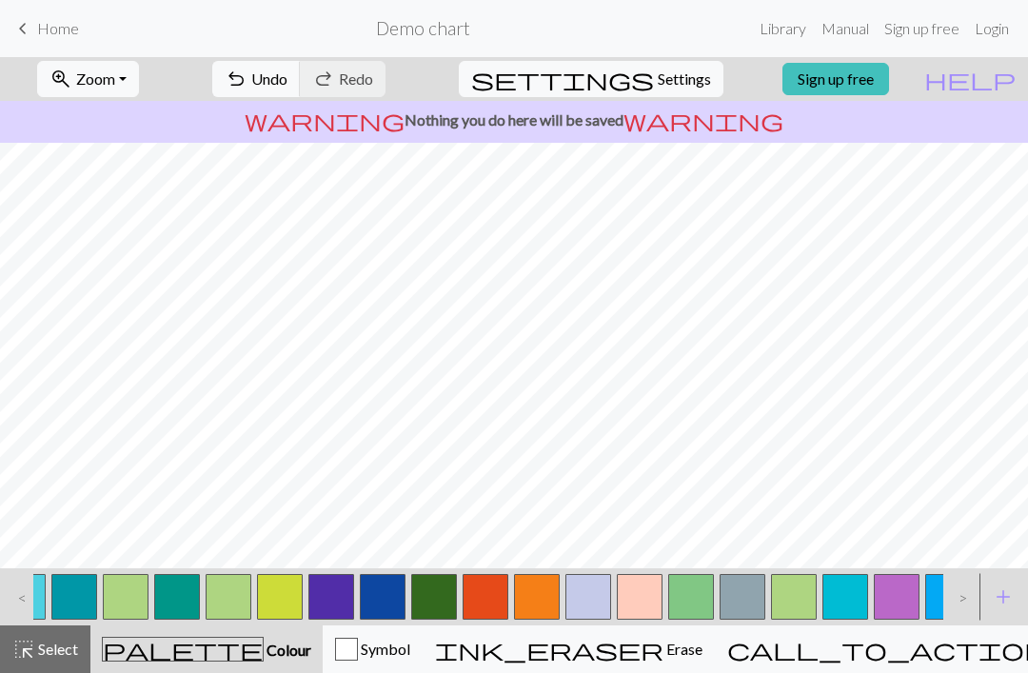
click at [994, 592] on span "add" at bounding box center [1003, 596] width 23 height 27
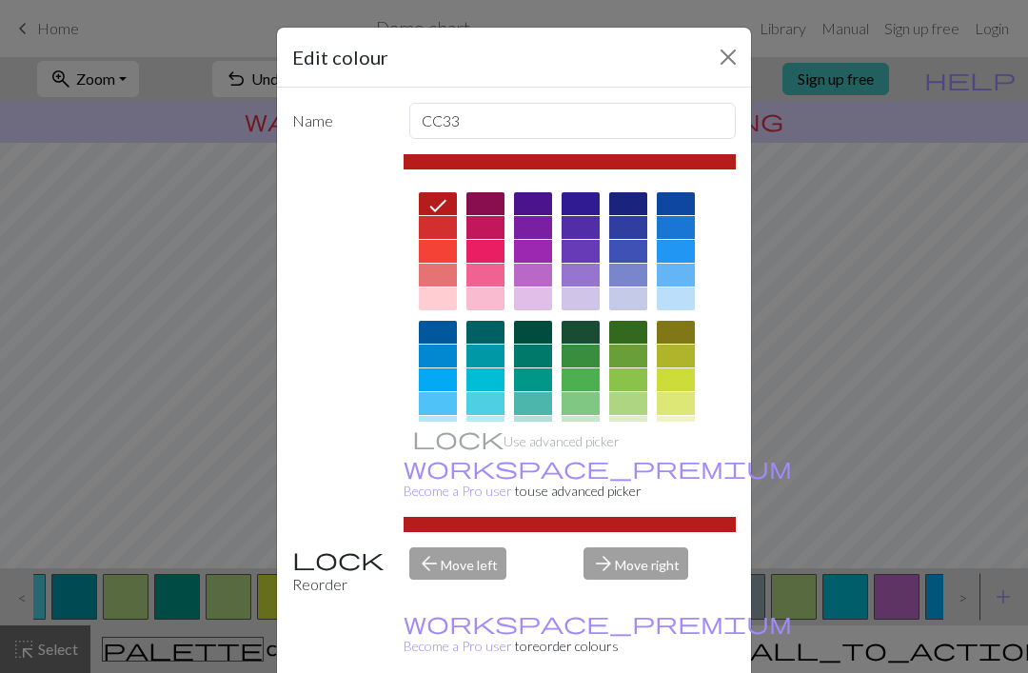
click at [957, 503] on div "Edit colour Name CC33 Use advanced picker workspace_premium Become a Pro user t…" at bounding box center [514, 336] width 1028 height 673
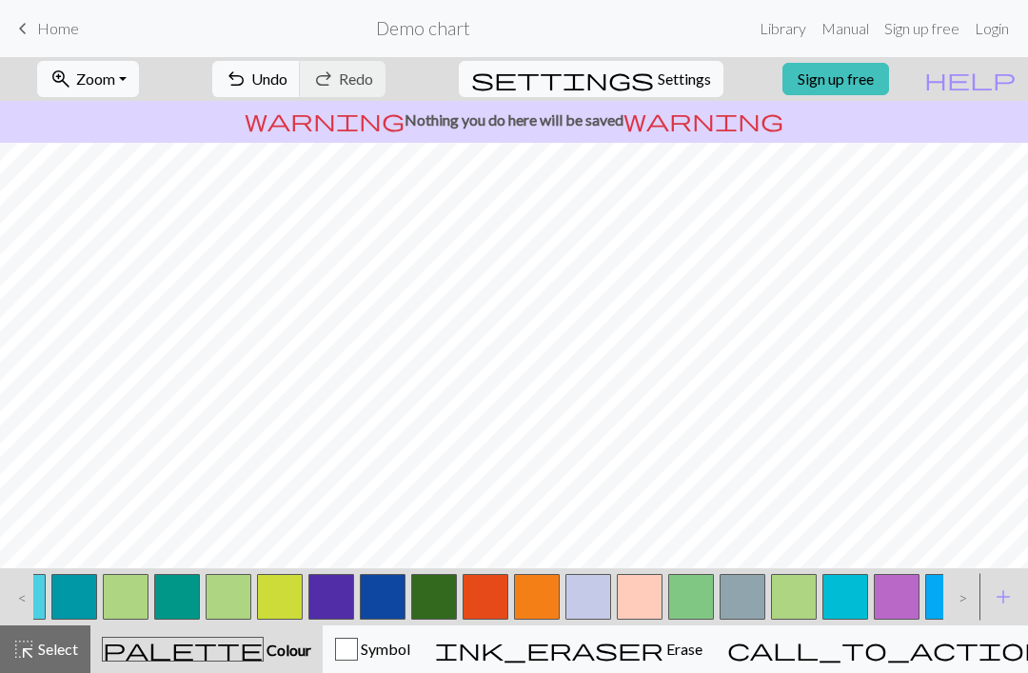
click at [995, 591] on span "add" at bounding box center [1003, 596] width 23 height 27
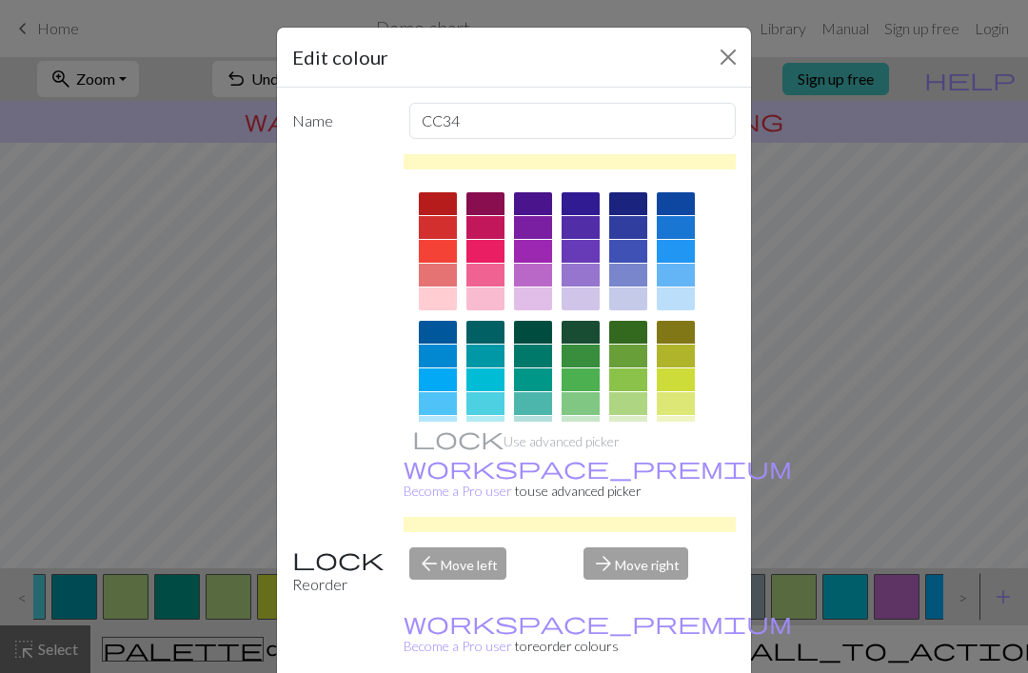
click at [961, 515] on div "Edit colour Name CC34 Use advanced picker workspace_premium Become a Pro user t…" at bounding box center [514, 336] width 1028 height 673
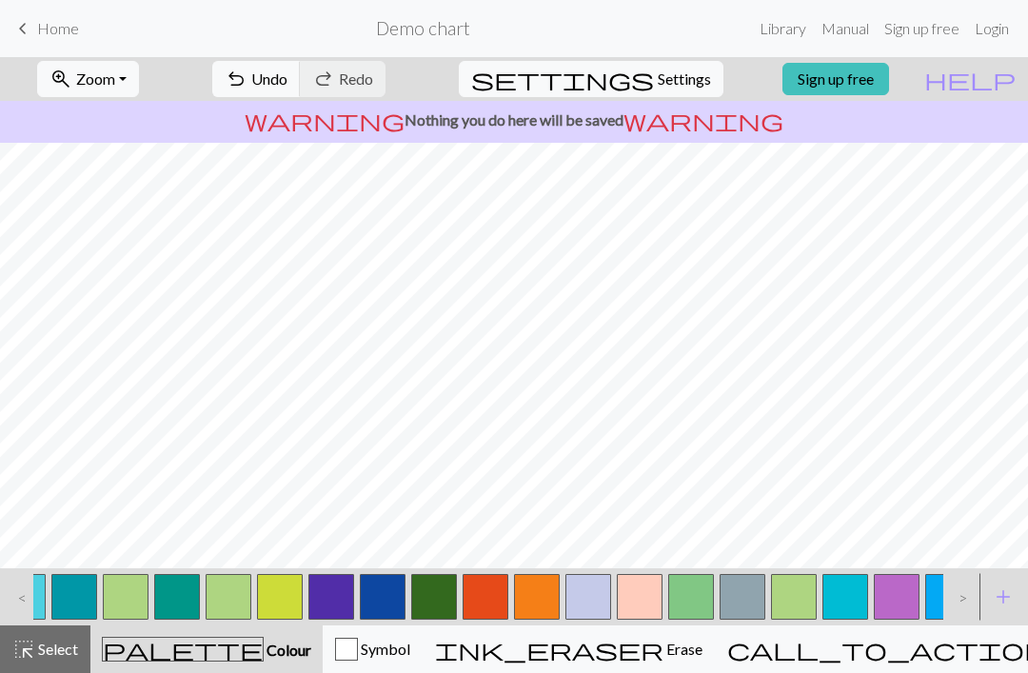
click at [992, 597] on span "add" at bounding box center [1003, 596] width 23 height 27
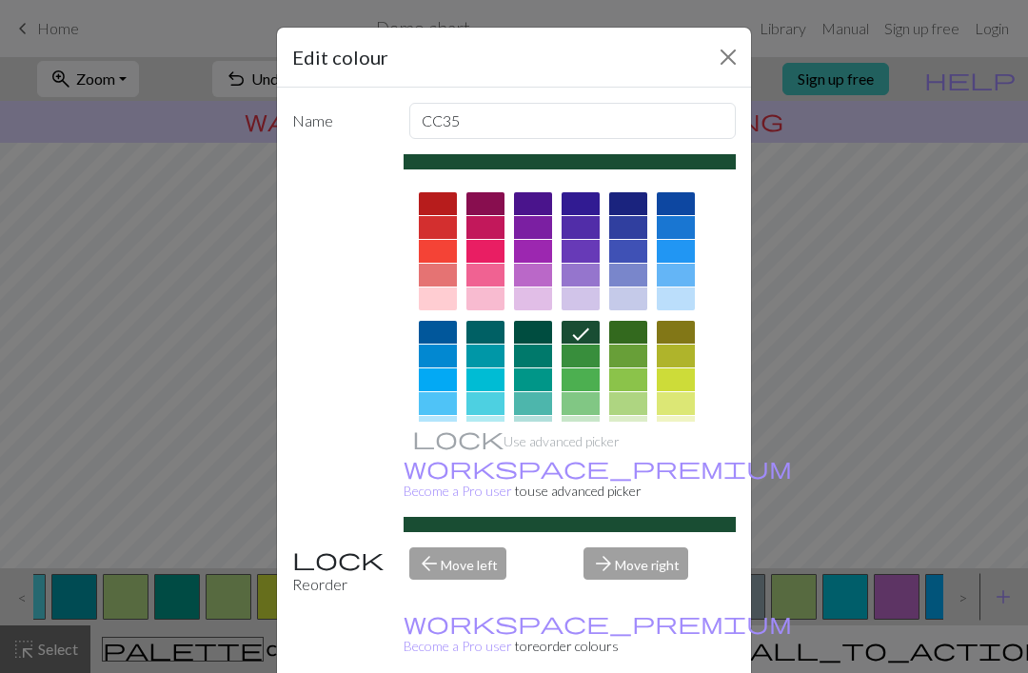
click at [944, 501] on div "Edit colour Name CC35 Use advanced picker workspace_premium Become a Pro user t…" at bounding box center [514, 336] width 1028 height 673
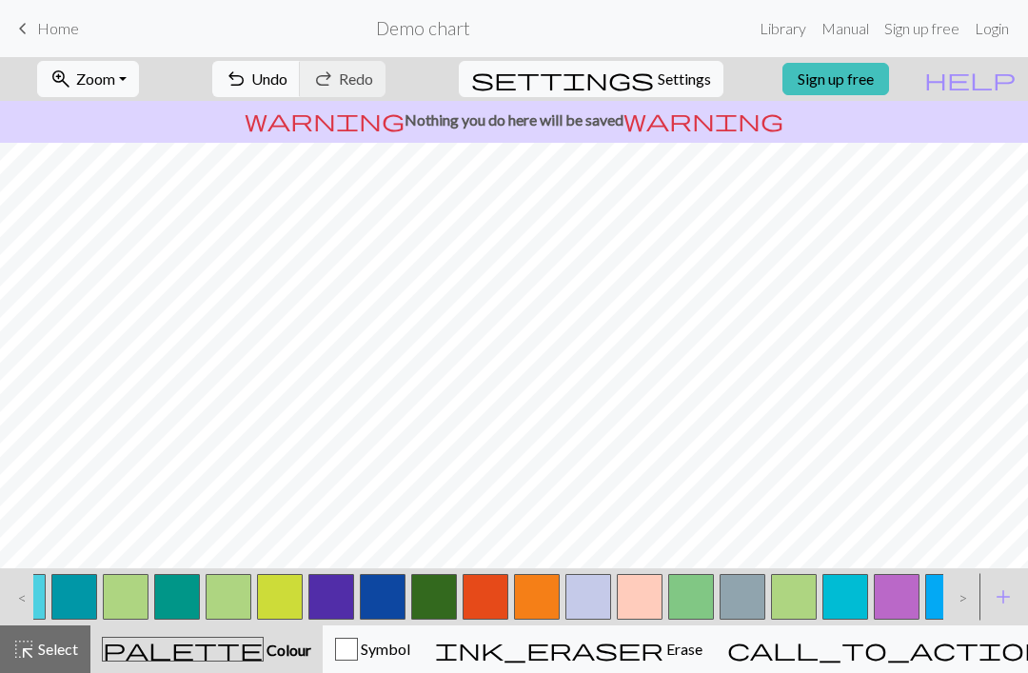
click at [1000, 596] on span "add" at bounding box center [1003, 596] width 23 height 27
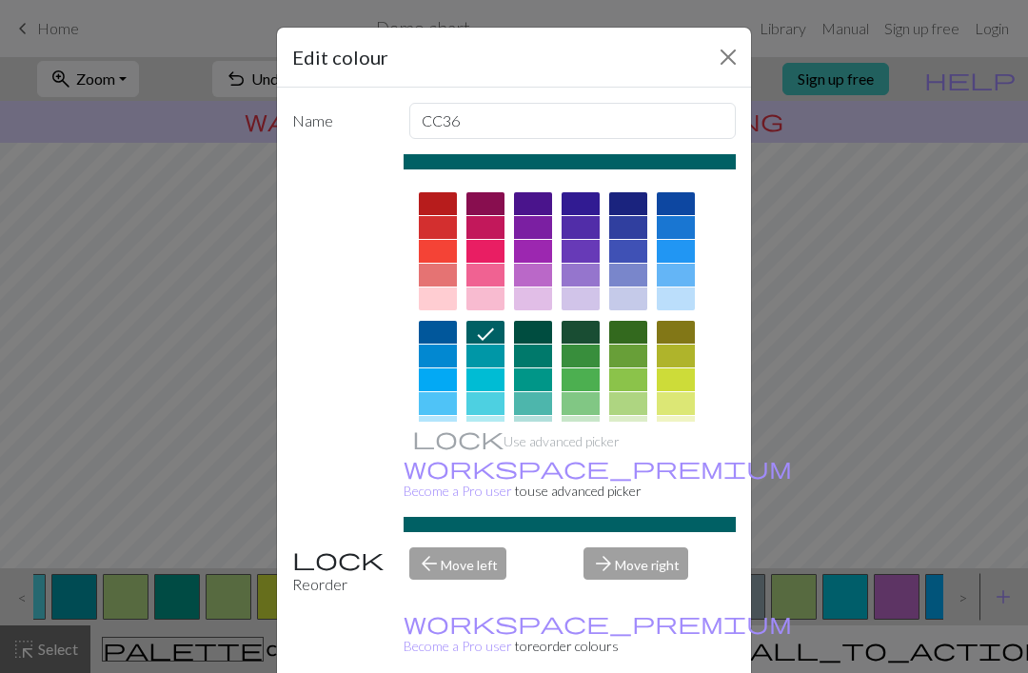
click at [951, 512] on div "Edit colour Name CC36 Use advanced picker workspace_premium Become a Pro user t…" at bounding box center [514, 336] width 1028 height 673
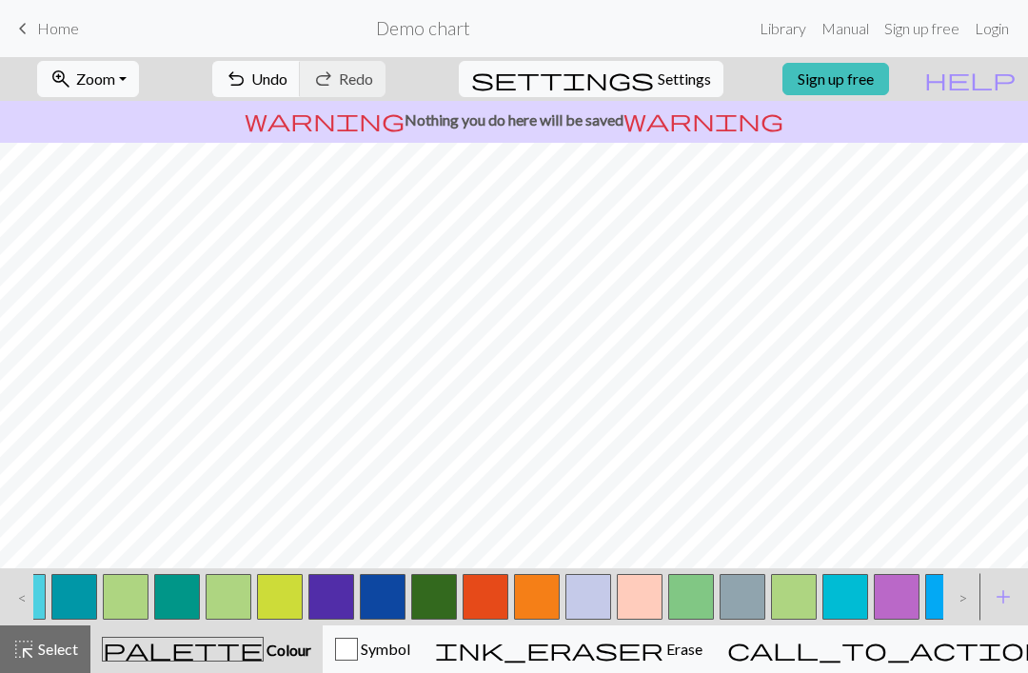
click at [981, 591] on button "add Add a colour" at bounding box center [1003, 597] width 48 height 48
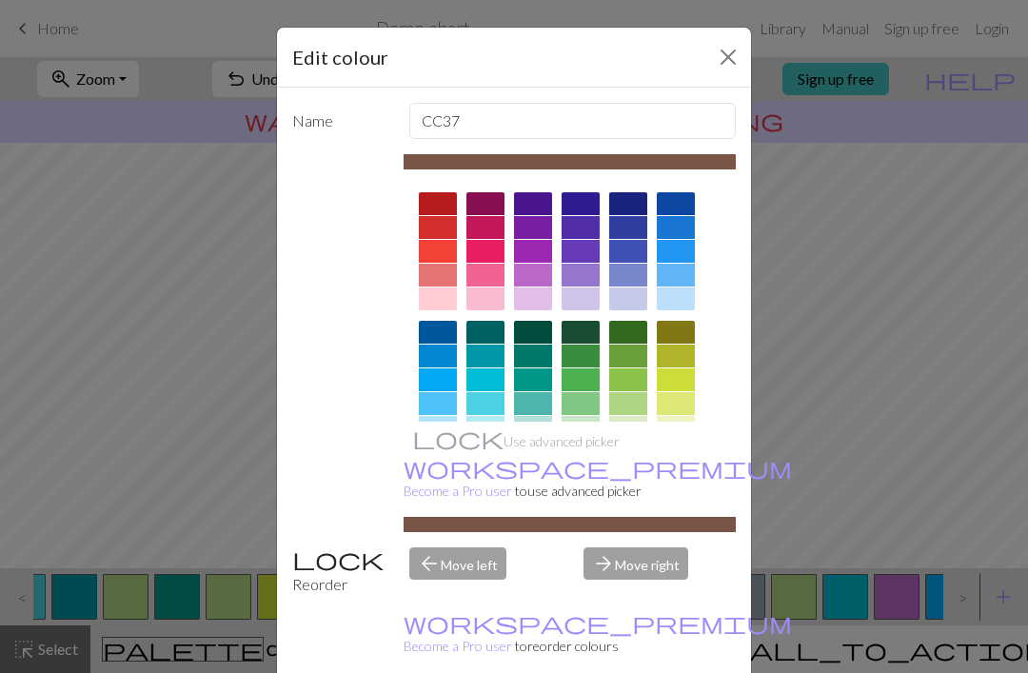
click at [953, 525] on div "Edit colour Name CC37 Use advanced picker workspace_premium Become a Pro user t…" at bounding box center [514, 336] width 1028 height 673
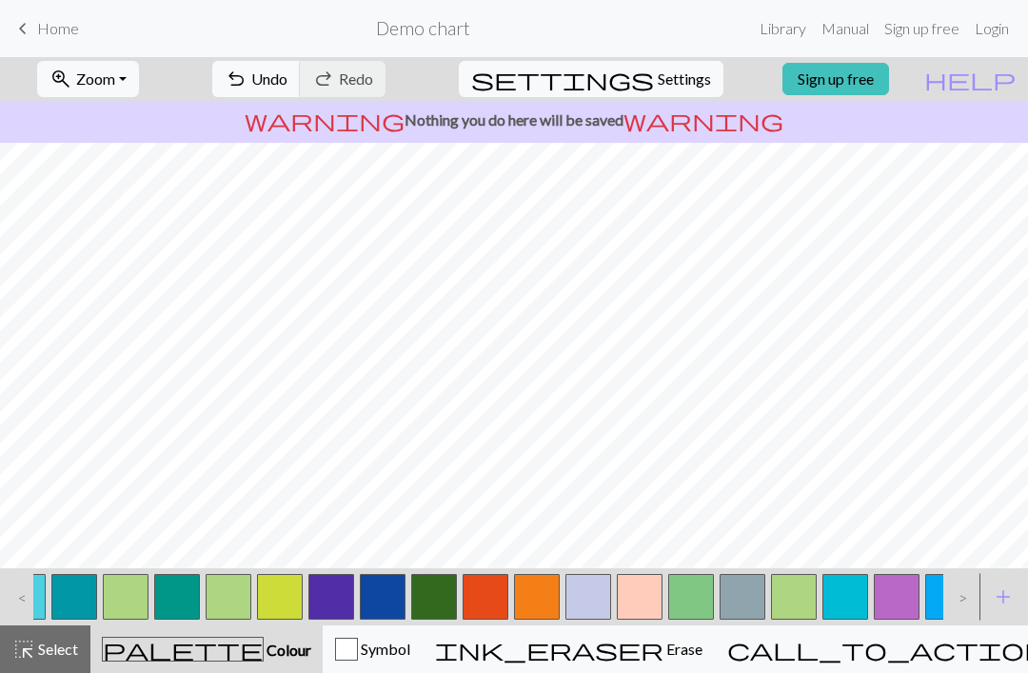
click at [998, 596] on span "add" at bounding box center [1003, 596] width 23 height 27
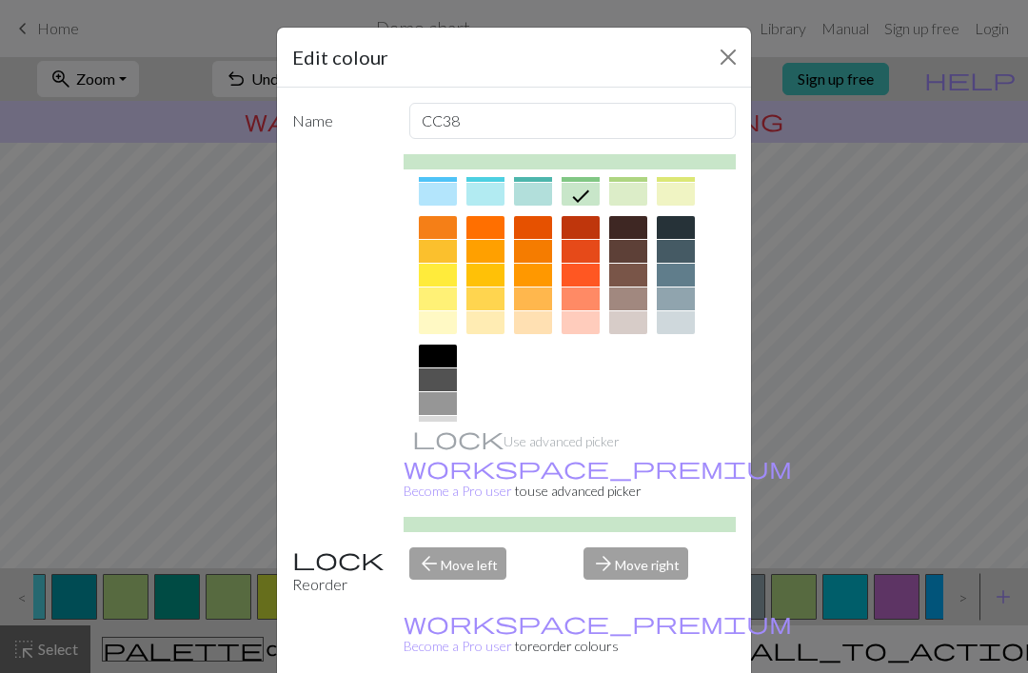
scroll to position [232, 0]
click at [669, 238] on div at bounding box center [676, 228] width 38 height 23
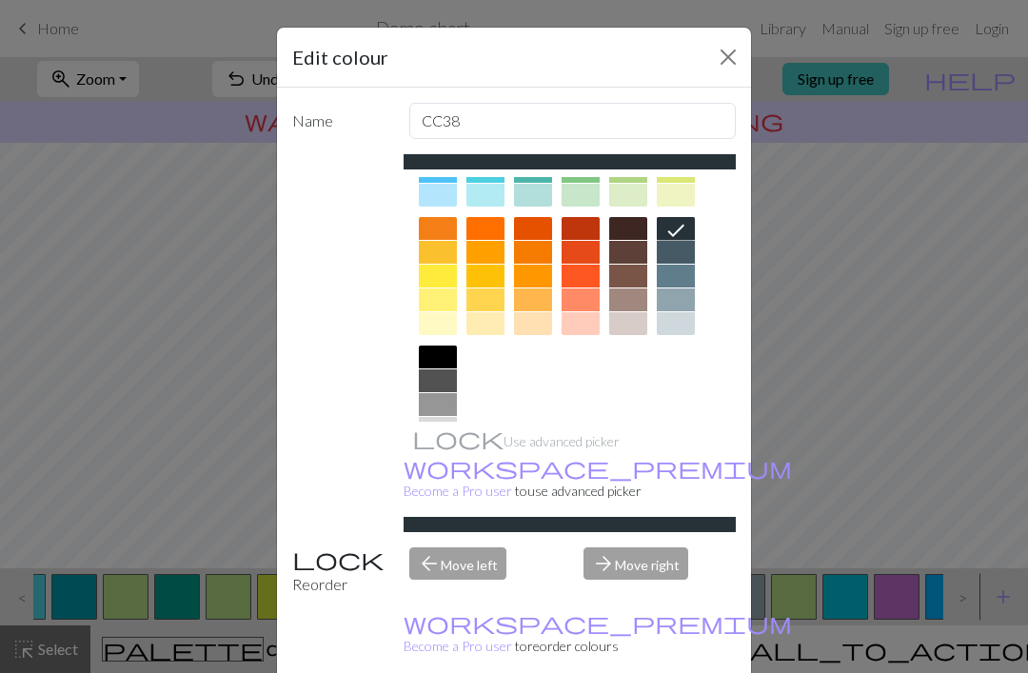
click at [840, 419] on div "Edit colour Name CC38 Use advanced picker workspace_premium Become a Pro user t…" at bounding box center [514, 336] width 1028 height 673
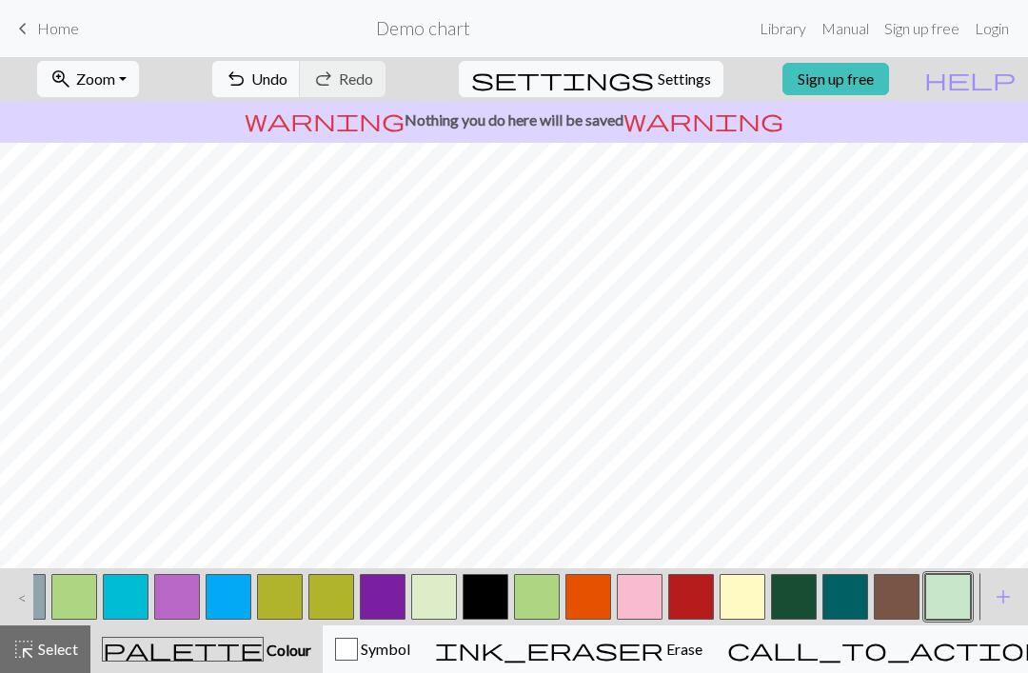
scroll to position [0, 1033]
click at [493, 594] on button "button" at bounding box center [485, 597] width 46 height 46
click at [685, 653] on span "Erase" at bounding box center [682, 648] width 39 height 18
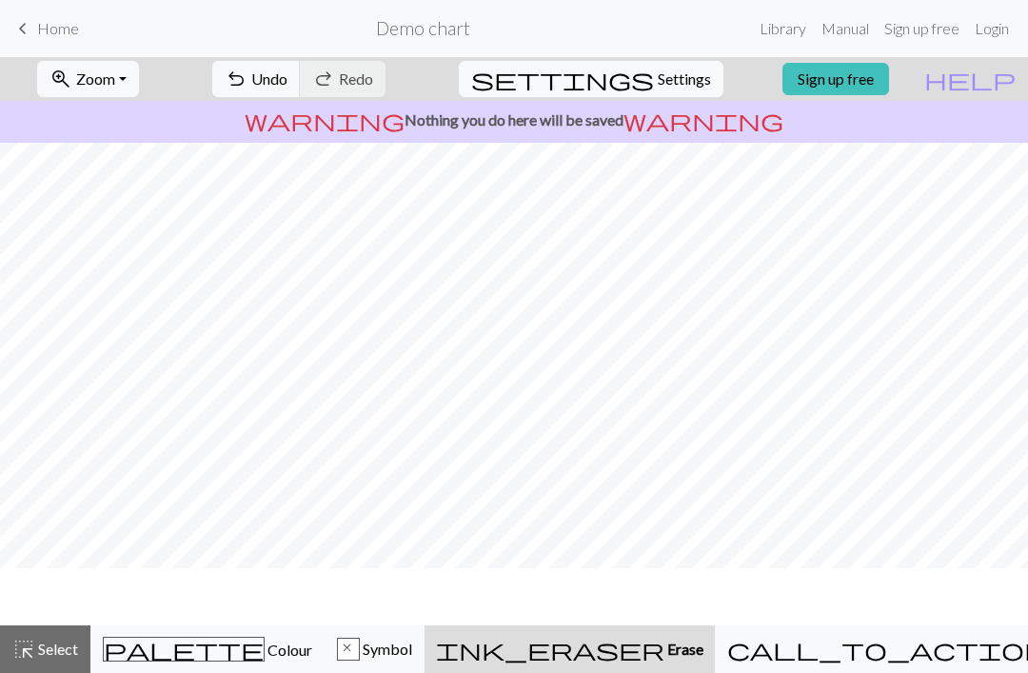
scroll to position [41, 0]
click at [287, 84] on span "Undo" at bounding box center [269, 78] width 36 height 18
click at [287, 79] on span "Undo" at bounding box center [269, 78] width 36 height 18
click at [265, 651] on span "Colour" at bounding box center [289, 649] width 48 height 18
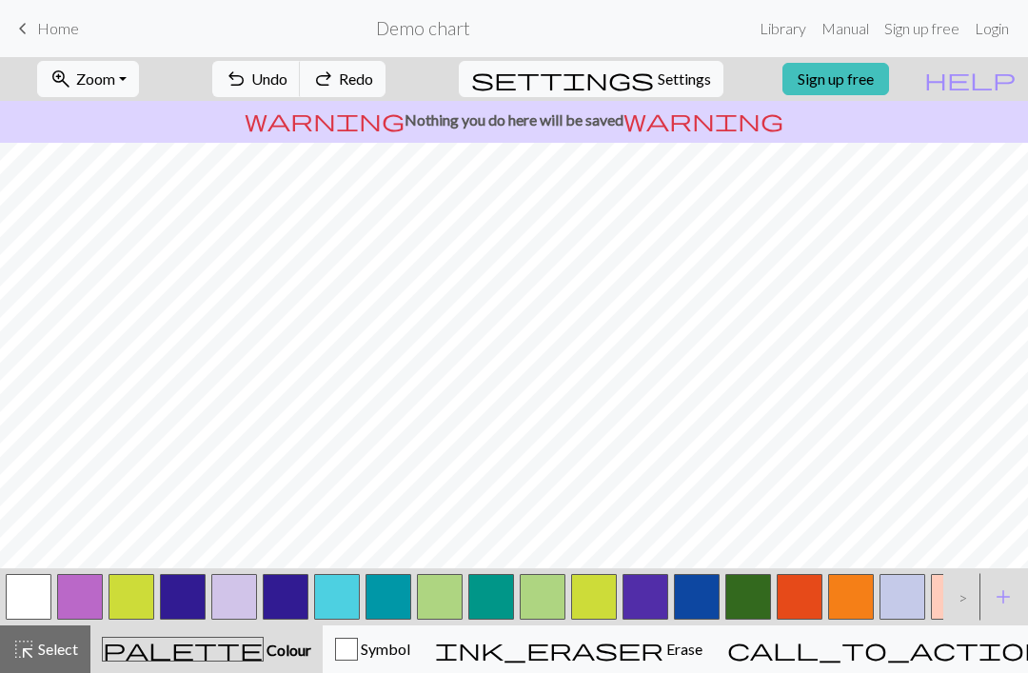
click at [49, 610] on button "button" at bounding box center [29, 597] width 46 height 46
click at [550, 593] on button "button" at bounding box center [543, 597] width 46 height 46
click at [287, 83] on span "Undo" at bounding box center [269, 78] width 36 height 18
click at [287, 82] on span "Undo" at bounding box center [269, 78] width 36 height 18
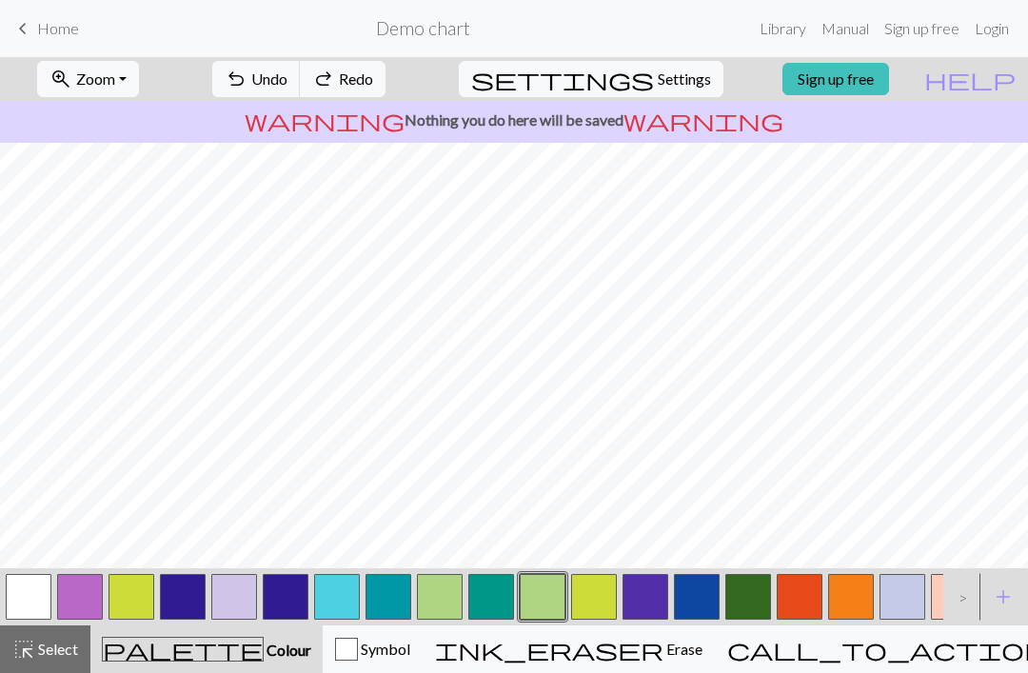
click at [287, 85] on span "Undo" at bounding box center [269, 78] width 36 height 18
click at [287, 78] on span "Undo" at bounding box center [269, 78] width 36 height 18
click at [287, 82] on span "Undo" at bounding box center [269, 78] width 36 height 18
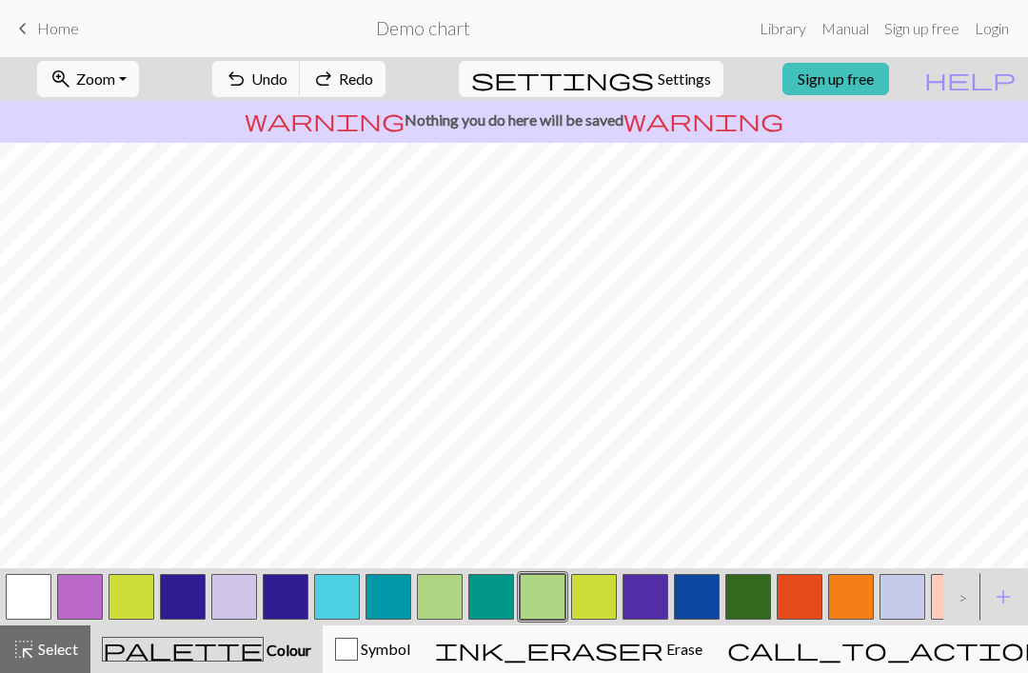
click at [287, 87] on span "Undo" at bounding box center [269, 78] width 36 height 18
click at [373, 74] on span "Redo" at bounding box center [356, 78] width 34 height 18
click at [27, 593] on button "button" at bounding box center [29, 597] width 46 height 46
click at [545, 599] on button "button" at bounding box center [543, 597] width 46 height 46
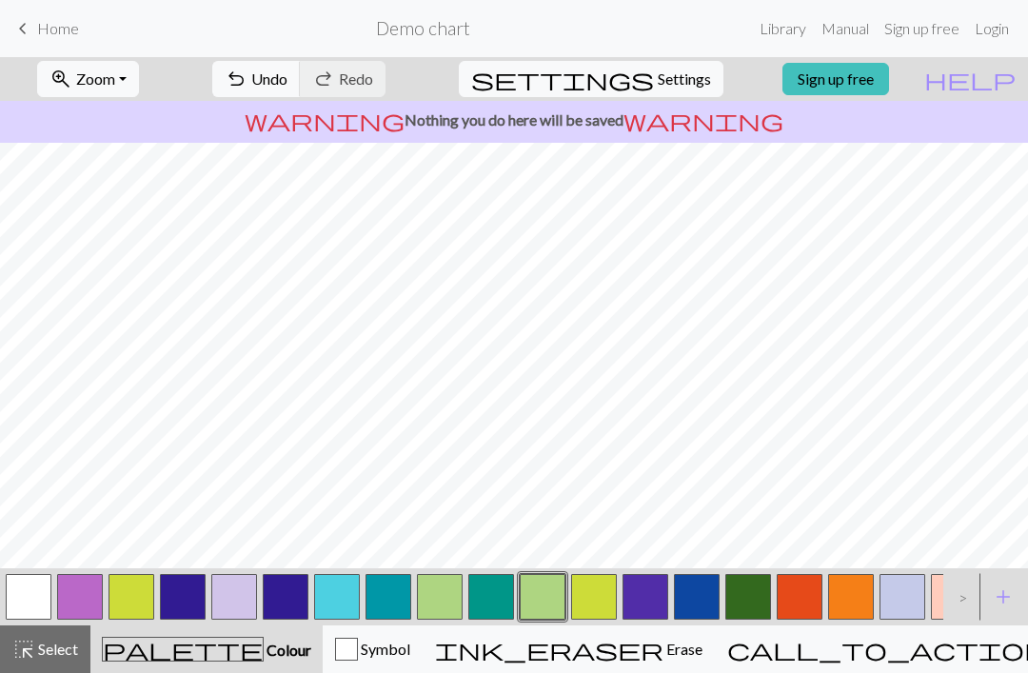
click at [39, 597] on button "button" at bounding box center [29, 597] width 46 height 46
click at [541, 596] on button "button" at bounding box center [543, 597] width 46 height 46
click at [44, 592] on button "button" at bounding box center [29, 597] width 46 height 46
click at [451, 591] on button "button" at bounding box center [440, 597] width 46 height 46
click at [41, 595] on button "button" at bounding box center [29, 597] width 46 height 46
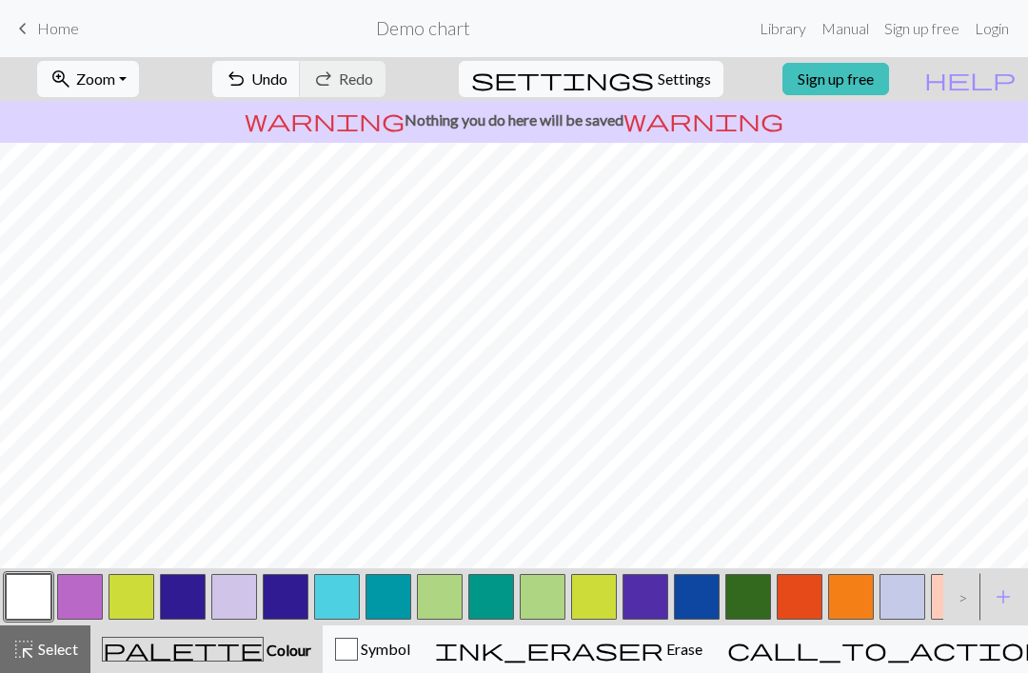
click at [441, 596] on button "button" at bounding box center [440, 597] width 46 height 46
click at [43, 598] on button "button" at bounding box center [29, 597] width 46 height 46
click at [296, 597] on button "button" at bounding box center [286, 597] width 46 height 46
click at [38, 595] on button "button" at bounding box center [29, 597] width 46 height 46
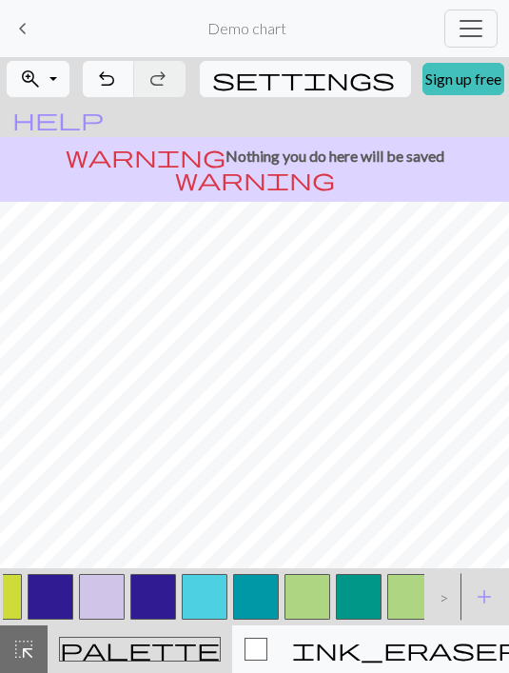
scroll to position [0, 144]
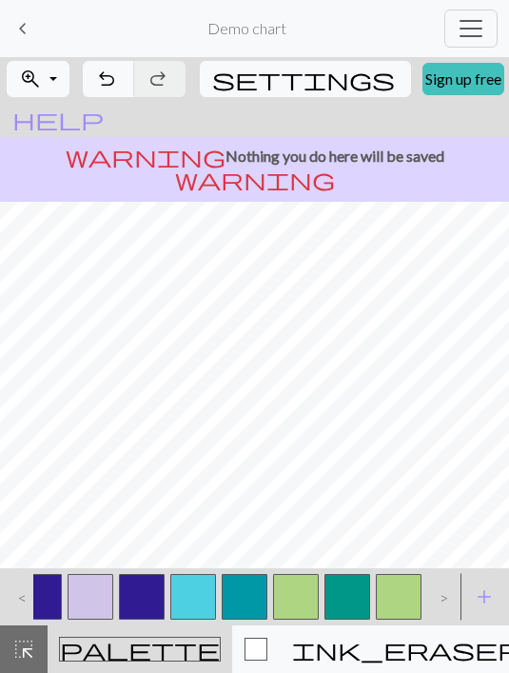
click at [305, 592] on button "button" at bounding box center [296, 597] width 46 height 46
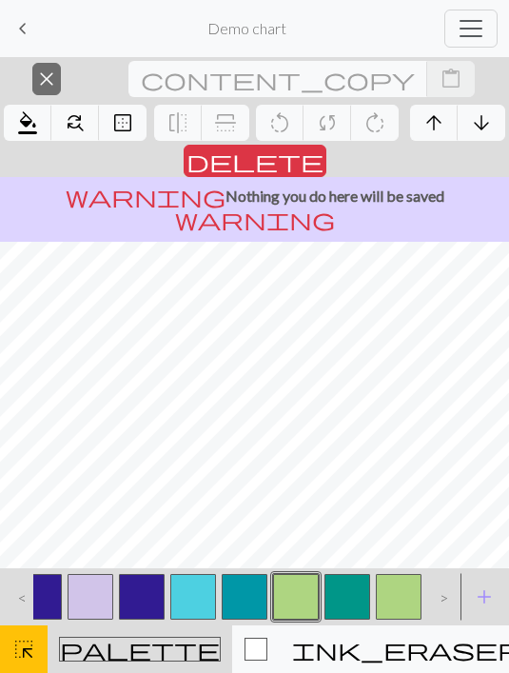
click at [404, 579] on button "button" at bounding box center [399, 597] width 46 height 46
click at [282, 185] on p "warning Nothing you do here will be saved warning" at bounding box center [255, 208] width 494 height 46
click at [39, 90] on span "close" at bounding box center [46, 79] width 23 height 27
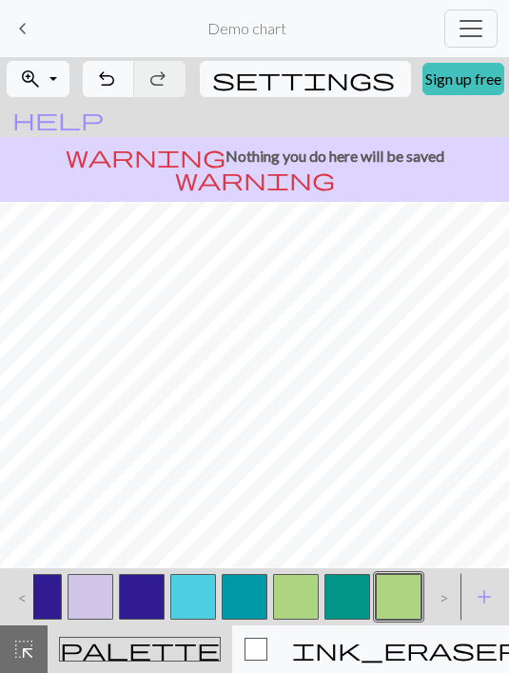
click at [403, 601] on button "button" at bounding box center [399, 597] width 46 height 46
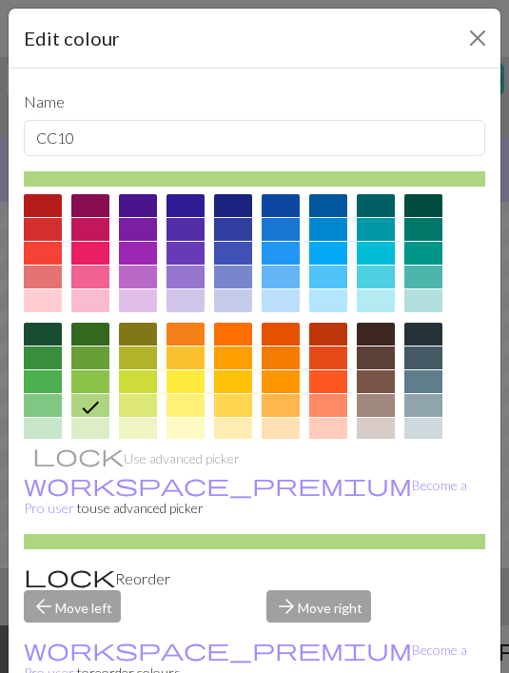
click at [475, 49] on button "Close" at bounding box center [477, 38] width 30 height 30
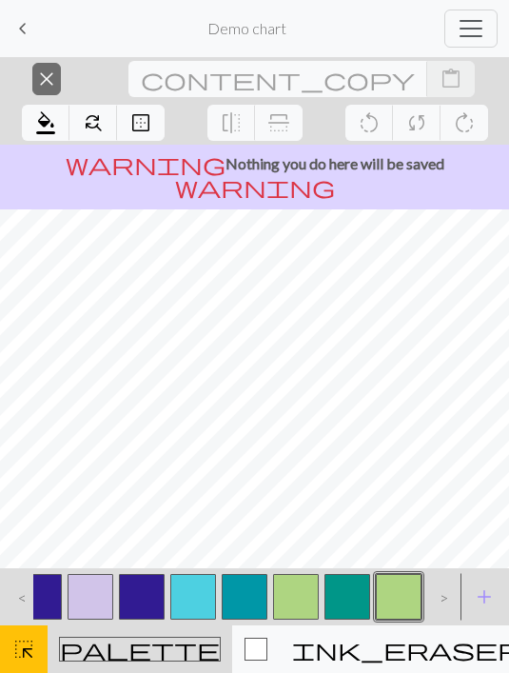
scroll to position [57, 0]
click at [43, 88] on button "close Cancel" at bounding box center [46, 79] width 29 height 32
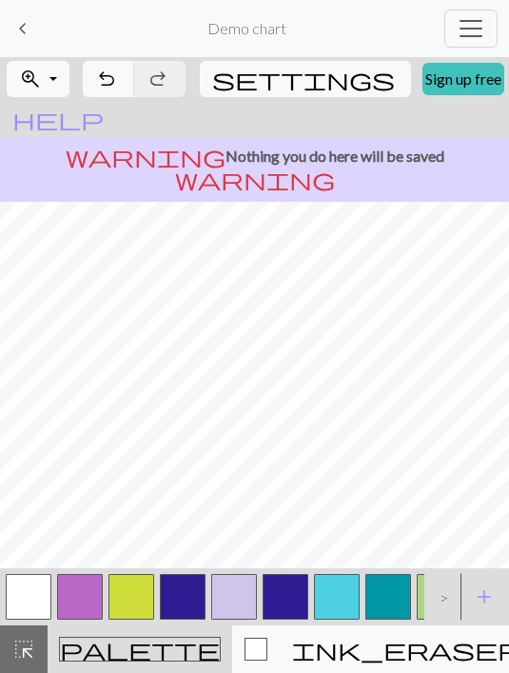
scroll to position [0, 0]
click at [37, 595] on button "button" at bounding box center [29, 597] width 46 height 46
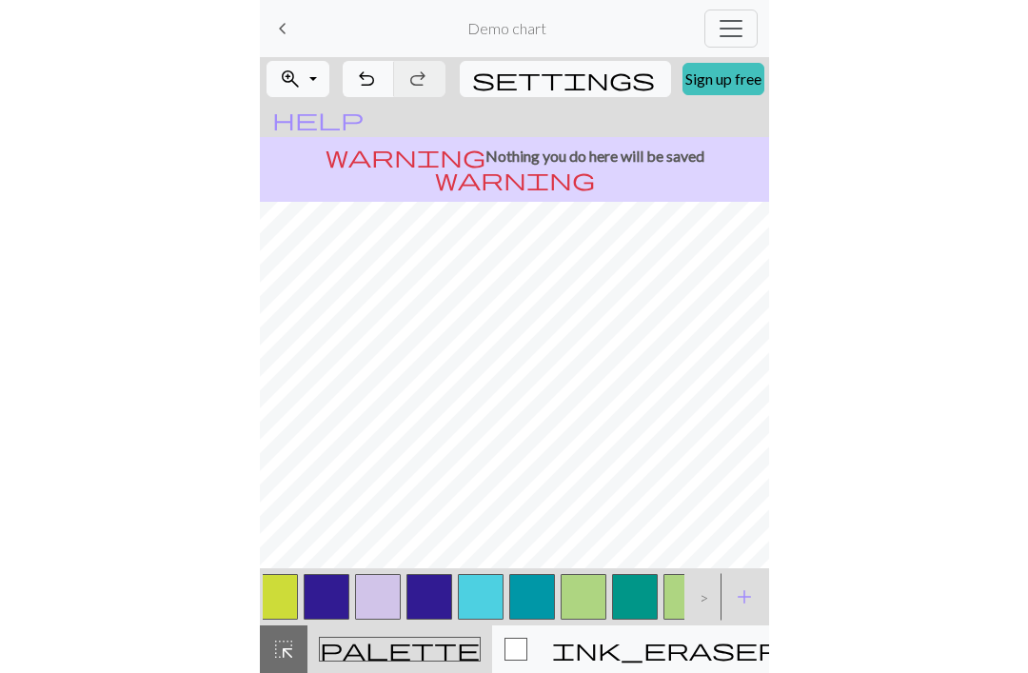
scroll to position [0, 119]
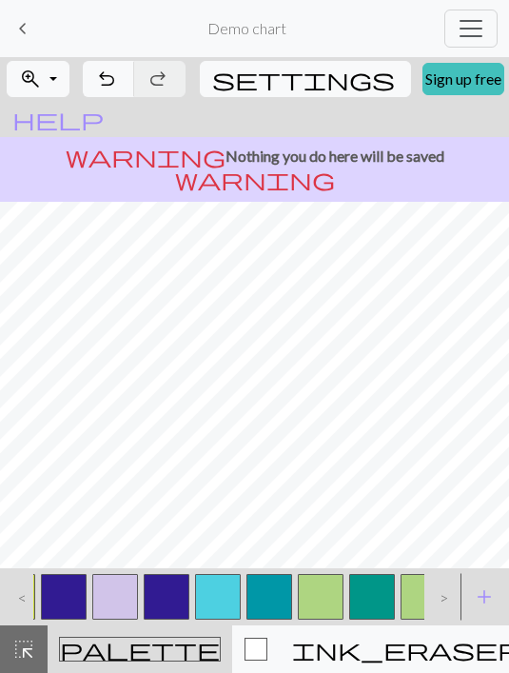
click at [324, 596] on button "button" at bounding box center [321, 597] width 46 height 46
click at [118, 88] on span "undo" at bounding box center [106, 79] width 23 height 27
click at [118, 84] on span "undo" at bounding box center [106, 79] width 23 height 27
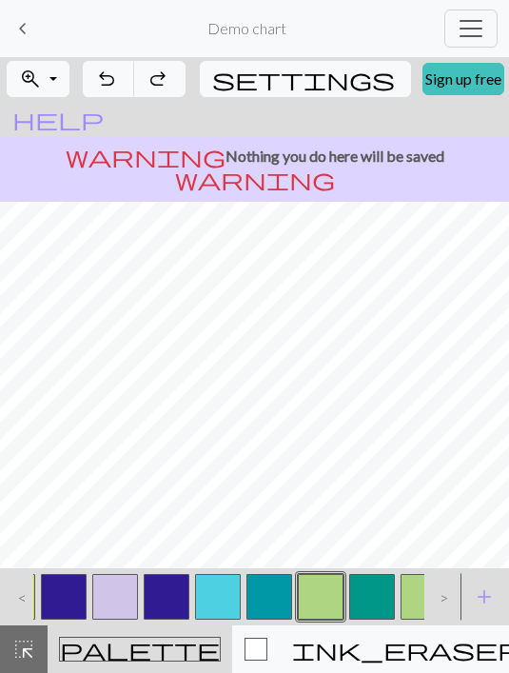
click at [118, 85] on span "undo" at bounding box center [106, 79] width 23 height 27
click at [118, 86] on span "undo" at bounding box center [106, 79] width 23 height 27
click at [118, 85] on span "undo" at bounding box center [106, 79] width 23 height 27
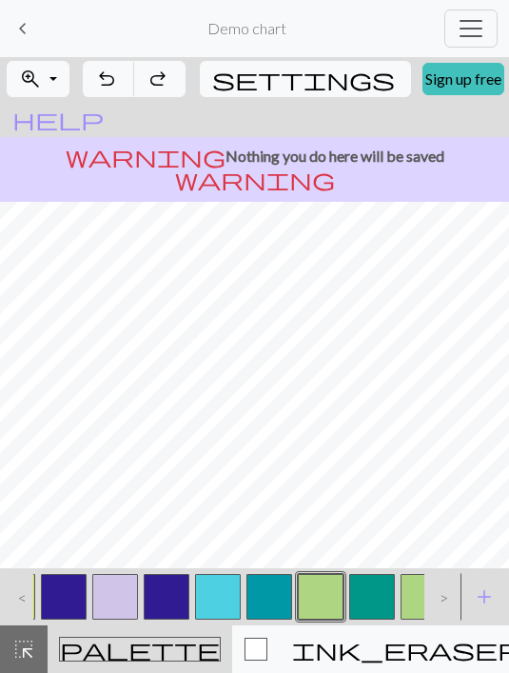
click at [118, 85] on span "undo" at bounding box center [106, 79] width 23 height 27
click at [118, 84] on span "undo" at bounding box center [106, 79] width 23 height 27
click at [118, 86] on span "undo" at bounding box center [106, 79] width 23 height 27
click at [118, 85] on span "undo" at bounding box center [106, 79] width 23 height 27
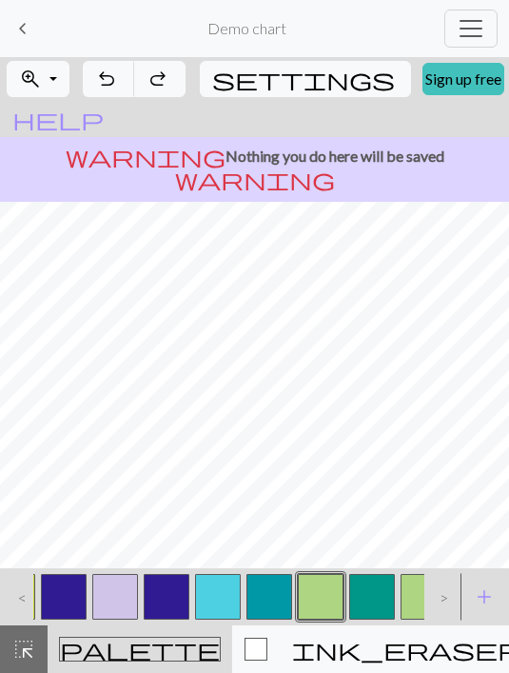
click at [118, 85] on span "undo" at bounding box center [106, 79] width 23 height 27
click at [118, 88] on span "undo" at bounding box center [106, 79] width 23 height 27
click at [118, 87] on span "undo" at bounding box center [106, 79] width 23 height 27
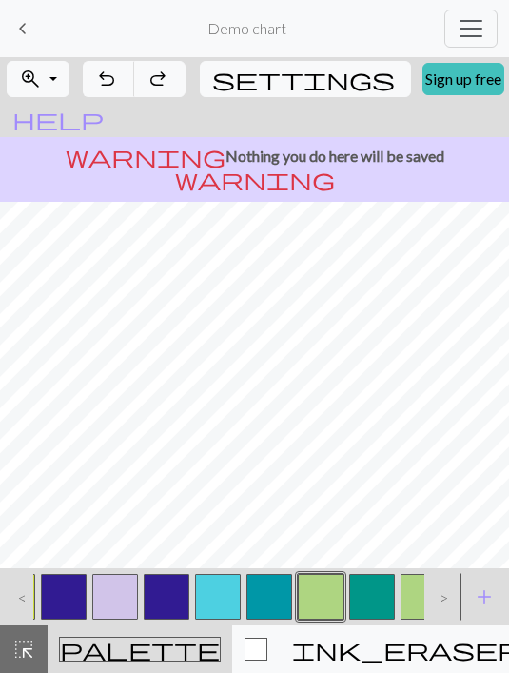
click at [118, 87] on span "undo" at bounding box center [106, 79] width 23 height 27
click at [118, 88] on span "undo" at bounding box center [106, 79] width 23 height 27
click at [118, 87] on span "undo" at bounding box center [106, 79] width 23 height 27
click at [118, 88] on span "undo" at bounding box center [106, 79] width 23 height 27
click at [118, 87] on span "undo" at bounding box center [106, 79] width 23 height 27
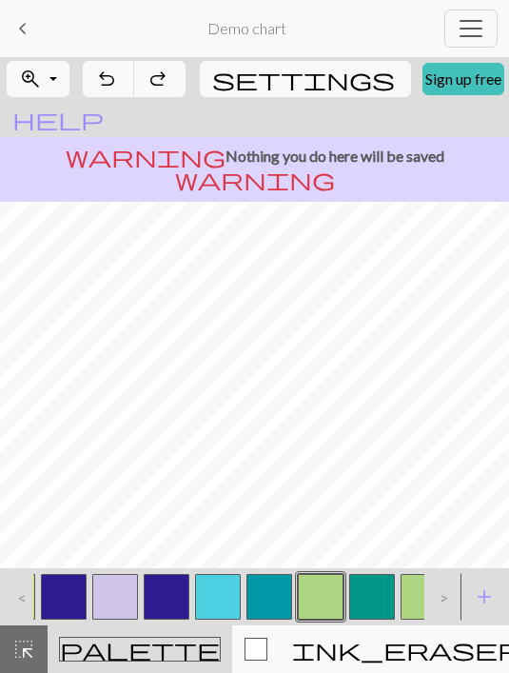
click at [118, 87] on span "undo" at bounding box center [106, 79] width 23 height 27
click at [118, 88] on span "undo" at bounding box center [106, 79] width 23 height 27
click at [118, 87] on span "undo" at bounding box center [106, 79] width 23 height 27
click at [118, 89] on span "undo" at bounding box center [106, 79] width 23 height 27
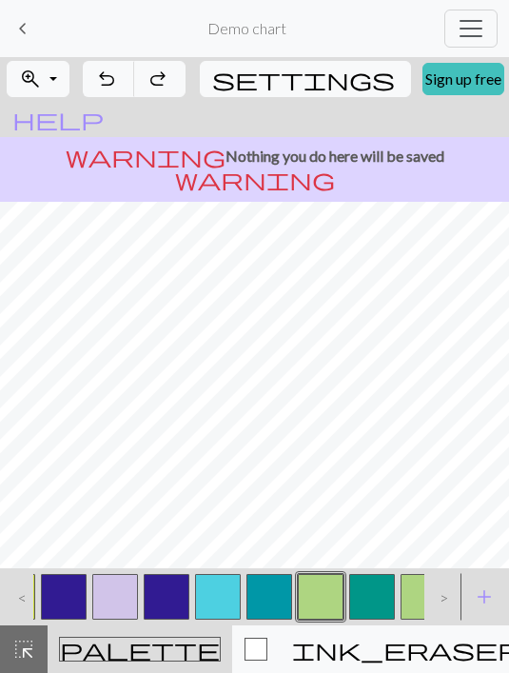
click at [118, 89] on span "undo" at bounding box center [106, 79] width 23 height 27
click at [118, 91] on span "undo" at bounding box center [106, 79] width 23 height 27
click at [118, 90] on span "undo" at bounding box center [106, 79] width 23 height 27
click at [186, 93] on button "redo Redo Redo" at bounding box center [159, 79] width 51 height 36
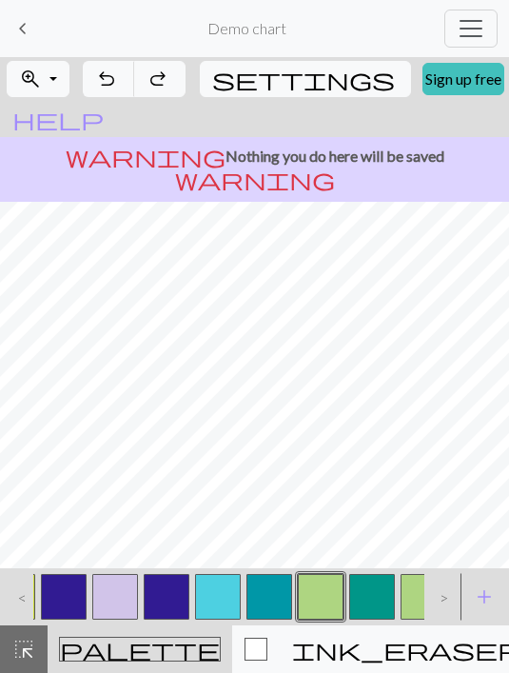
click at [169, 92] on span "redo" at bounding box center [158, 79] width 23 height 27
click at [169, 88] on span "redo" at bounding box center [158, 79] width 23 height 27
click at [118, 83] on span "undo" at bounding box center [106, 79] width 23 height 27
click at [118, 85] on span "undo" at bounding box center [106, 79] width 23 height 27
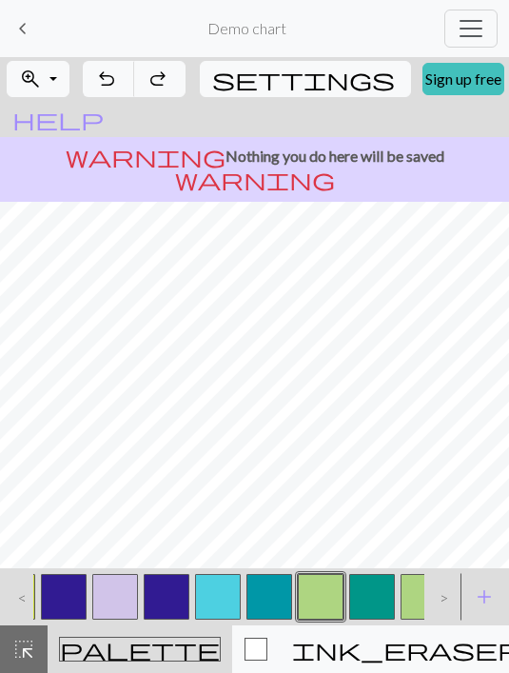
click at [118, 87] on span "undo" at bounding box center [106, 79] width 23 height 27
click at [118, 88] on span "undo" at bounding box center [106, 79] width 23 height 27
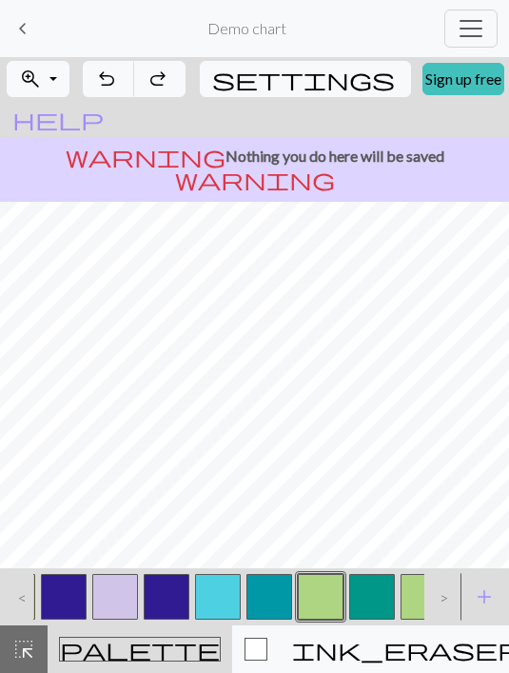
click at [118, 88] on span "undo" at bounding box center [106, 79] width 23 height 27
click at [118, 89] on span "undo" at bounding box center [106, 79] width 23 height 27
click at [118, 88] on span "undo" at bounding box center [106, 79] width 23 height 27
click at [118, 91] on span "undo" at bounding box center [106, 79] width 23 height 27
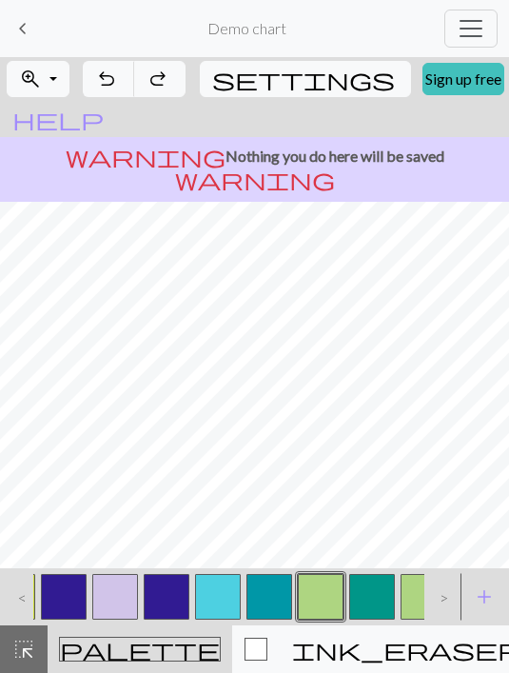
click at [118, 91] on span "undo" at bounding box center [106, 79] width 23 height 27
click at [135, 93] on button "undo Undo Undo" at bounding box center [109, 79] width 52 height 36
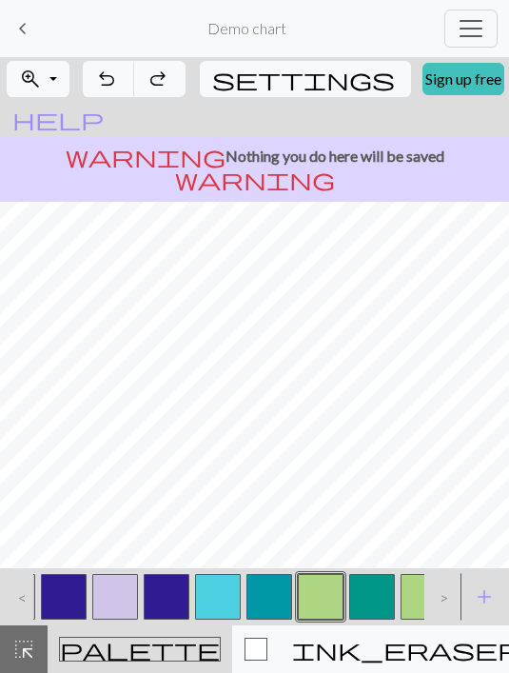
click at [118, 92] on span "undo" at bounding box center [106, 79] width 23 height 27
click at [31, 30] on span "keyboard_arrow_left" at bounding box center [22, 28] width 23 height 27
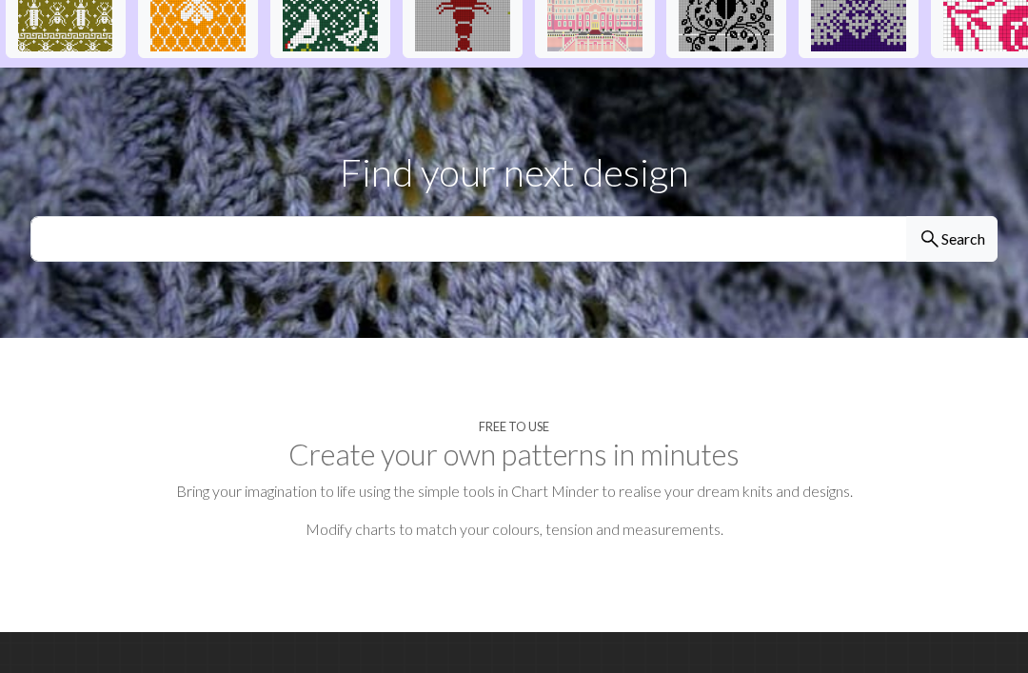
scroll to position [601, 0]
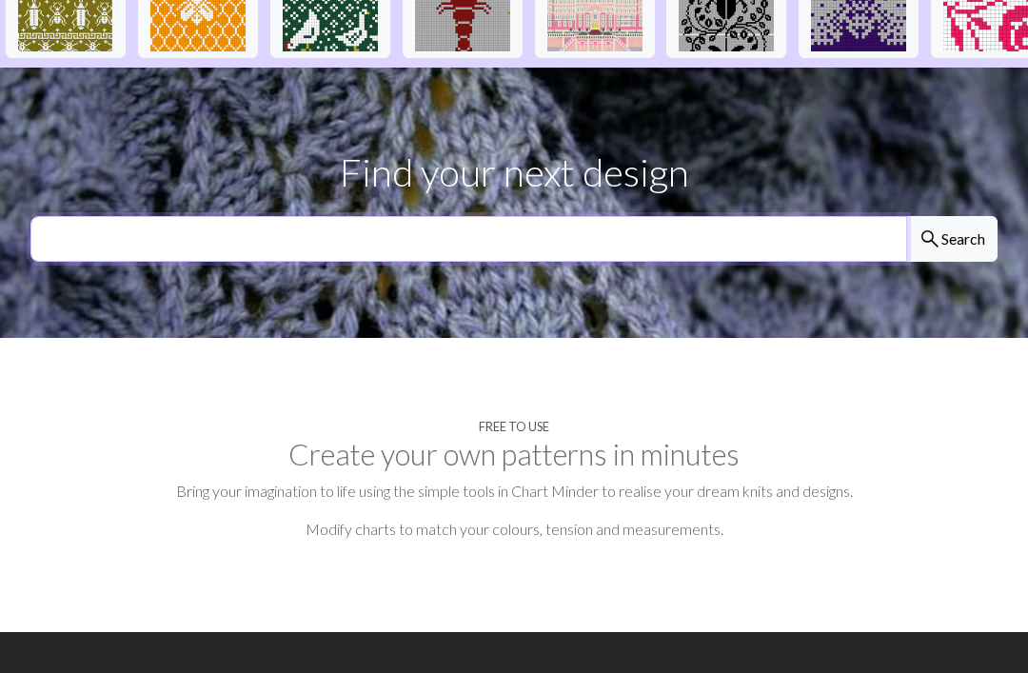
click at [808, 217] on input "text" at bounding box center [468, 240] width 876 height 46
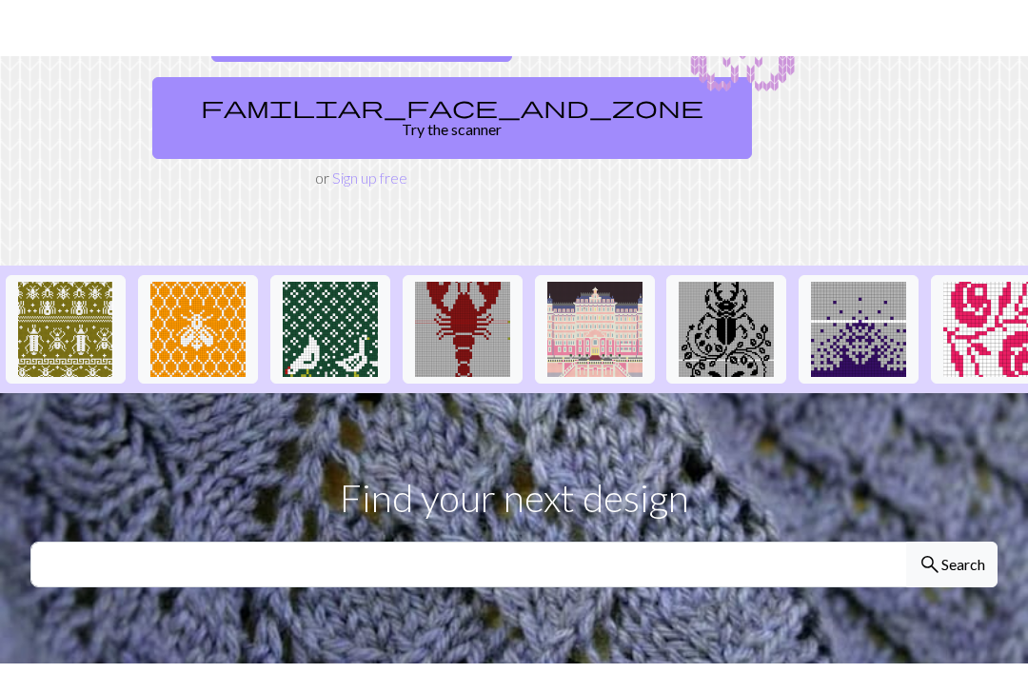
scroll to position [0, 0]
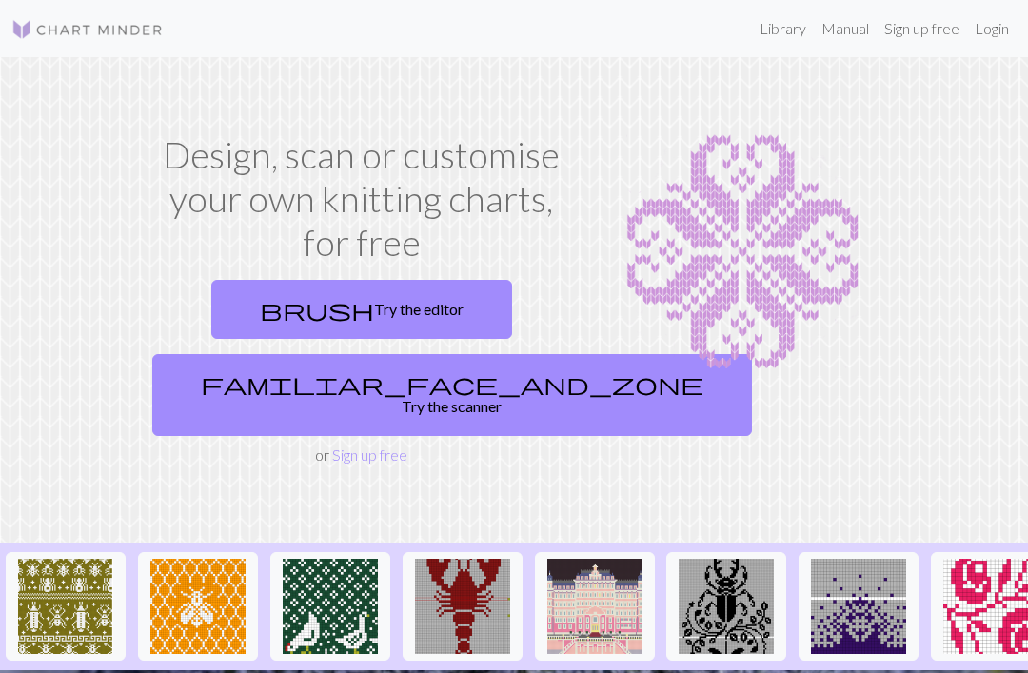
click at [781, 40] on link "Library" at bounding box center [783, 29] width 62 height 38
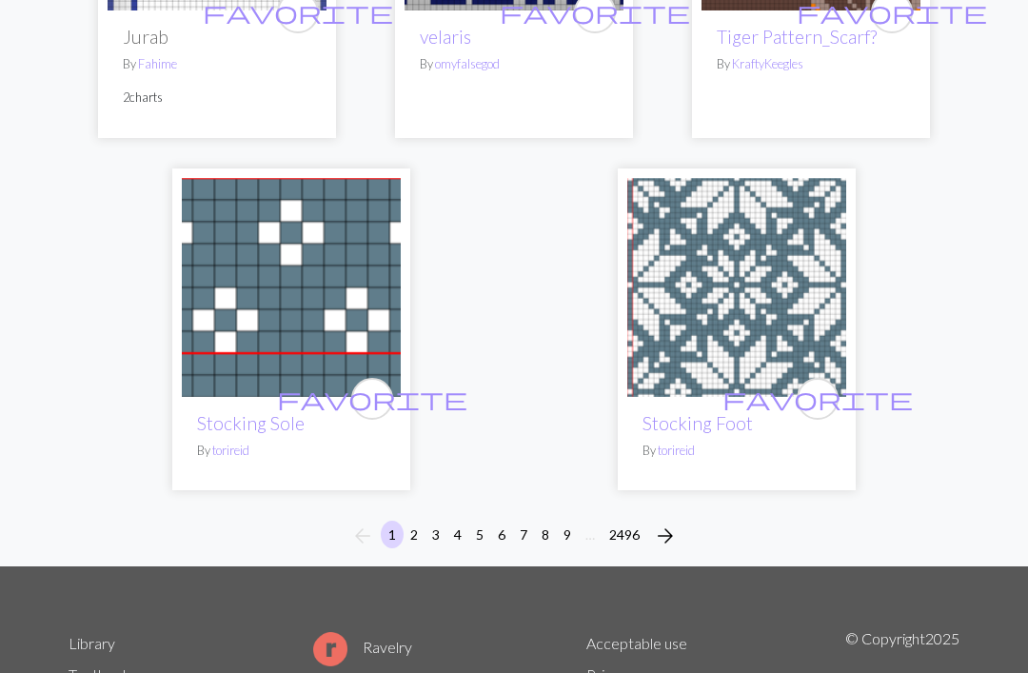
scroll to position [6314, 0]
click at [659, 522] on span "arrow_forward" at bounding box center [665, 535] width 23 height 27
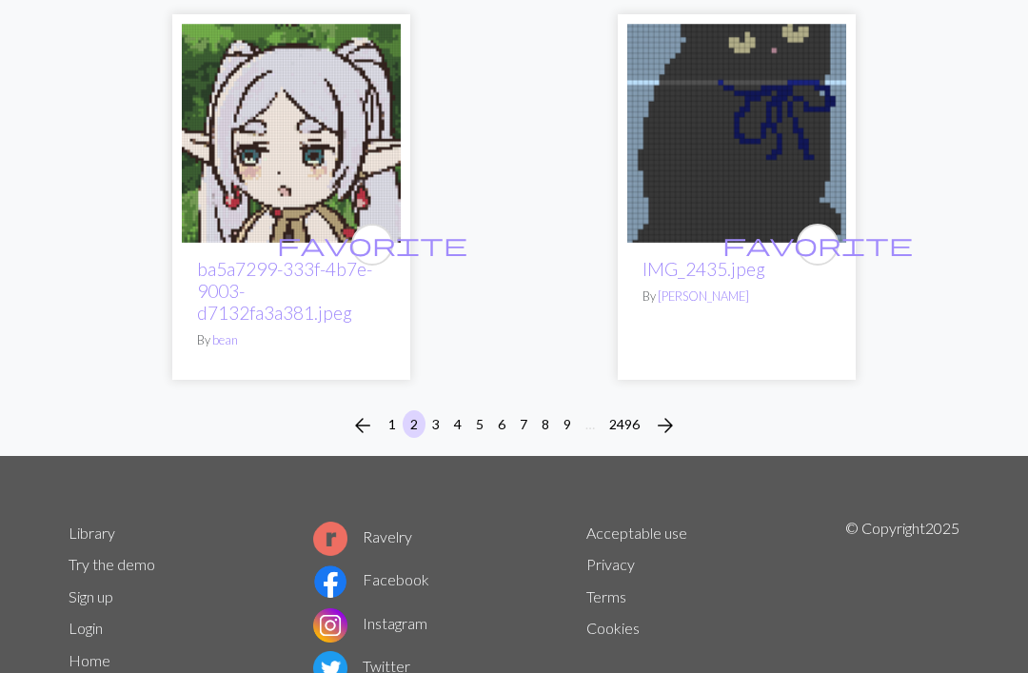
scroll to position [6535, 0]
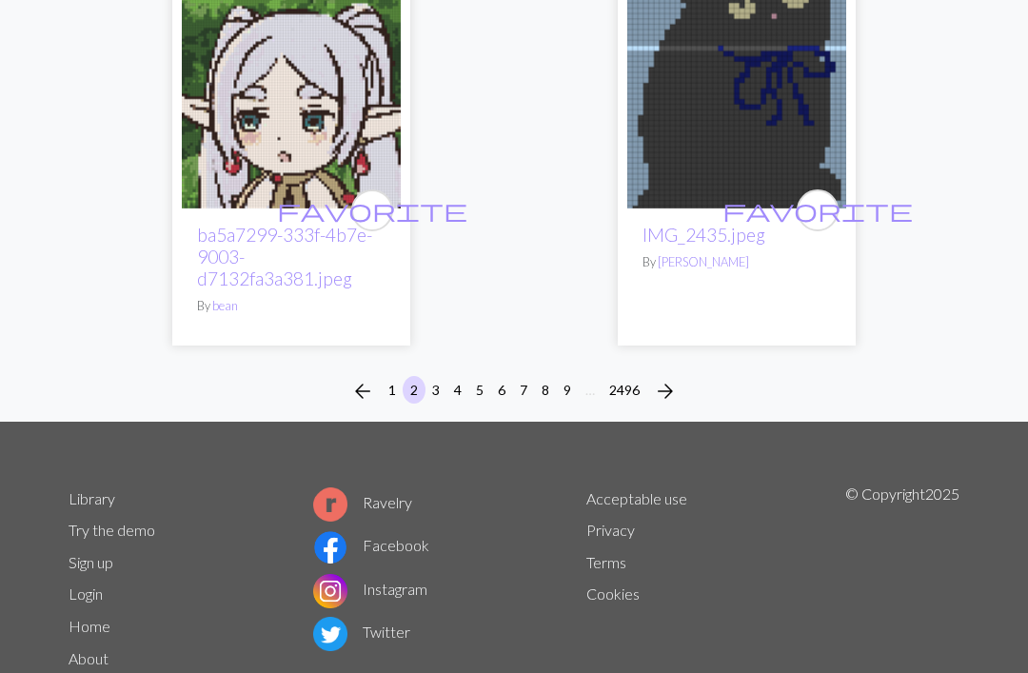
click at [669, 404] on span "arrow_forward" at bounding box center [665, 391] width 23 height 27
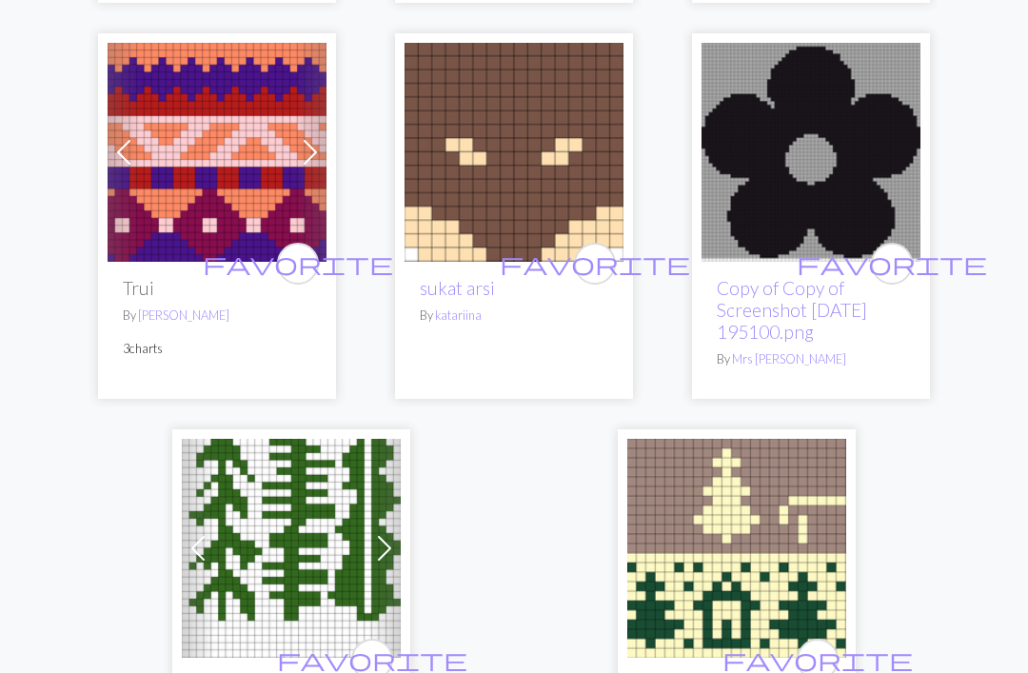
scroll to position [6313, 0]
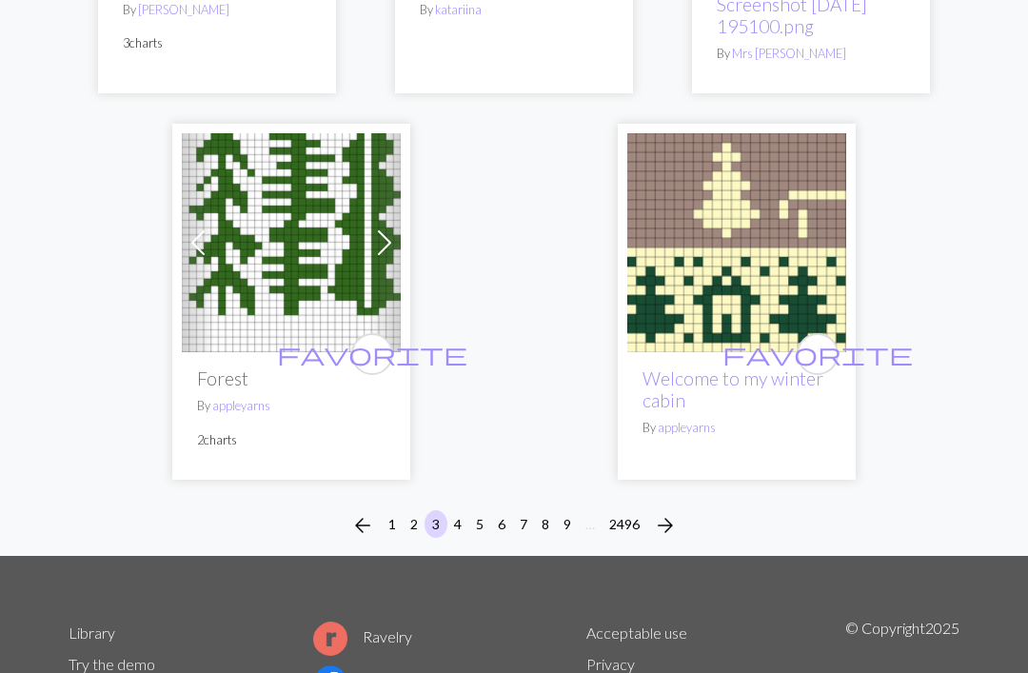
click at [669, 512] on span "arrow_forward" at bounding box center [665, 525] width 23 height 27
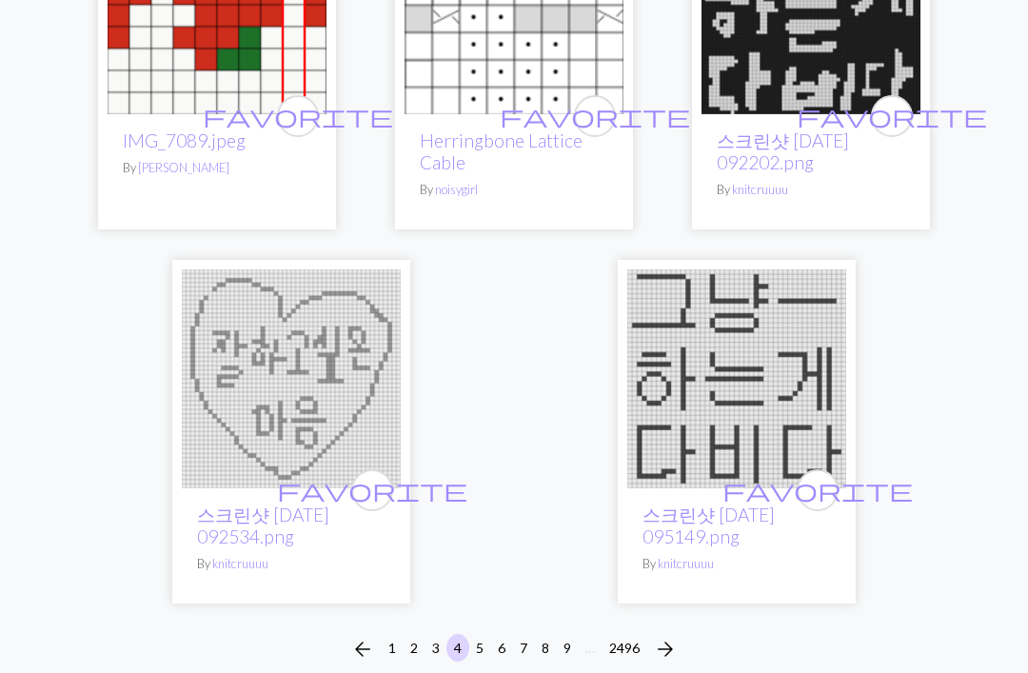
scroll to position [6489, 0]
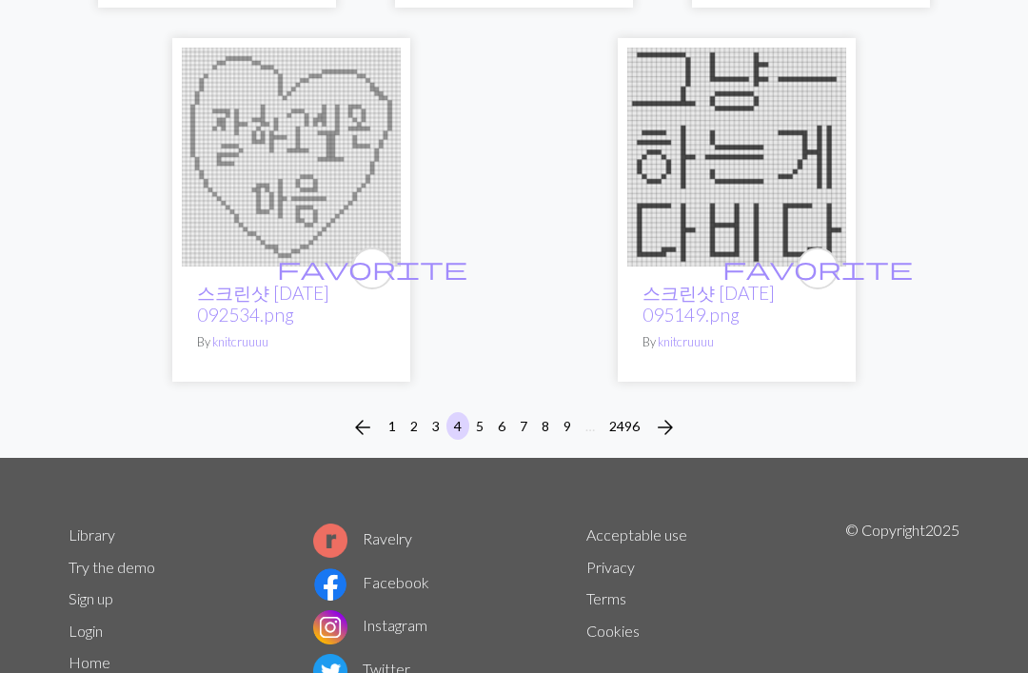
click at [672, 428] on span "arrow_forward" at bounding box center [665, 427] width 23 height 27
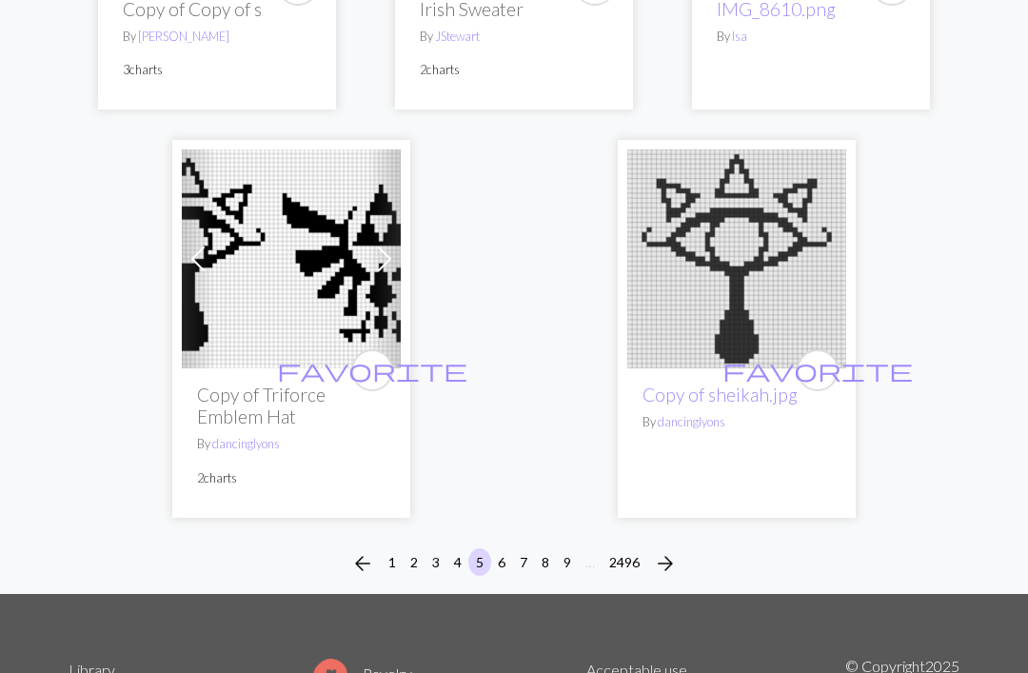
scroll to position [6445, 0]
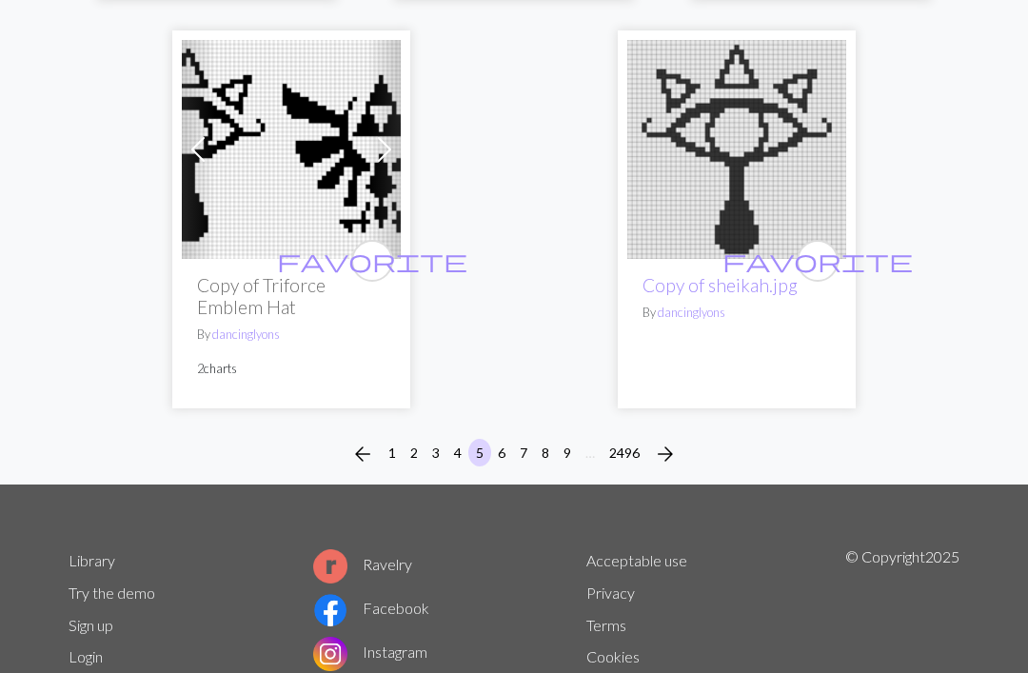
click at [662, 441] on span "arrow_forward" at bounding box center [665, 454] width 23 height 27
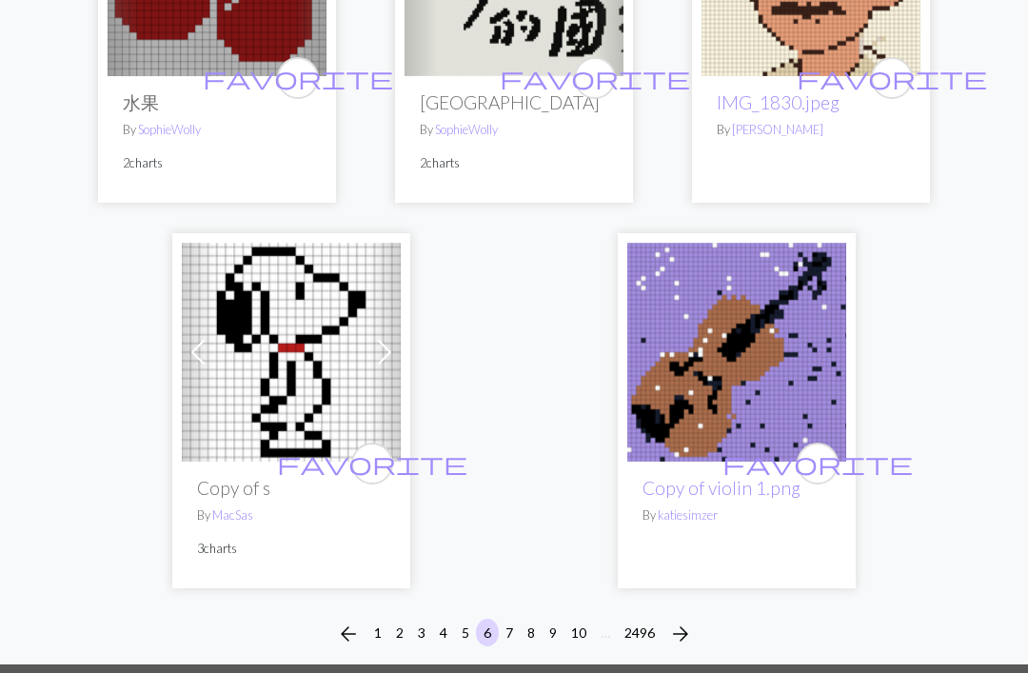
scroll to position [6348, 0]
click at [692, 620] on span "arrow_forward" at bounding box center [680, 633] width 23 height 27
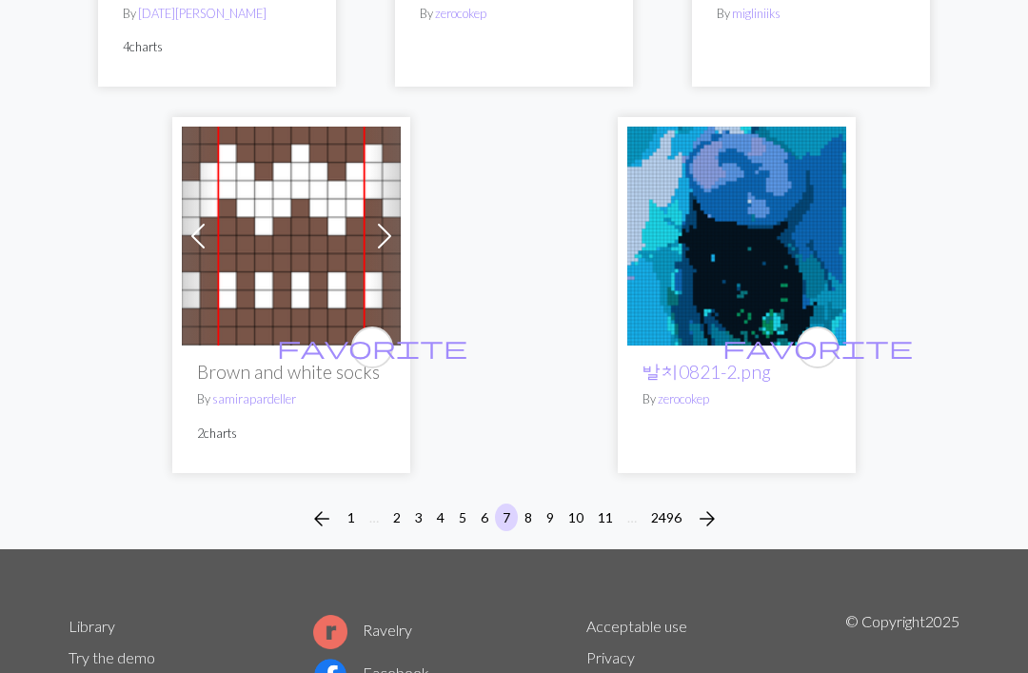
scroll to position [6189, 0]
click at [705, 505] on span "arrow_forward" at bounding box center [707, 518] width 23 height 27
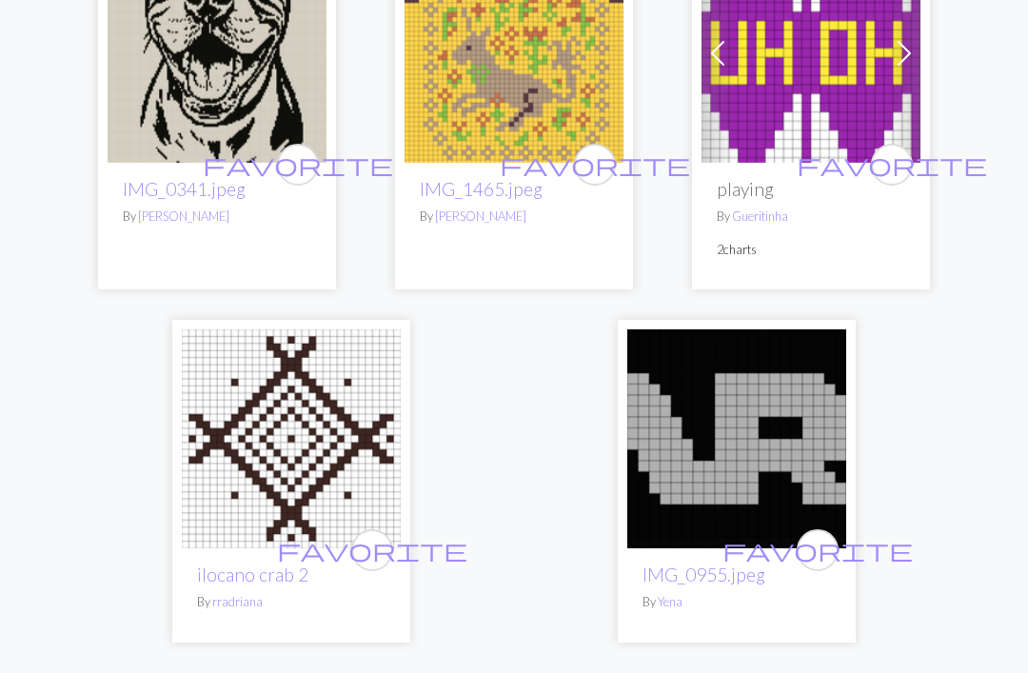
scroll to position [6216, 0]
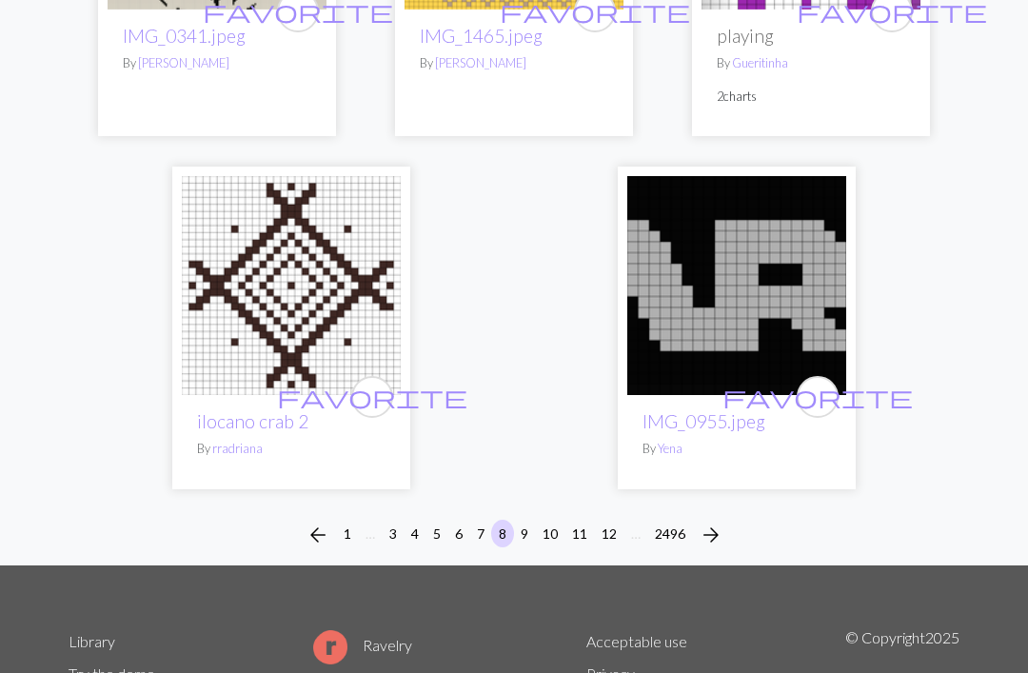
click at [713, 521] on span "arrow_forward" at bounding box center [710, 534] width 23 height 27
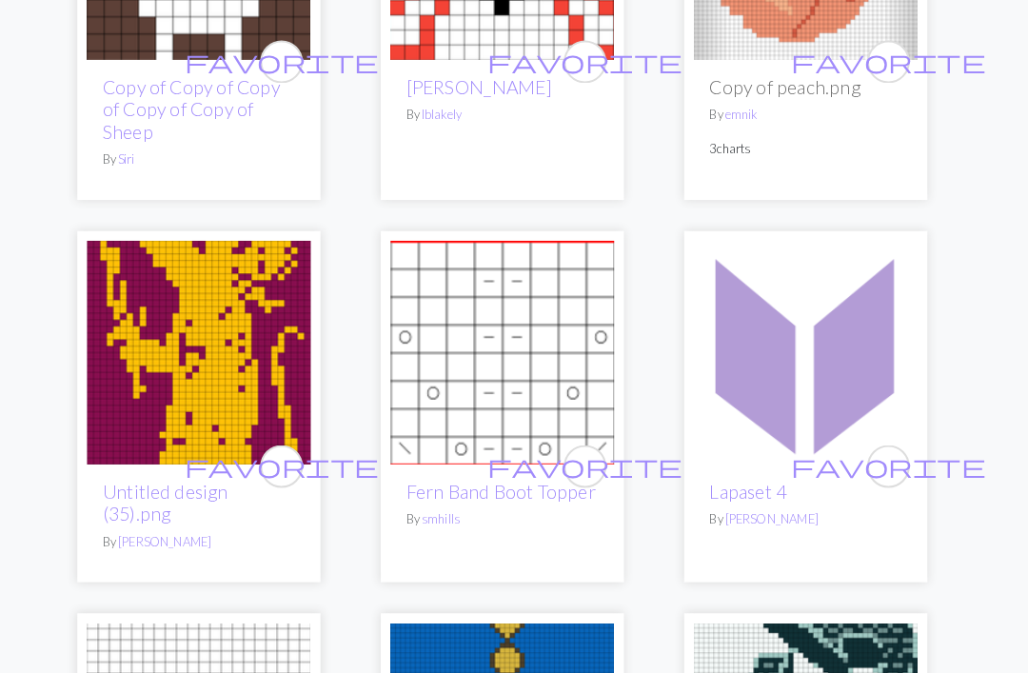
scroll to position [4924, 0]
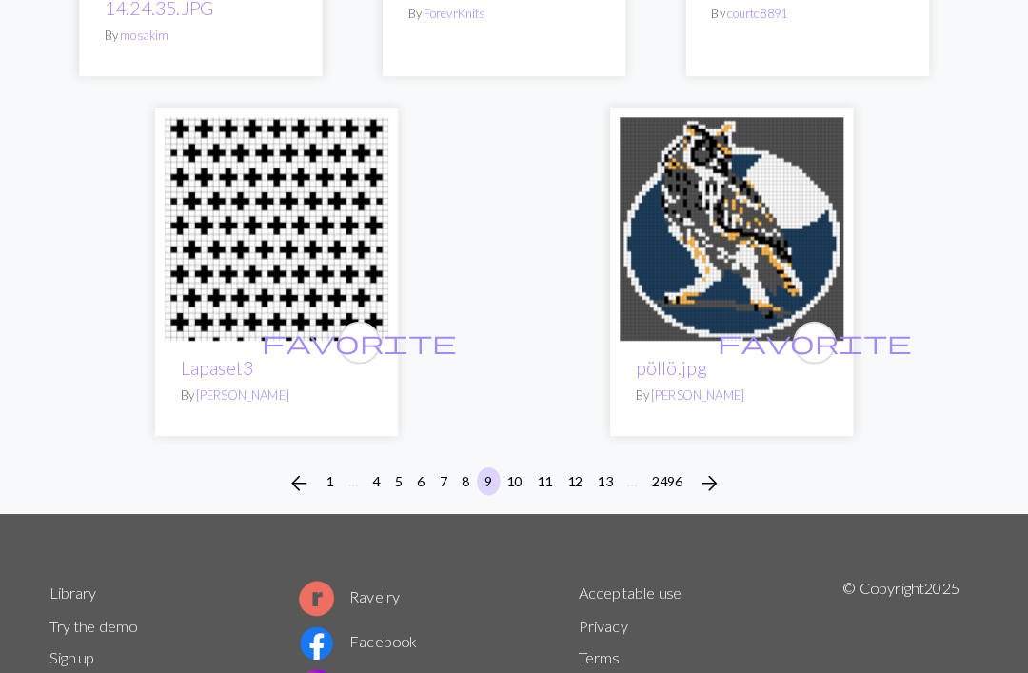
click at [703, 459] on span "arrow_forward" at bounding box center [714, 472] width 23 height 27
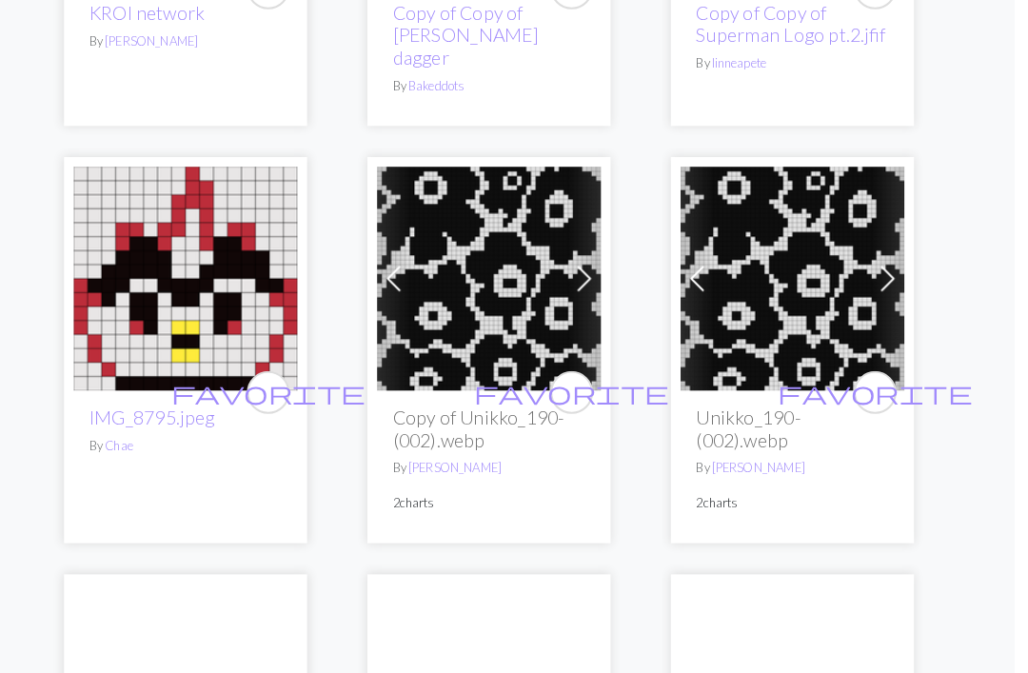
scroll to position [3854, 0]
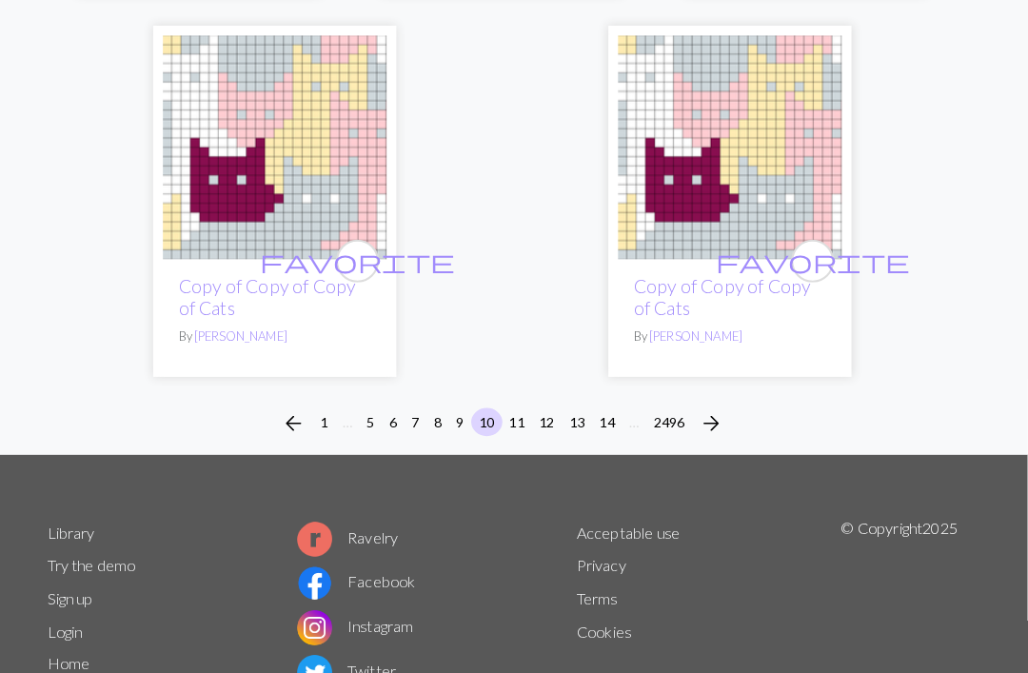
click at [707, 410] on span "arrow_forward" at bounding box center [718, 414] width 23 height 27
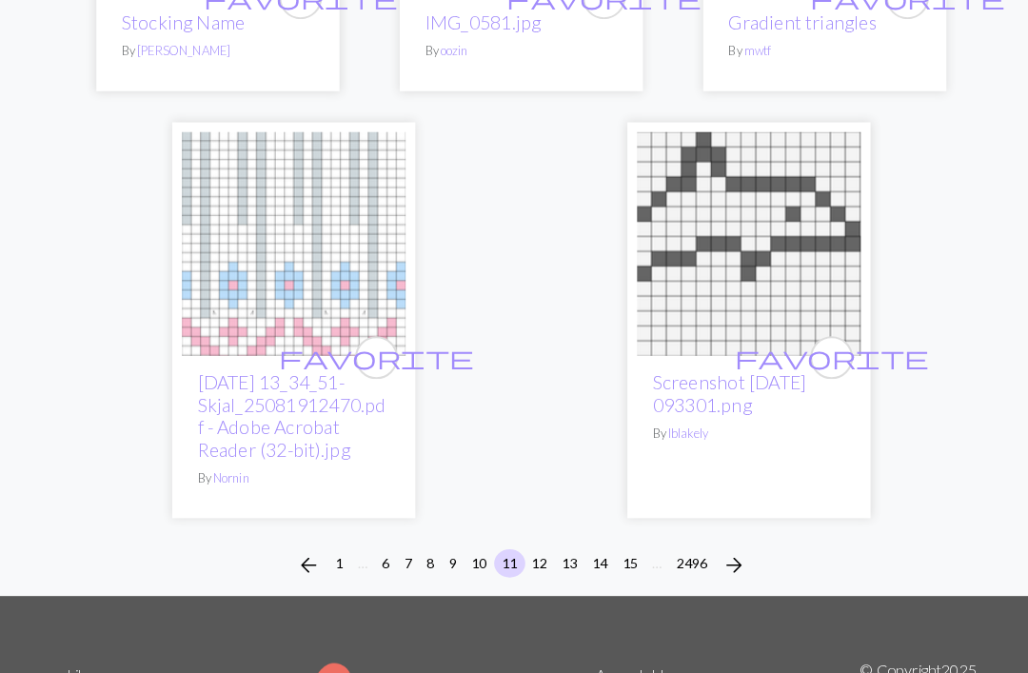
click at [719, 540] on span "arrow_forward" at bounding box center [722, 553] width 23 height 27
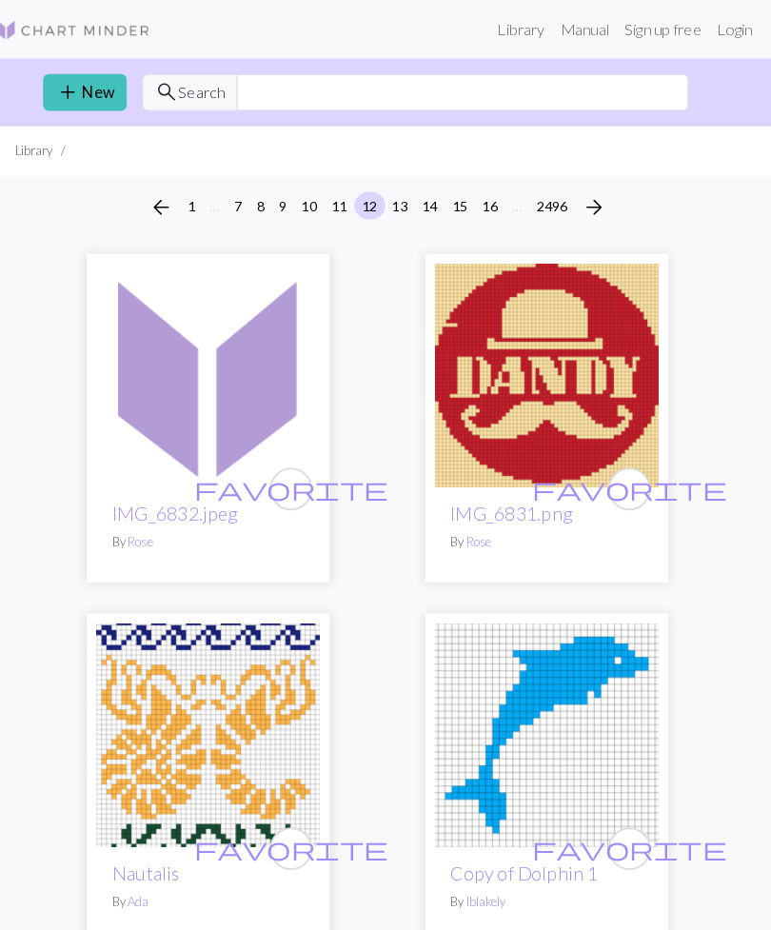
click at [571, 41] on link "Manual" at bounding box center [588, 29] width 63 height 38
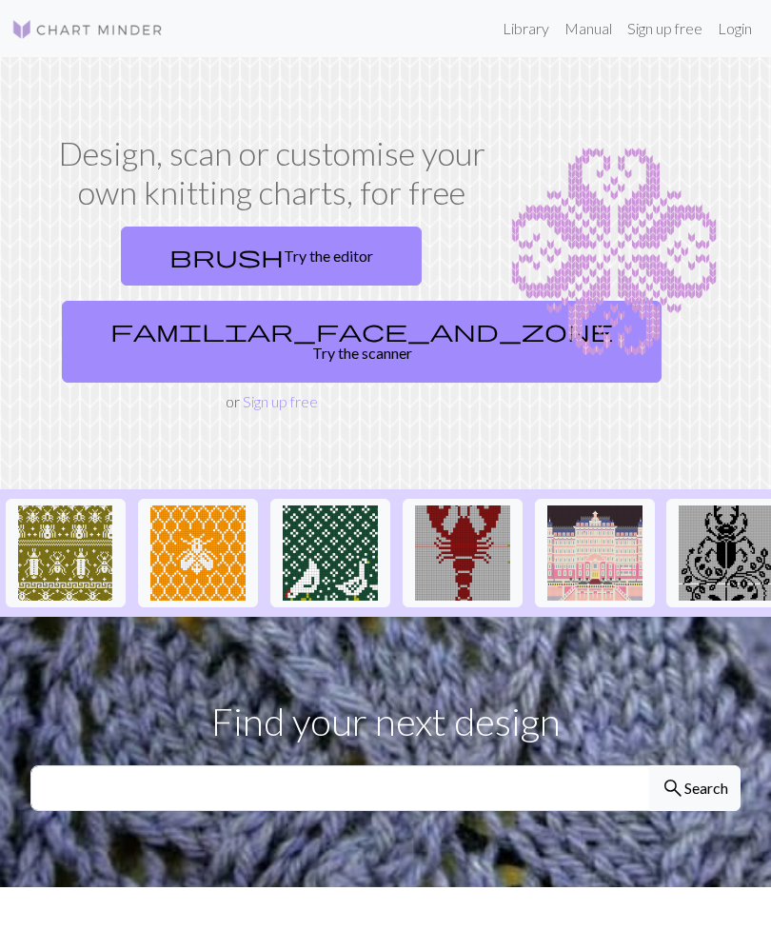
click at [242, 273] on link "brush Try the editor" at bounding box center [271, 255] width 301 height 59
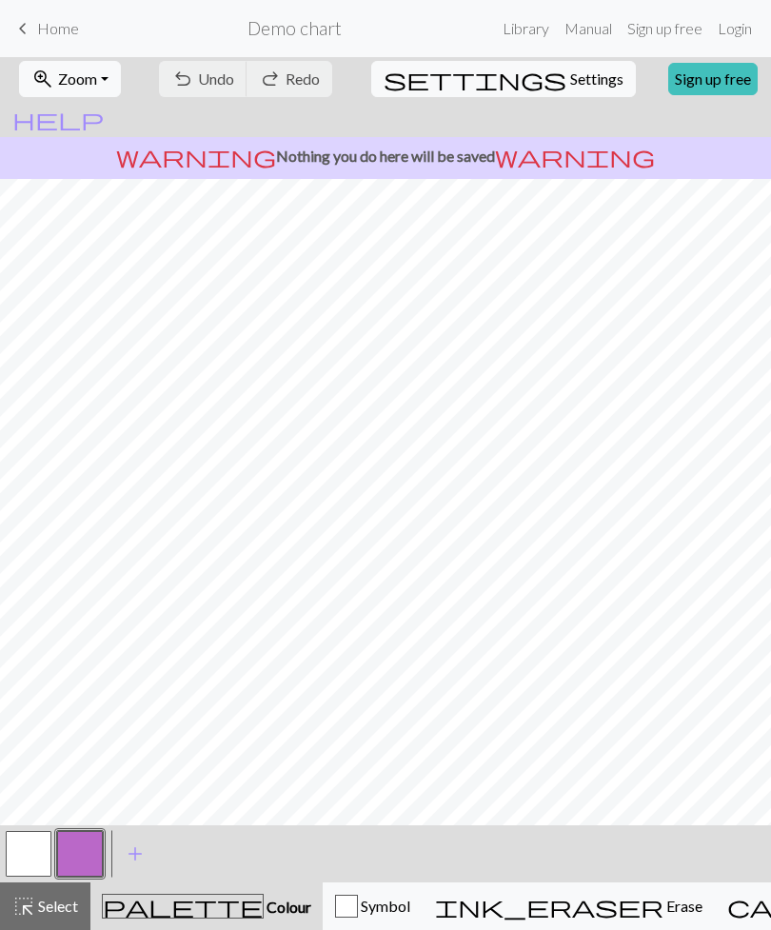
click at [42, 858] on button "button" at bounding box center [29, 854] width 46 height 46
click at [135, 858] on span "add" at bounding box center [135, 853] width 23 height 27
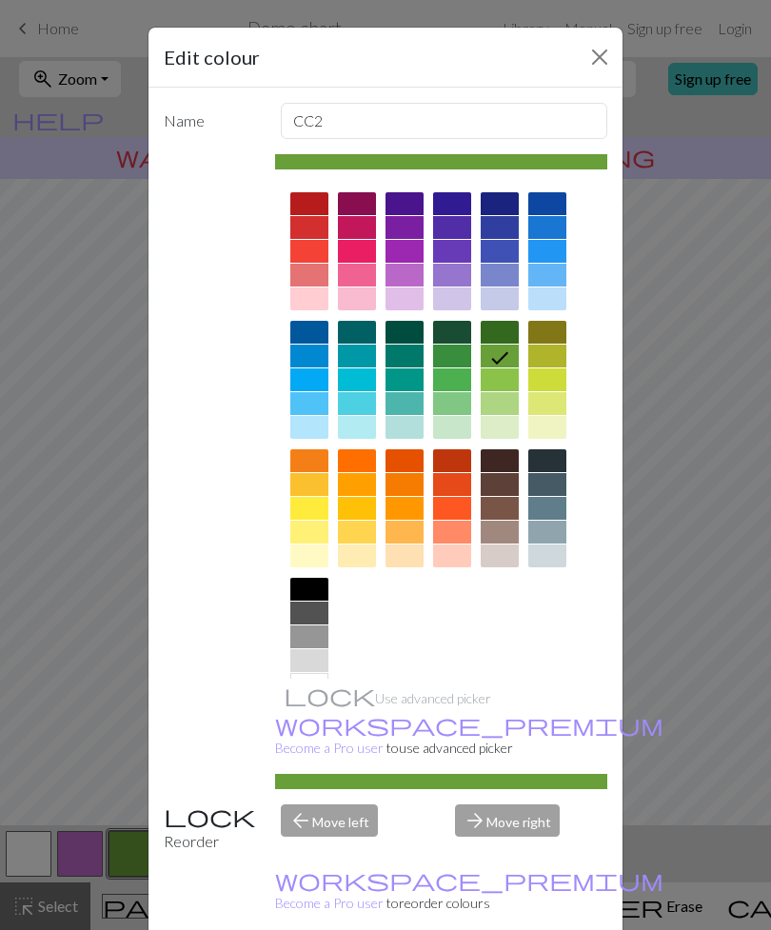
click at [599, 59] on button "Close" at bounding box center [599, 57] width 30 height 30
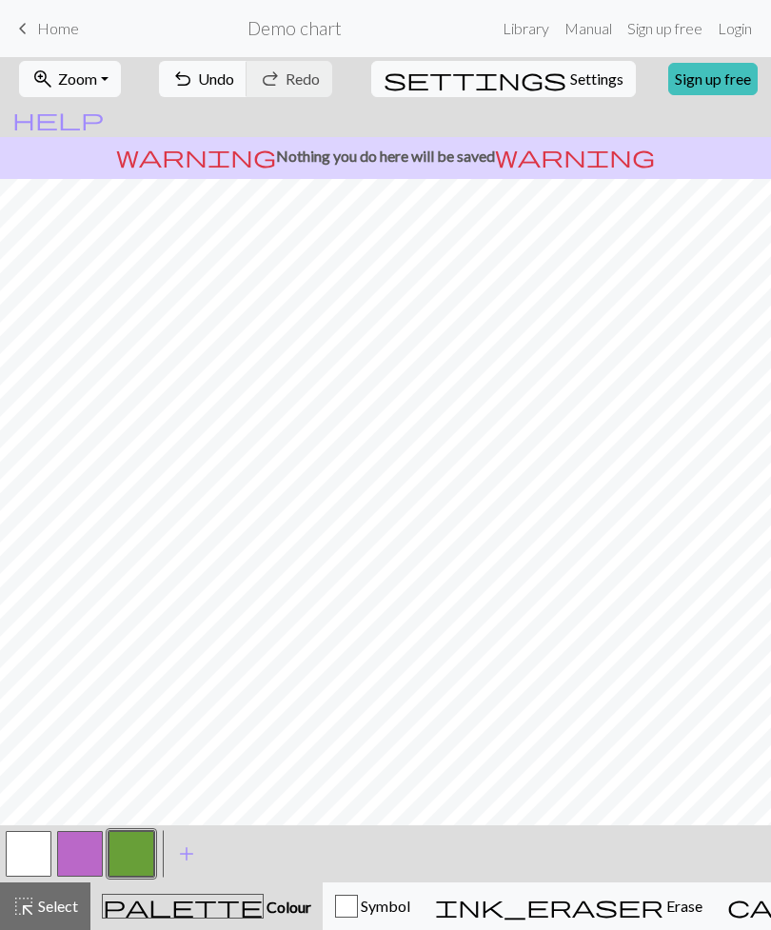
click at [186, 856] on span "add" at bounding box center [186, 853] width 23 height 27
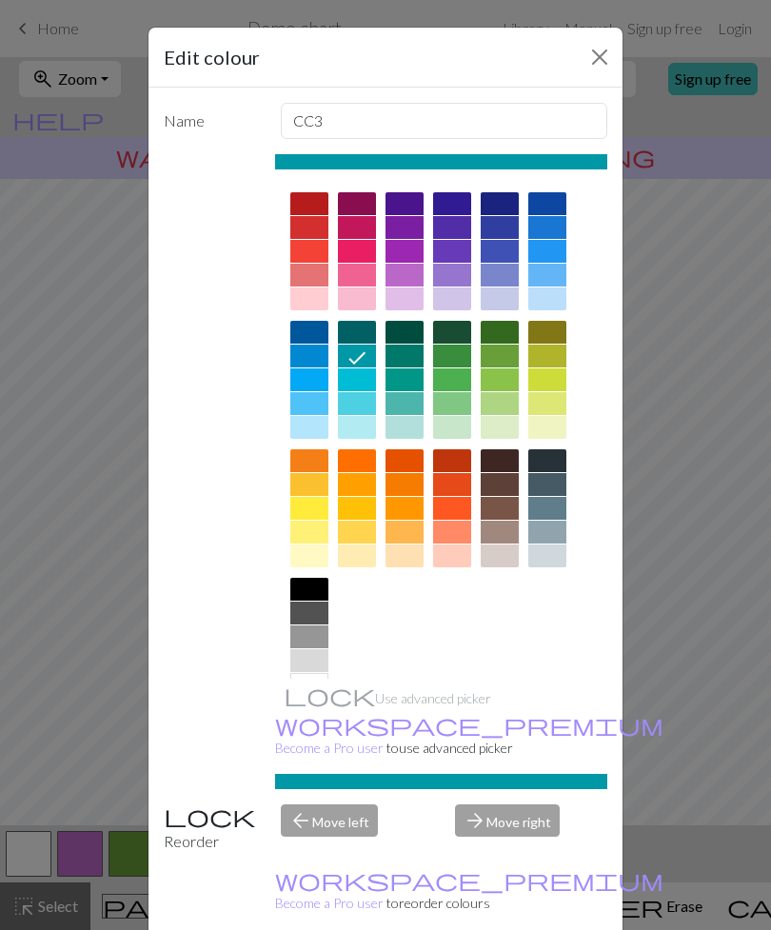
click at [604, 58] on button "Close" at bounding box center [599, 57] width 30 height 30
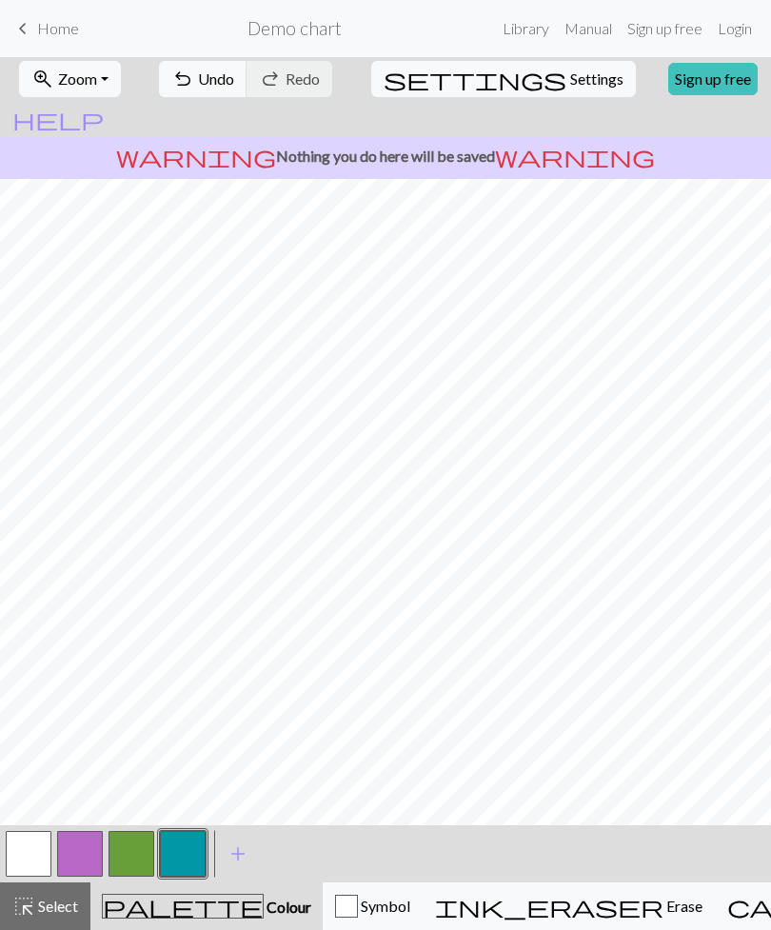
click at [242, 853] on span "add" at bounding box center [237, 853] width 23 height 27
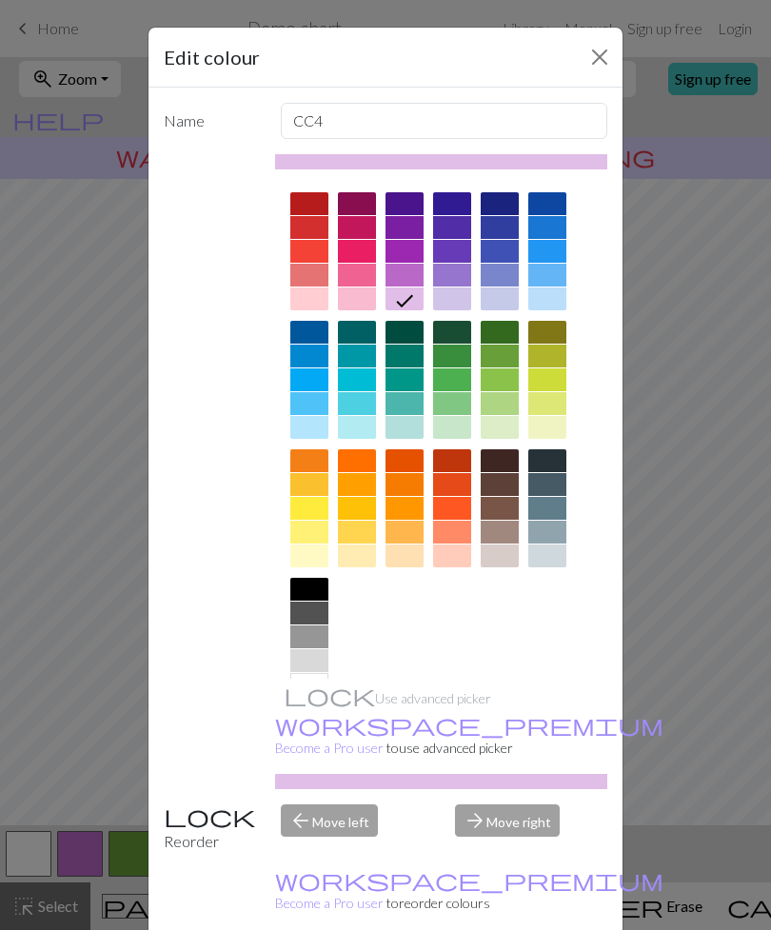
click at [361, 248] on div at bounding box center [357, 251] width 38 height 23
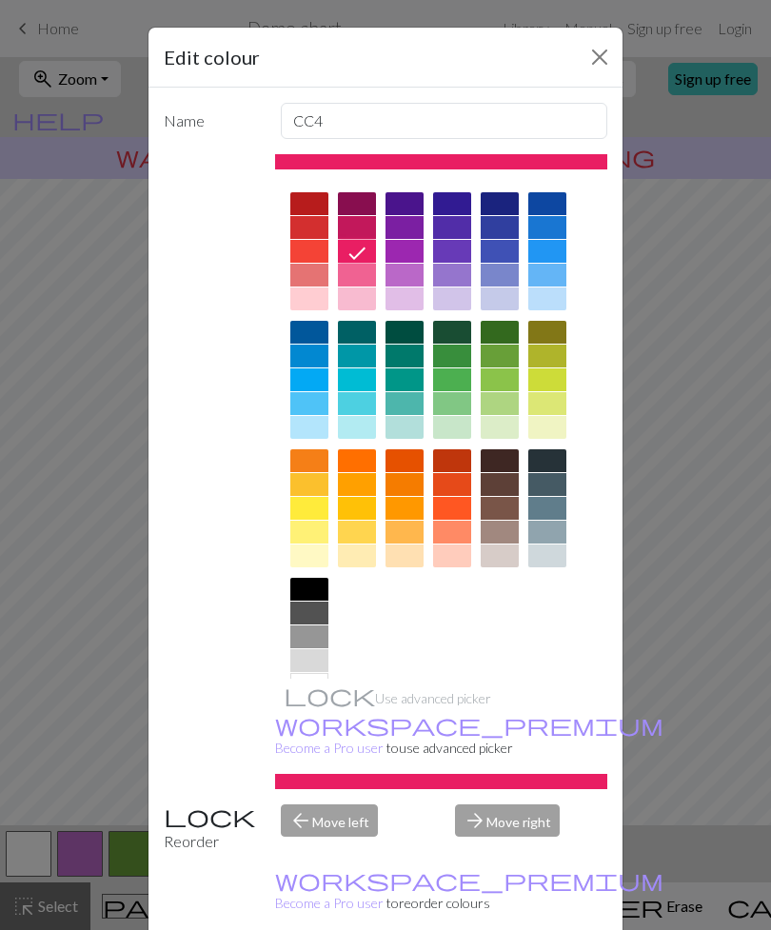
click at [600, 63] on button "Close" at bounding box center [599, 57] width 30 height 30
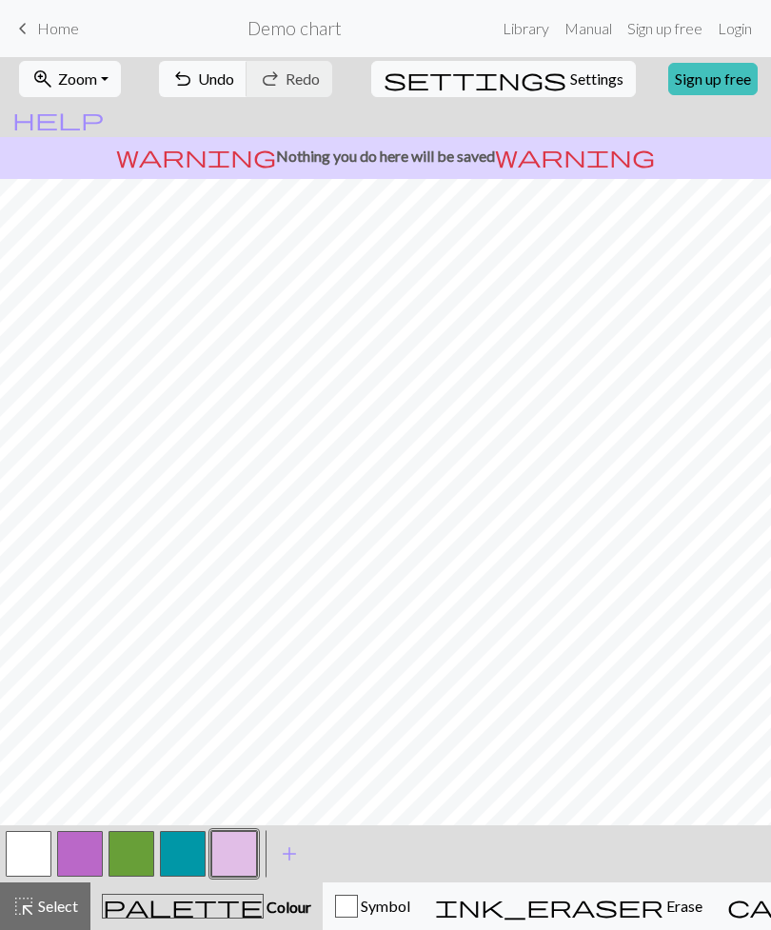
click at [93, 855] on button "button" at bounding box center [80, 854] width 46 height 46
click at [291, 855] on span "add" at bounding box center [289, 853] width 23 height 27
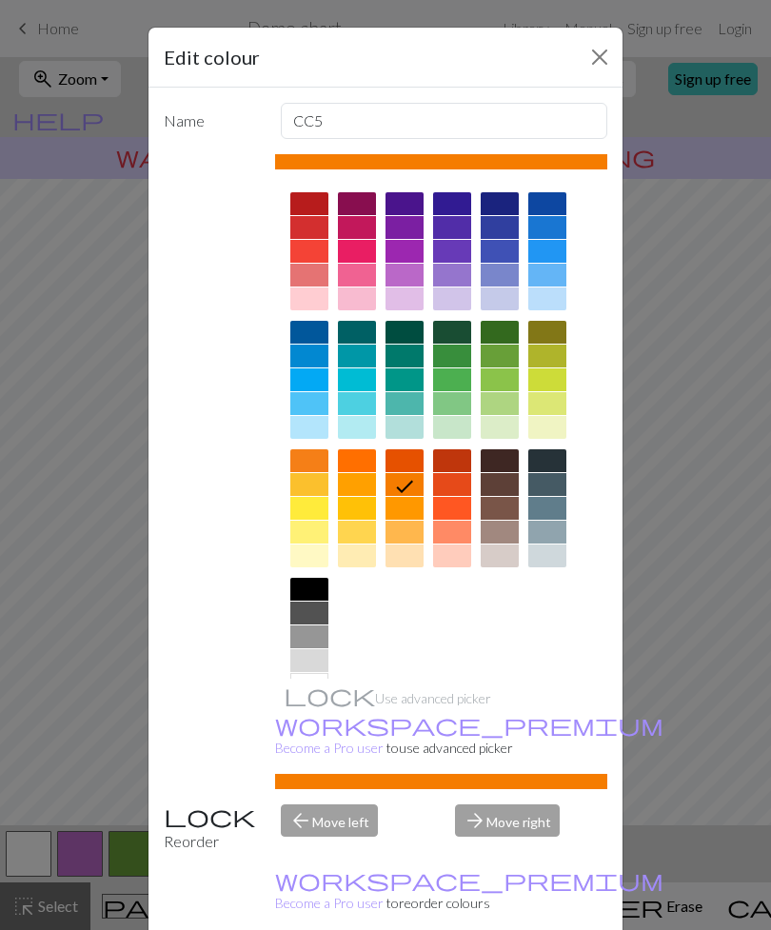
click at [598, 66] on button "Close" at bounding box center [599, 57] width 30 height 30
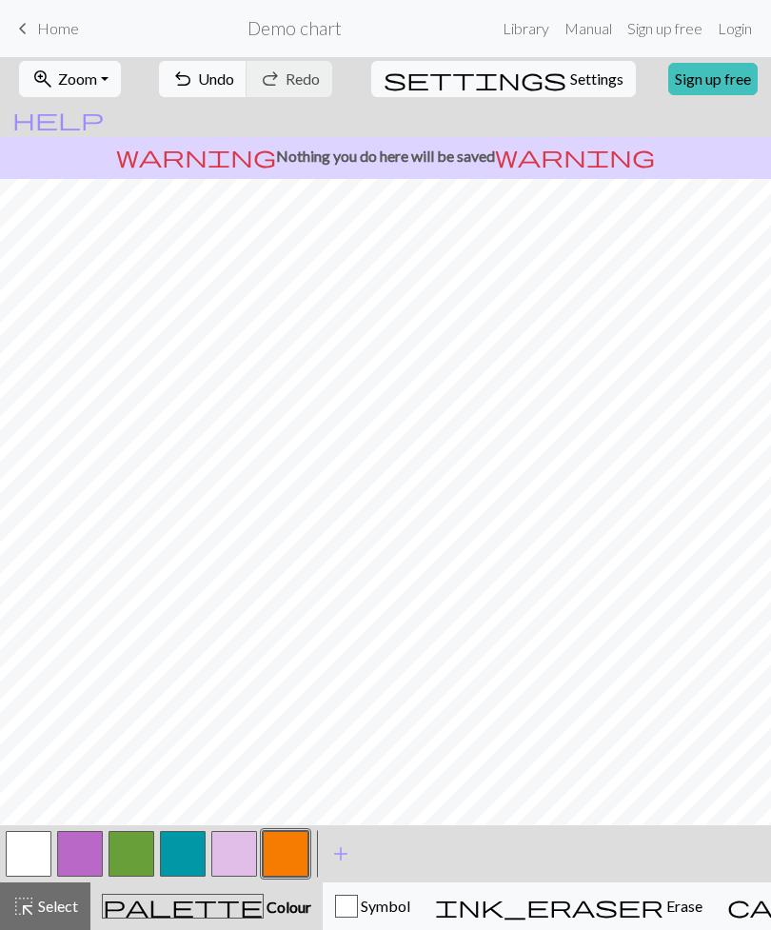
click at [343, 855] on span "add" at bounding box center [340, 853] width 23 height 27
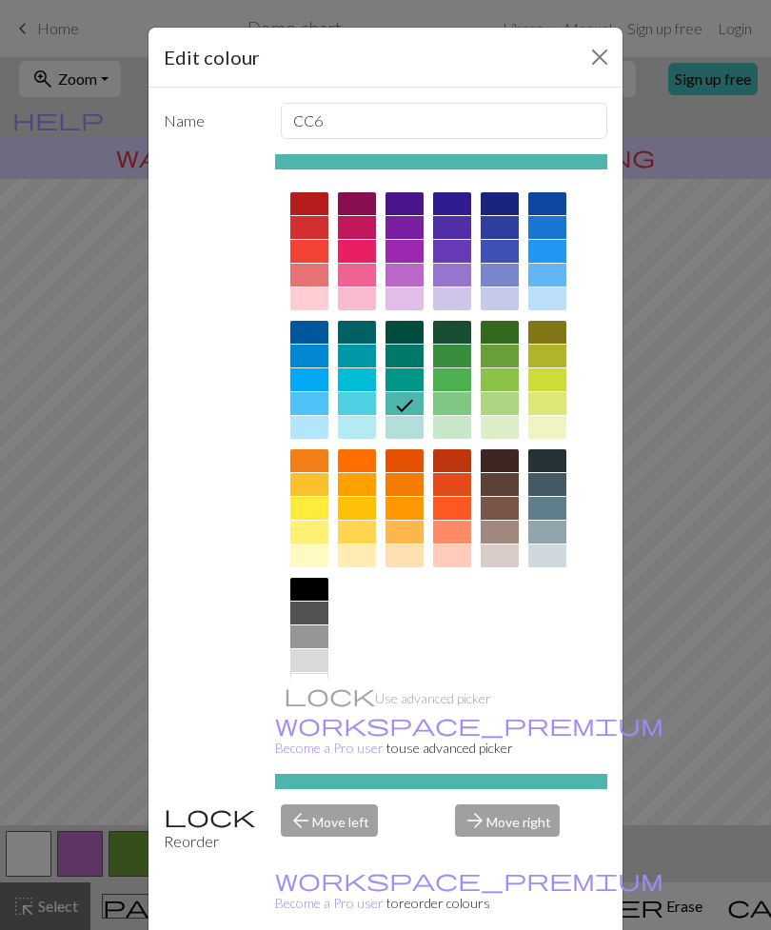
click at [599, 67] on button "Close" at bounding box center [599, 57] width 30 height 30
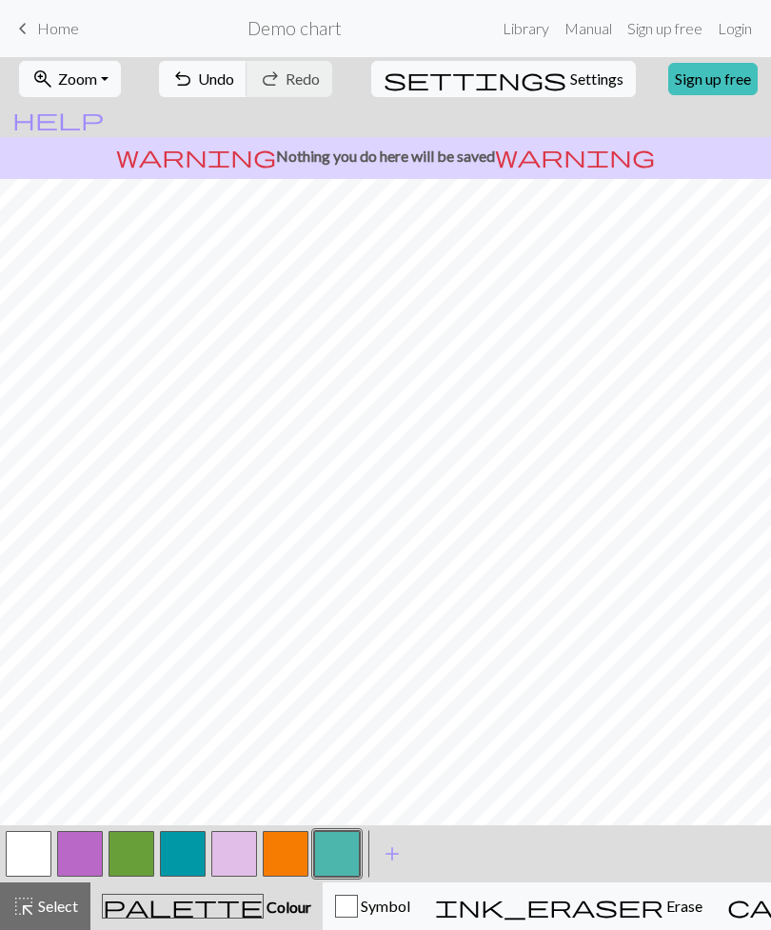
click at [393, 848] on span "add" at bounding box center [392, 853] width 23 height 27
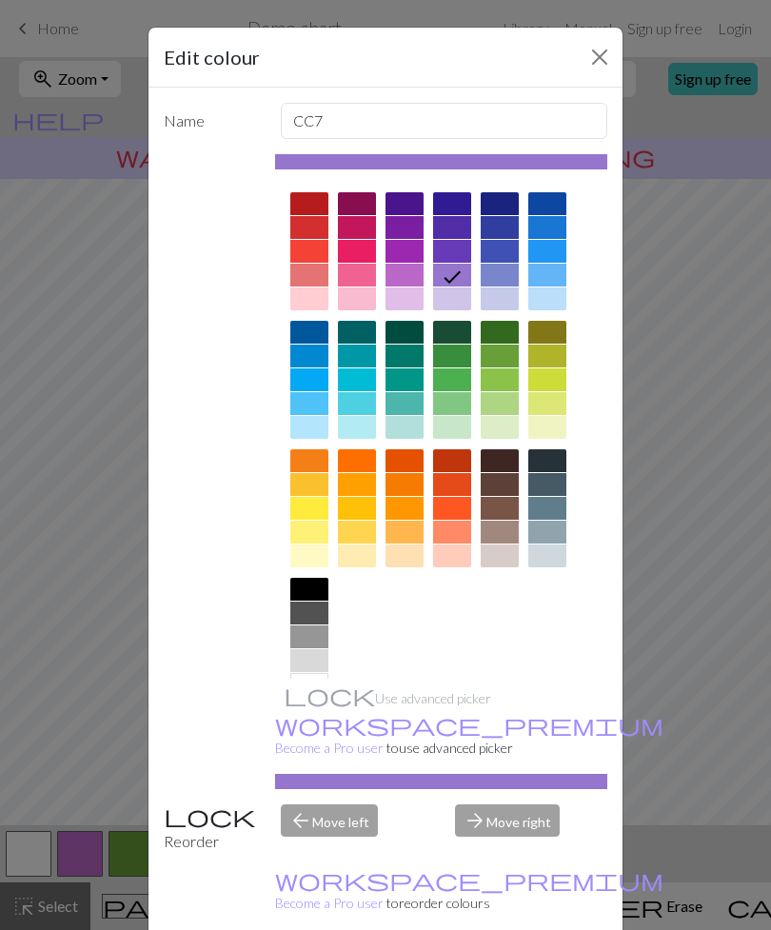
click at [603, 68] on button "Close" at bounding box center [599, 57] width 30 height 30
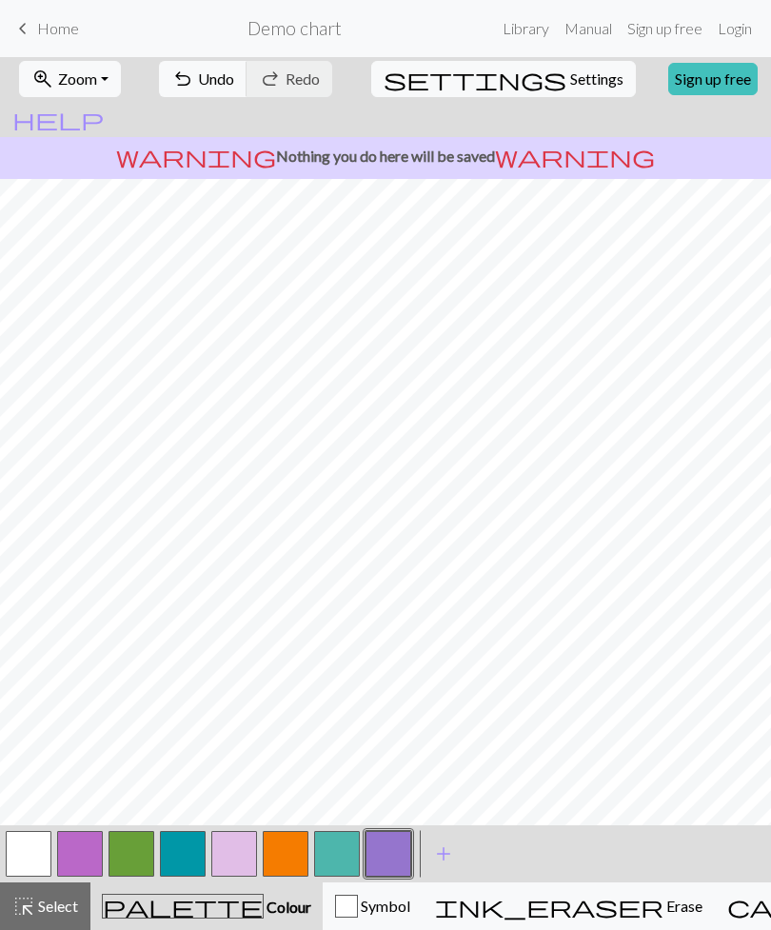
click at [441, 855] on span "add" at bounding box center [443, 853] width 23 height 27
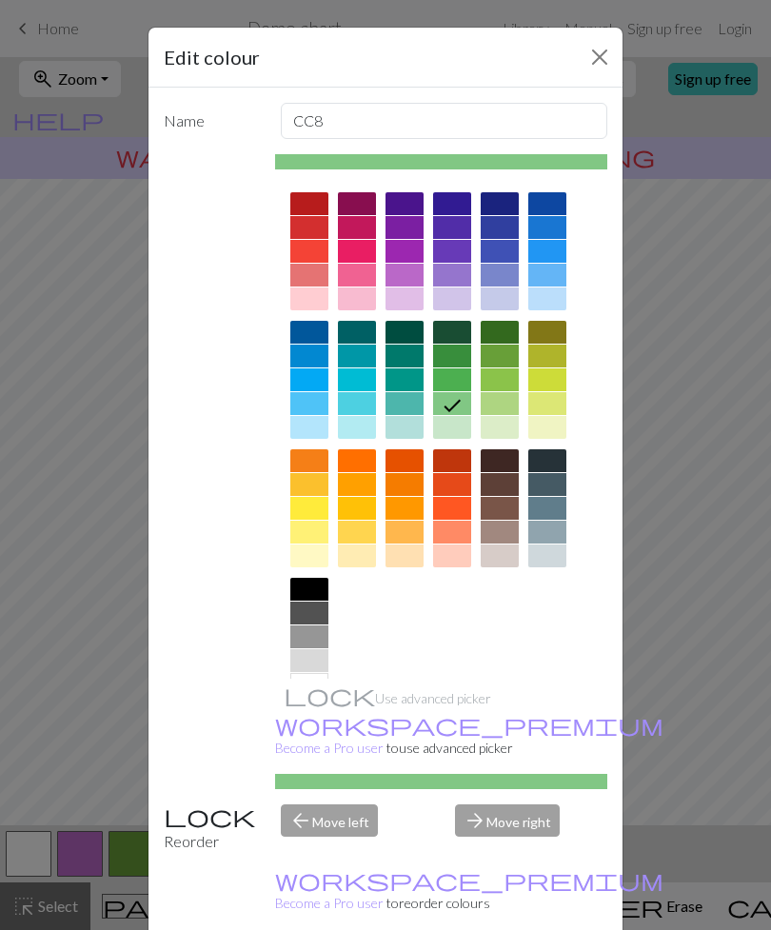
click at [607, 56] on button "Close" at bounding box center [599, 57] width 30 height 30
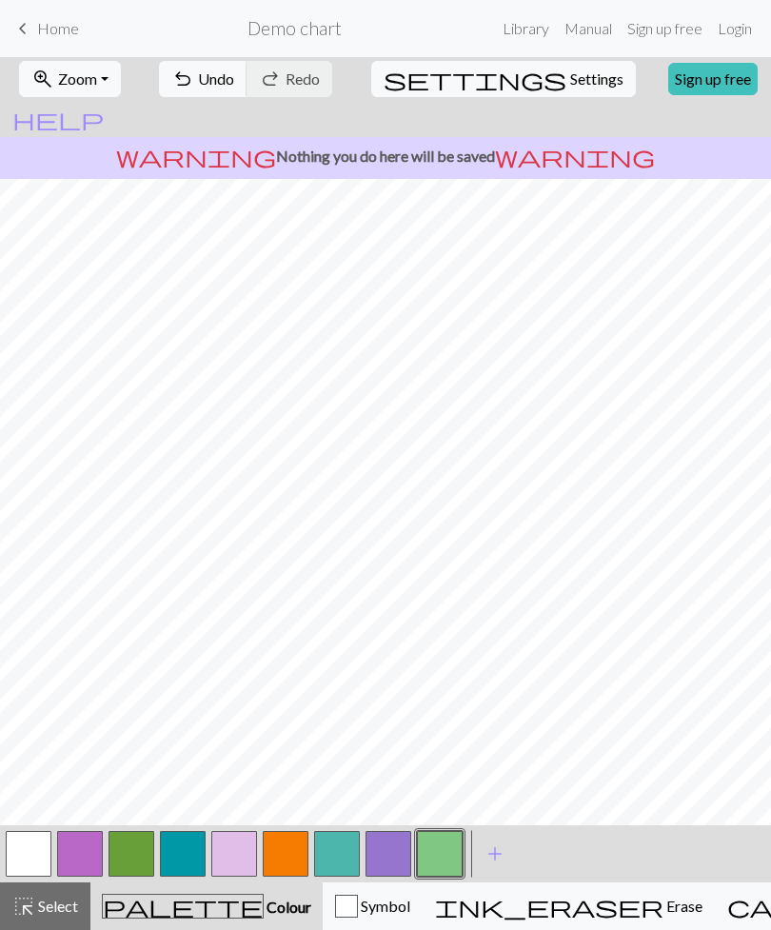
click at [495, 855] on span "add" at bounding box center [494, 853] width 23 height 27
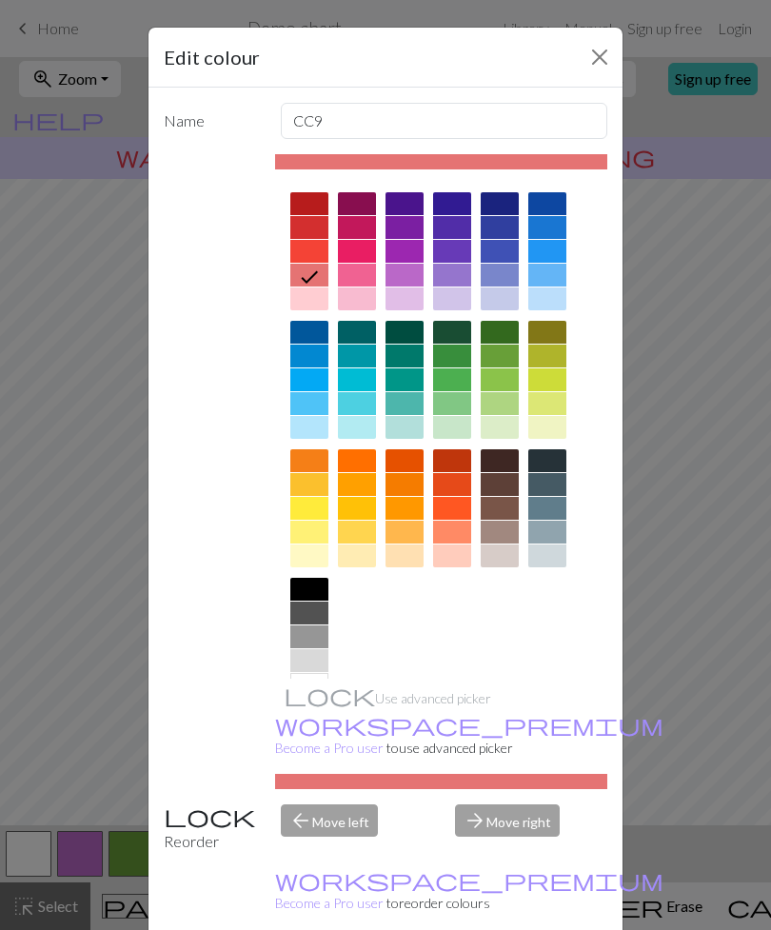
click at [600, 59] on button "Close" at bounding box center [599, 57] width 30 height 30
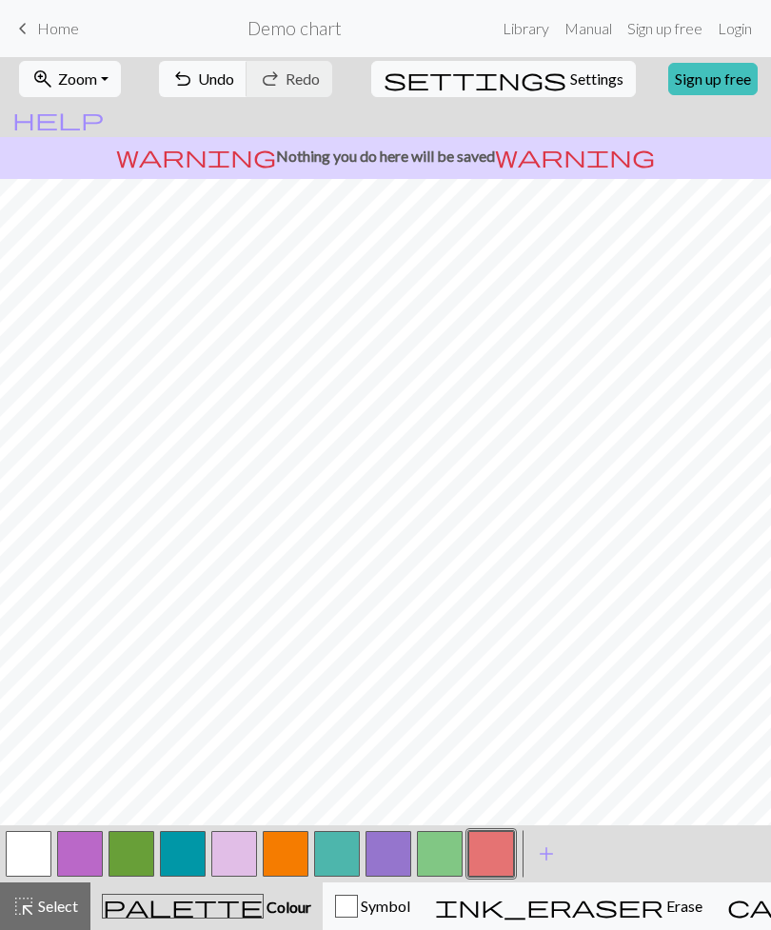
click at [91, 861] on button "button" at bounding box center [80, 854] width 46 height 46
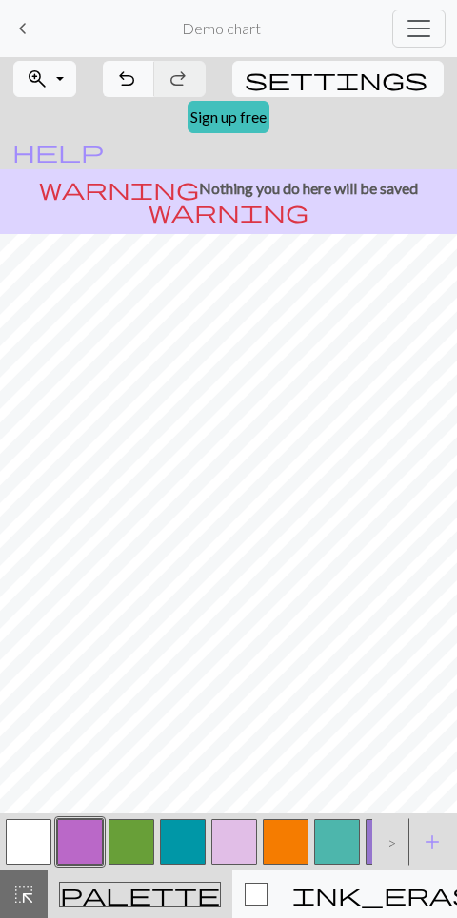
click at [34, 839] on button "button" at bounding box center [29, 842] width 46 height 46
click at [79, 849] on button "button" at bounding box center [80, 842] width 46 height 46
click at [132, 88] on span "undo" at bounding box center [126, 79] width 23 height 27
click at [132, 87] on span "undo" at bounding box center [126, 79] width 23 height 27
click at [127, 91] on span "undo" at bounding box center [126, 79] width 23 height 27
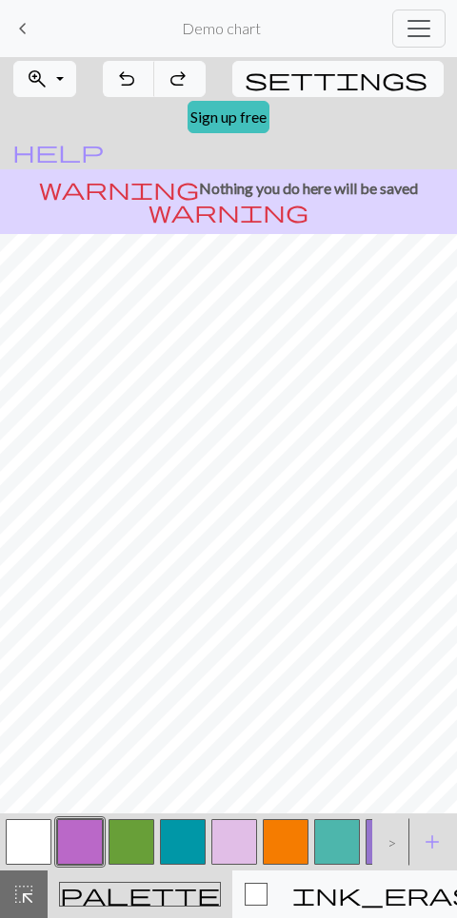
click at [40, 842] on button "button" at bounding box center [29, 842] width 46 height 46
click at [42, 842] on button "button" at bounding box center [29, 842] width 46 height 46
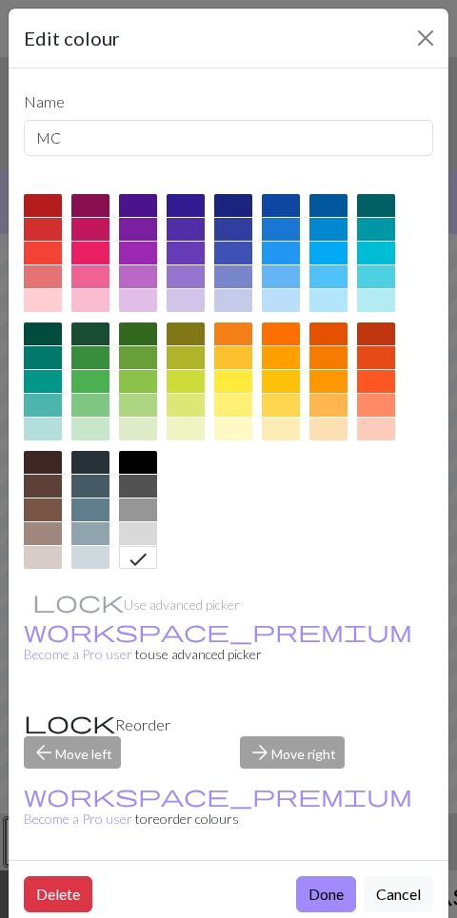
click at [423, 424] on div at bounding box center [228, 386] width 409 height 385
click at [438, 29] on button "Close" at bounding box center [425, 38] width 30 height 30
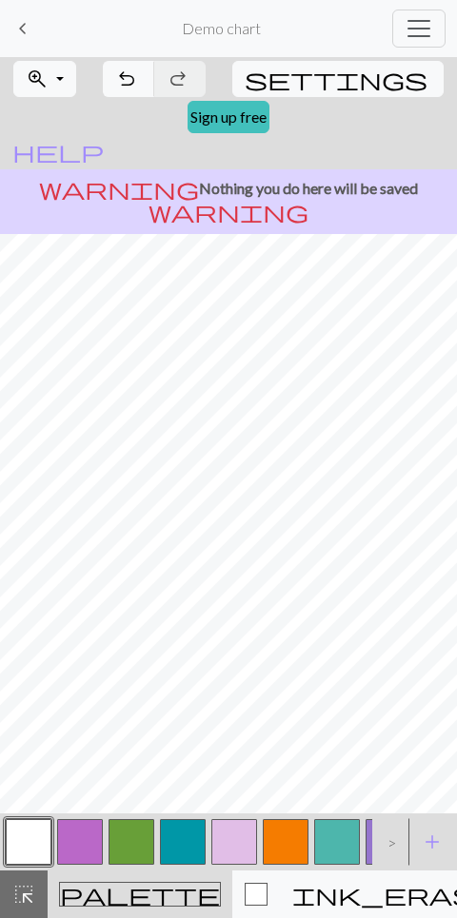
click at [25, 35] on span "keyboard_arrow_left" at bounding box center [22, 28] width 23 height 27
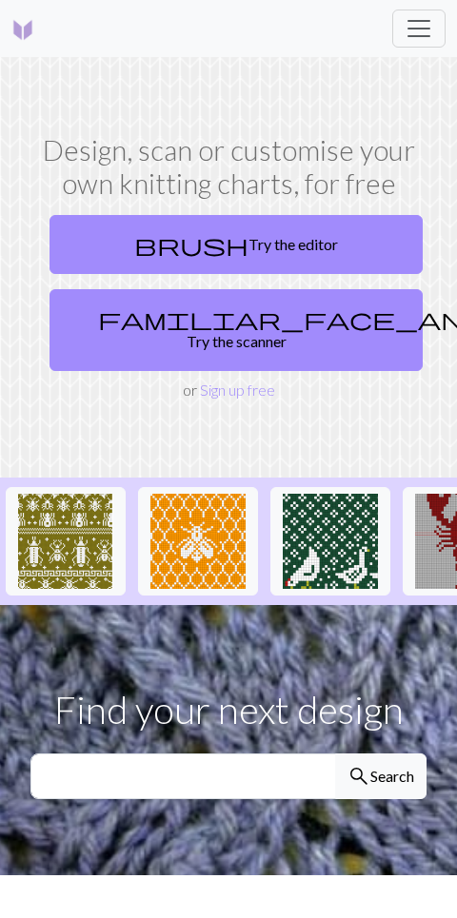
click at [257, 253] on link "brush Try the editor" at bounding box center [235, 244] width 373 height 59
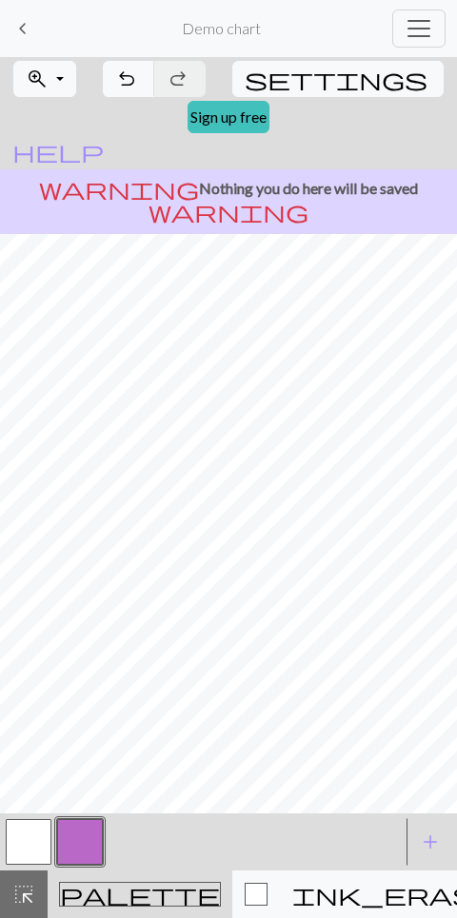
click at [34, 829] on button "button" at bounding box center [29, 842] width 46 height 46
click at [90, 858] on button "button" at bounding box center [80, 842] width 46 height 46
click at [35, 835] on button "button" at bounding box center [29, 842] width 46 height 46
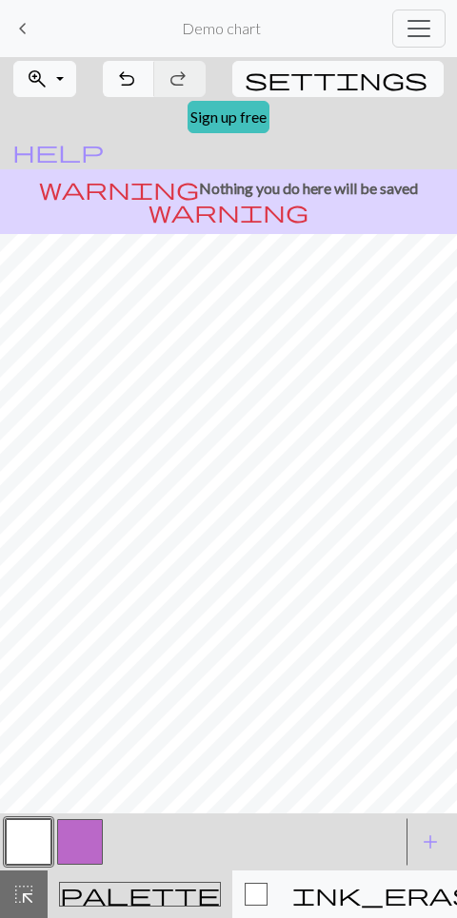
click at [82, 843] on button "button" at bounding box center [80, 842] width 46 height 46
click at [37, 841] on button "button" at bounding box center [29, 842] width 46 height 46
click at [87, 841] on button "button" at bounding box center [80, 842] width 46 height 46
click at [34, 831] on button "button" at bounding box center [29, 842] width 46 height 46
click at [82, 837] on button "button" at bounding box center [80, 842] width 46 height 46
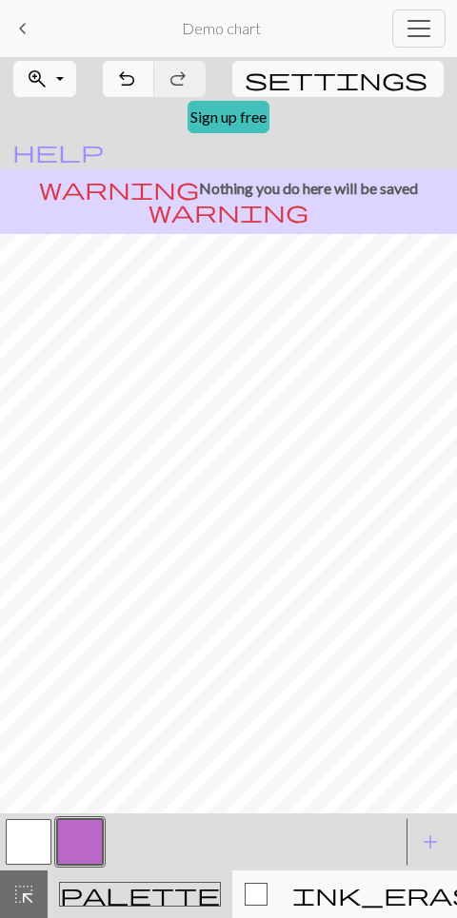
click at [29, 851] on button "button" at bounding box center [29, 842] width 46 height 46
click at [79, 853] on button "button" at bounding box center [80, 842] width 46 height 46
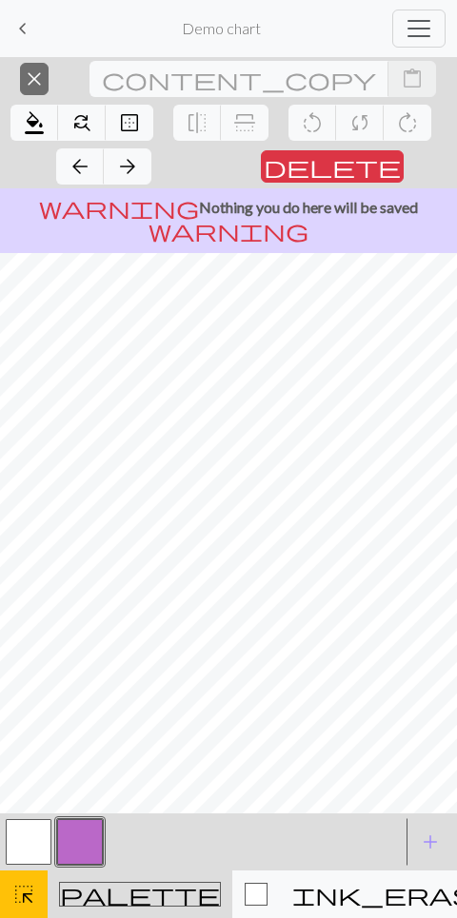
scroll to position [0, 208]
click at [24, 88] on span "close" at bounding box center [34, 79] width 23 height 27
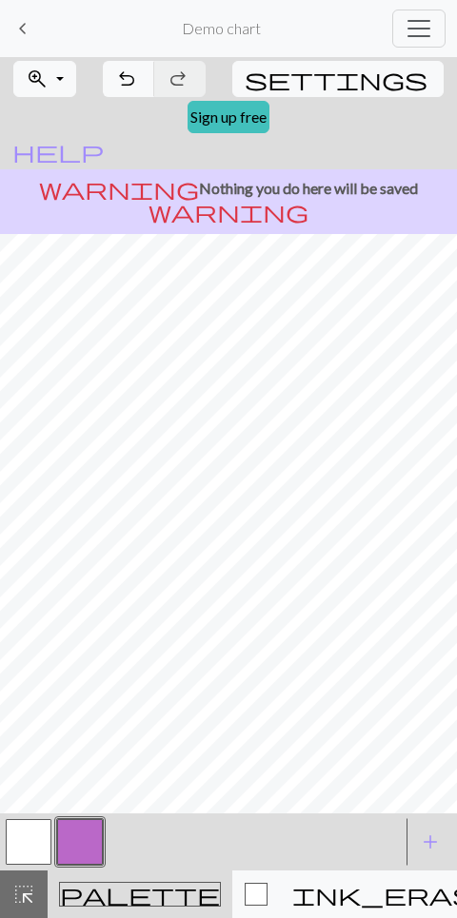
click at [22, 39] on span "keyboard_arrow_left" at bounding box center [22, 28] width 23 height 27
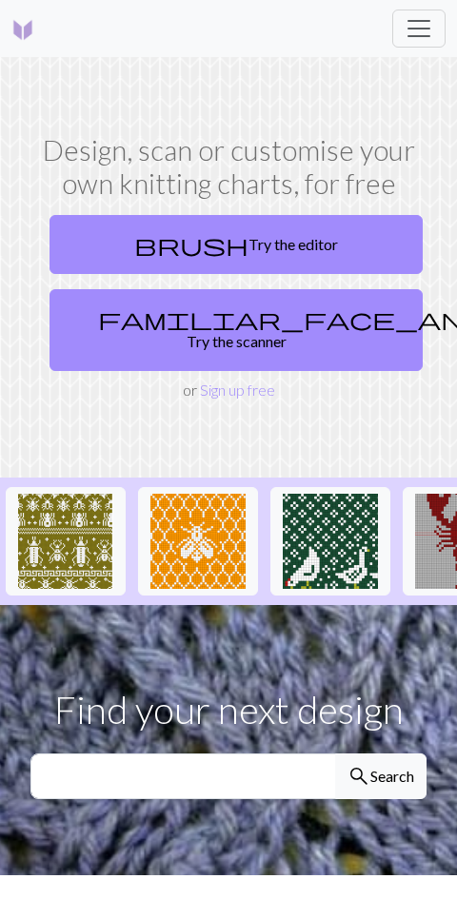
click at [290, 249] on link "brush Try the editor" at bounding box center [235, 244] width 373 height 59
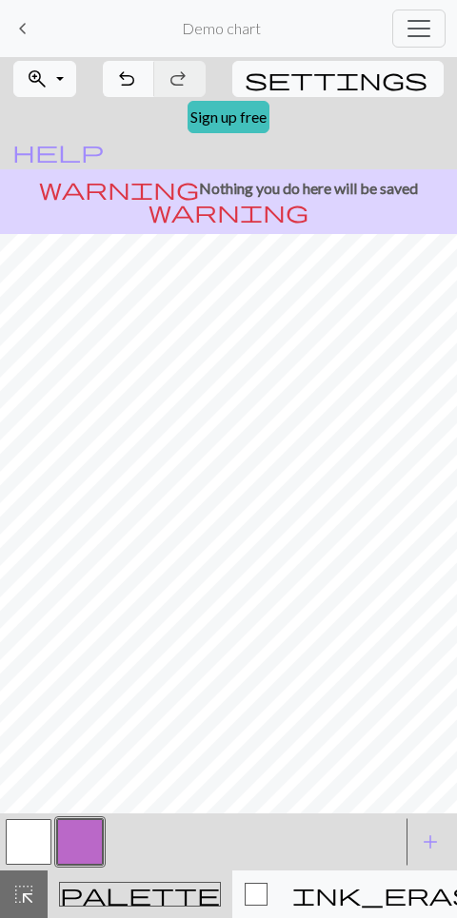
click at [31, 34] on span "keyboard_arrow_left" at bounding box center [22, 28] width 23 height 27
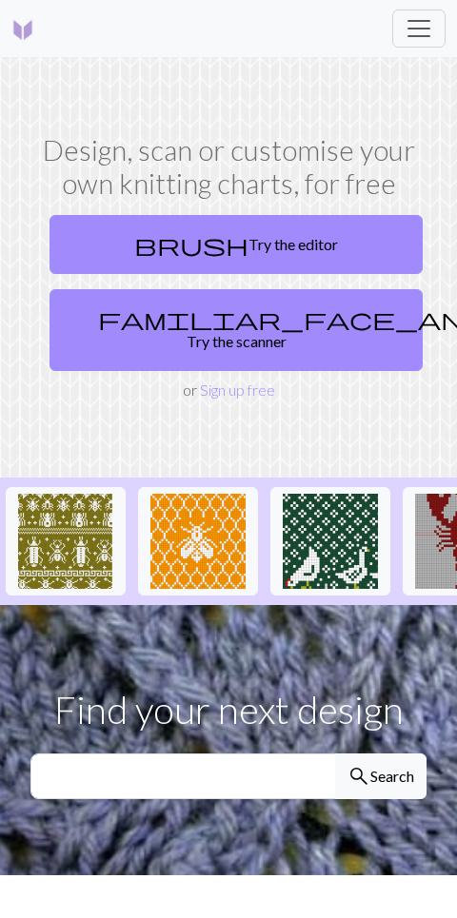
click at [214, 521] on img at bounding box center [197, 541] width 95 height 95
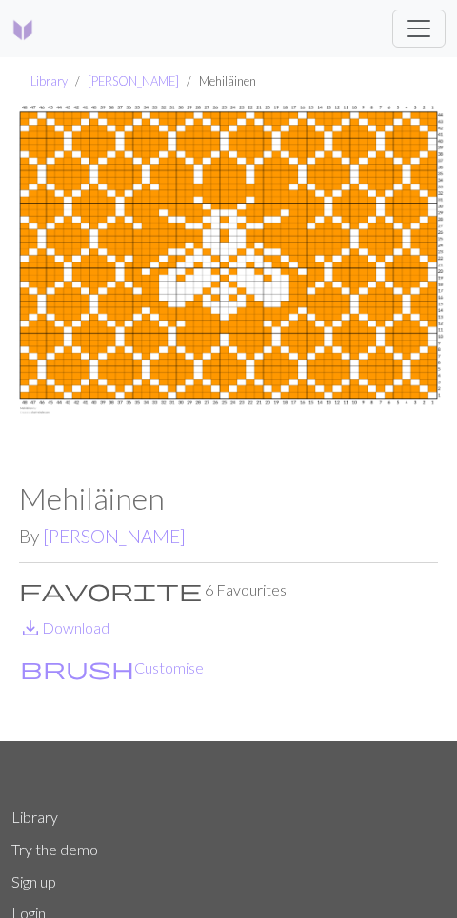
click at [74, 680] on button "brush Customise" at bounding box center [112, 668] width 186 height 25
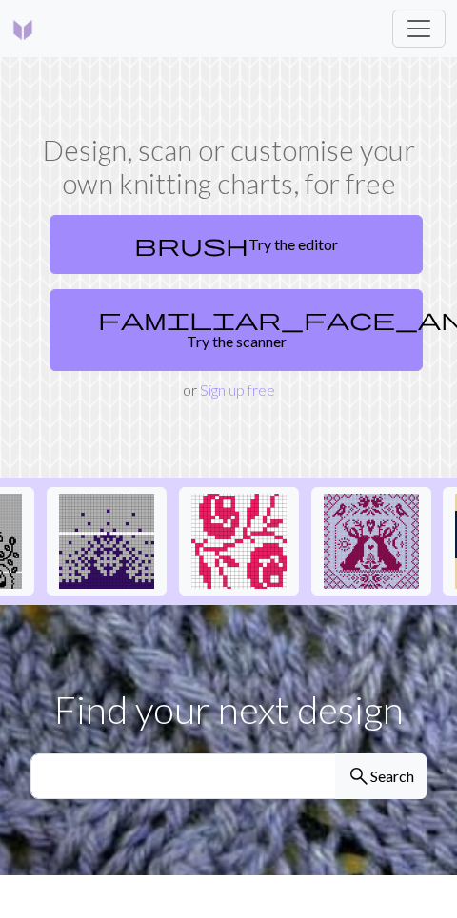
scroll to position [0, 755]
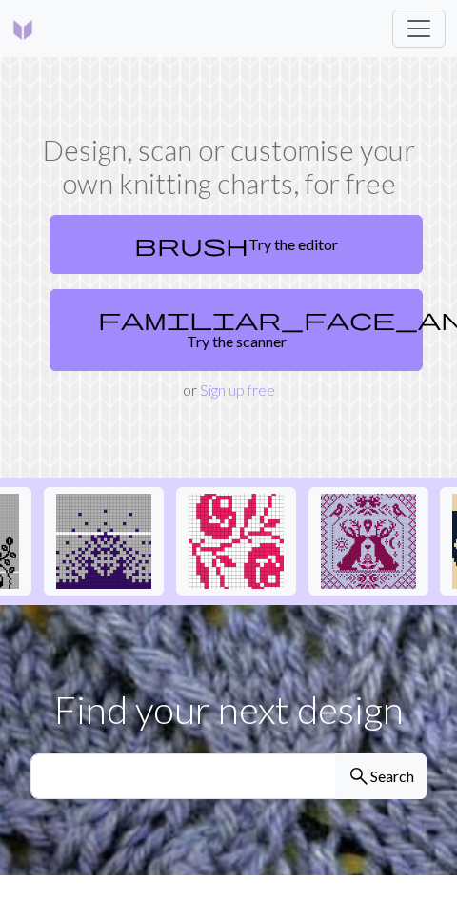
click at [108, 538] on img at bounding box center [103, 541] width 95 height 95
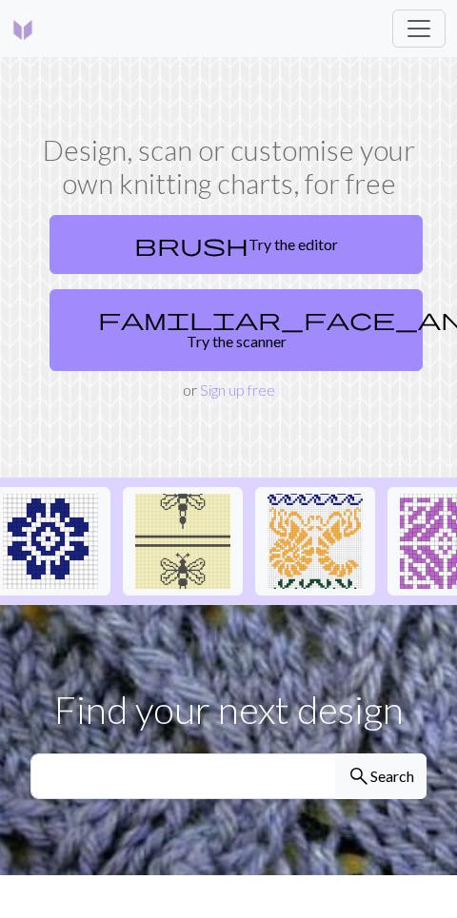
scroll to position [0, 2526]
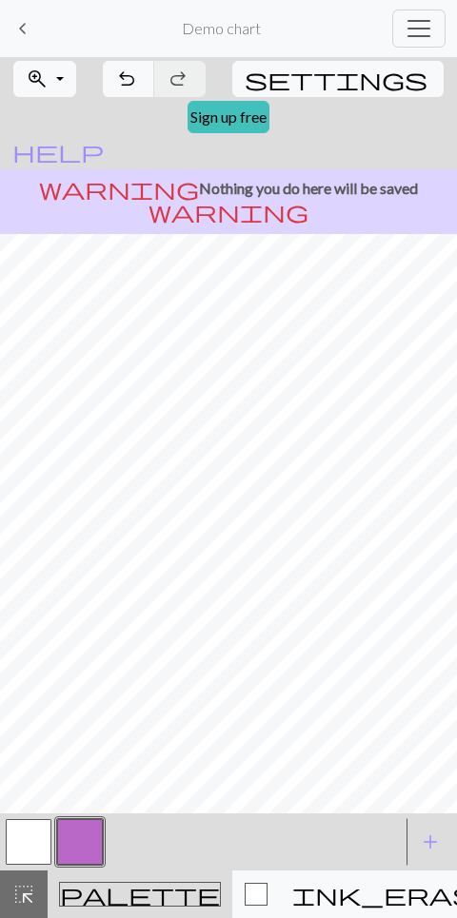
click at [37, 839] on button "button" at bounding box center [29, 842] width 46 height 46
